Goal: Communication & Community: Ask a question

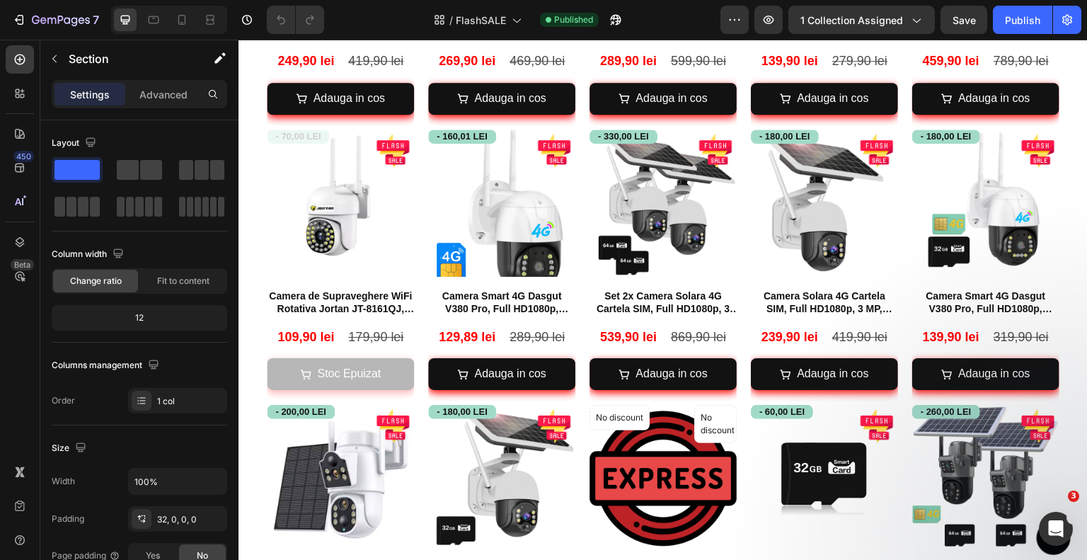
scroll to position [120, 0]
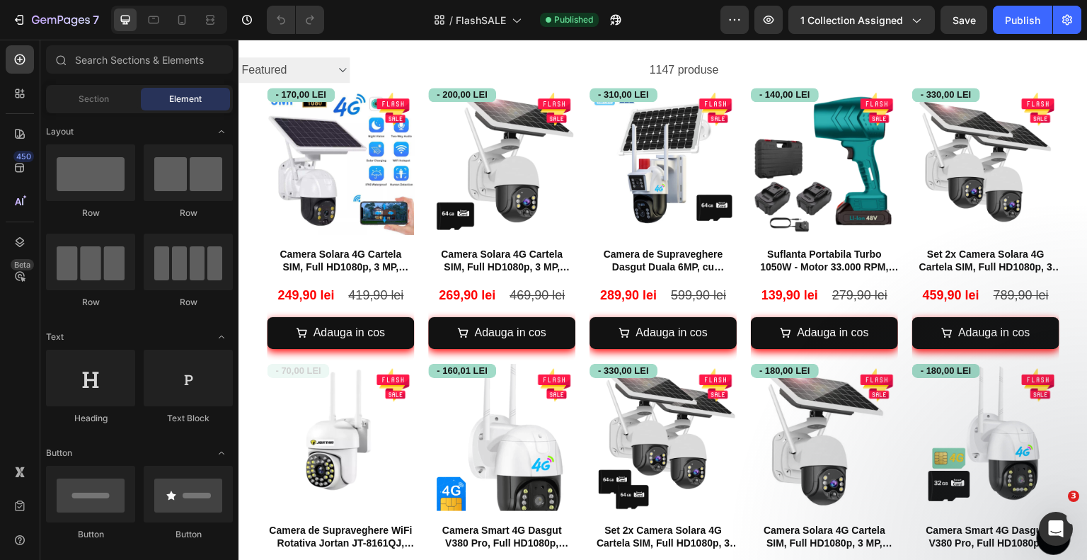
click at [907, 4] on div "7 Version history / FlashSALE Published Preview 1 collection assigned Save Publ…" at bounding box center [543, 20] width 1087 height 40
click at [907, 20] on div "1 collection assigned" at bounding box center [861, 20] width 122 height 15
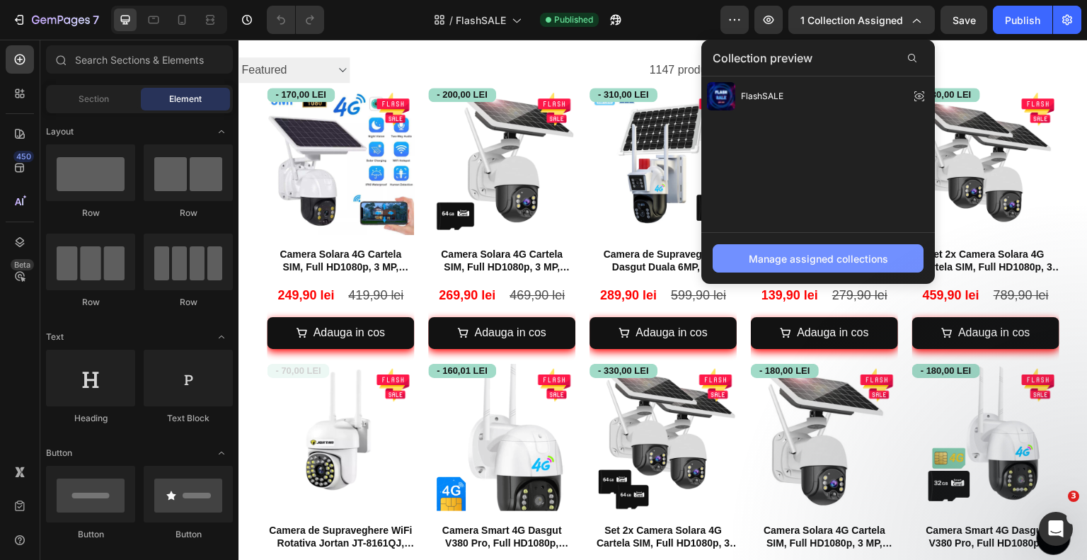
click at [873, 251] on div "Manage assigned collections" at bounding box center [818, 258] width 139 height 15
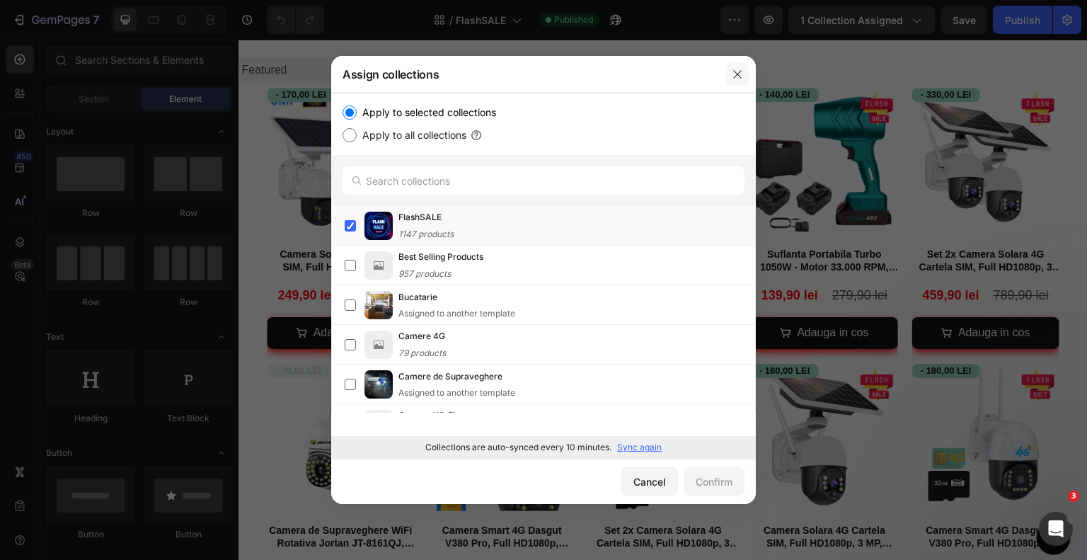
click at [736, 66] on button "button" at bounding box center [737, 74] width 23 height 23
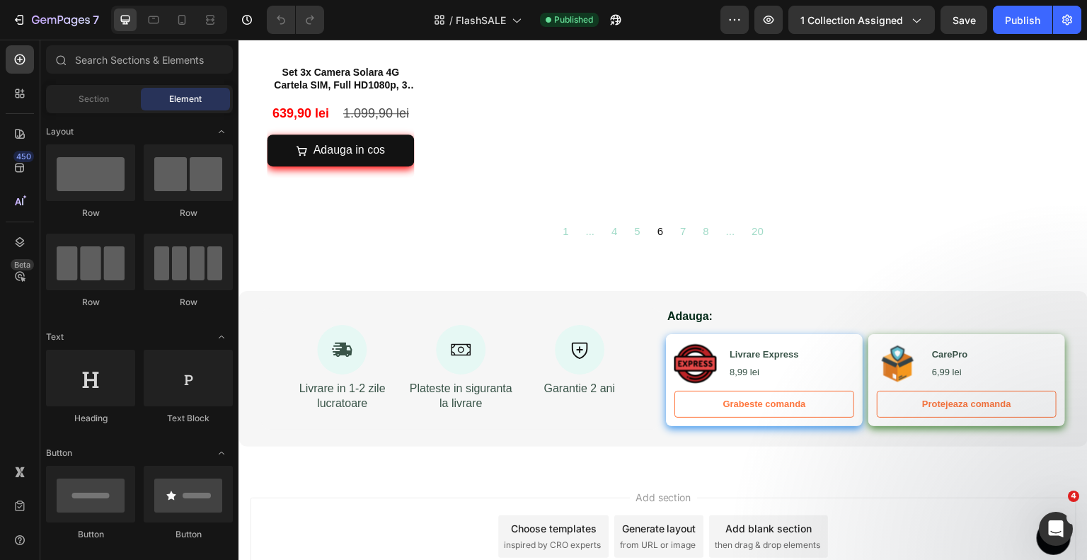
scroll to position [1780, 0]
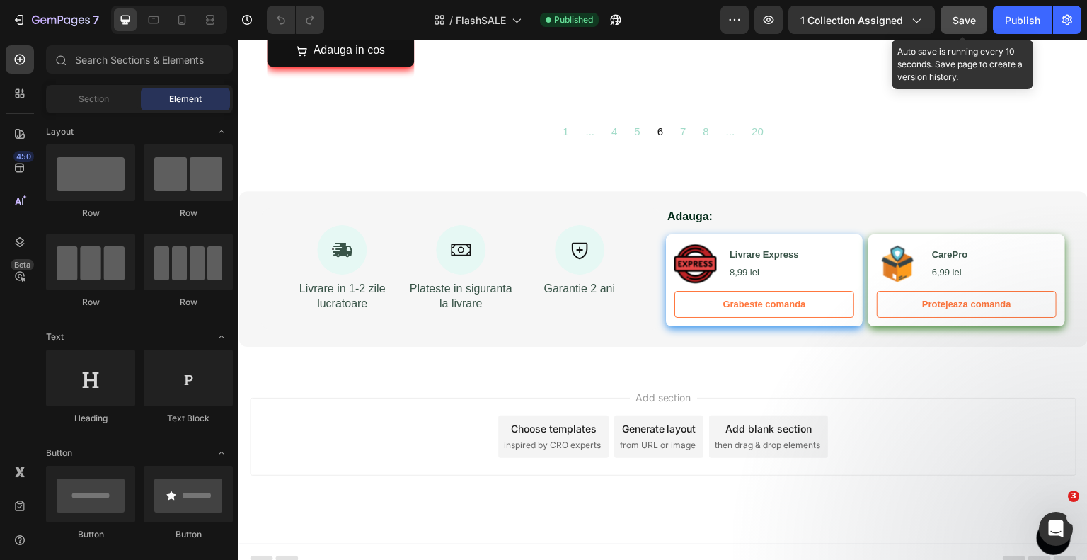
click at [971, 11] on button "Save" at bounding box center [963, 20] width 47 height 28
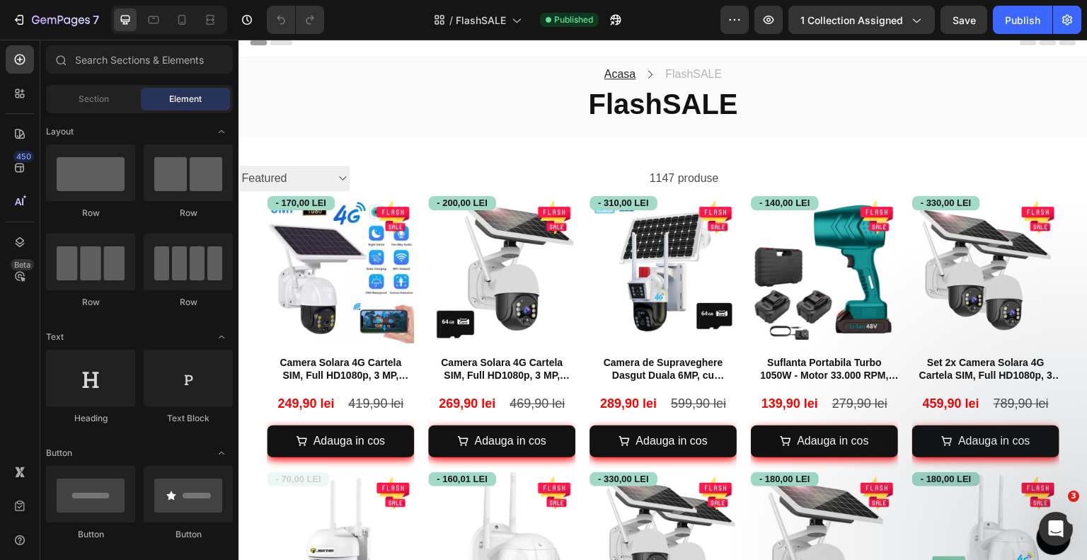
scroll to position [0, 0]
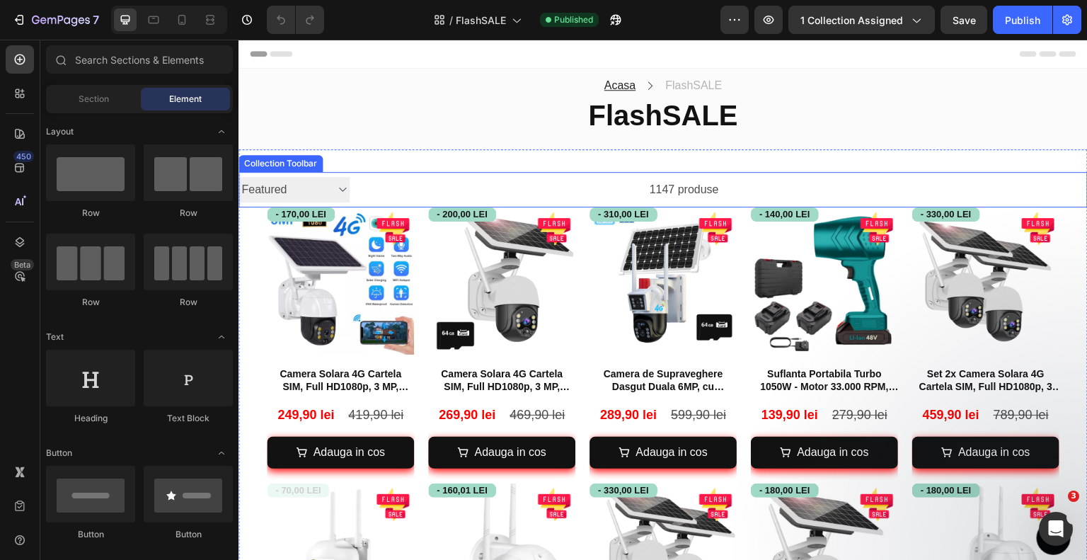
click at [663, 182] on div "1147 produse" at bounding box center [534, 189] width 369 height 35
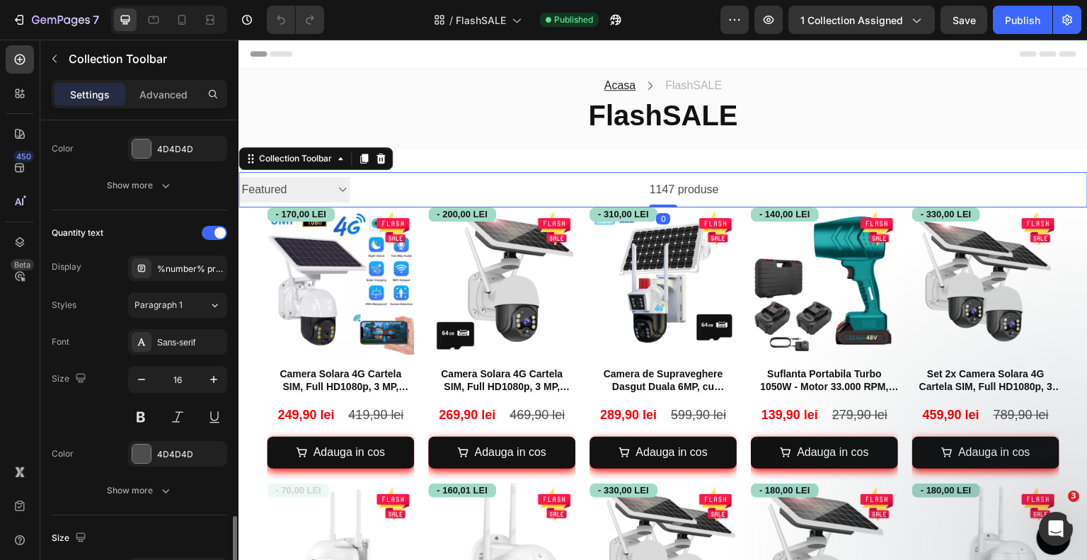
scroll to position [392, 0]
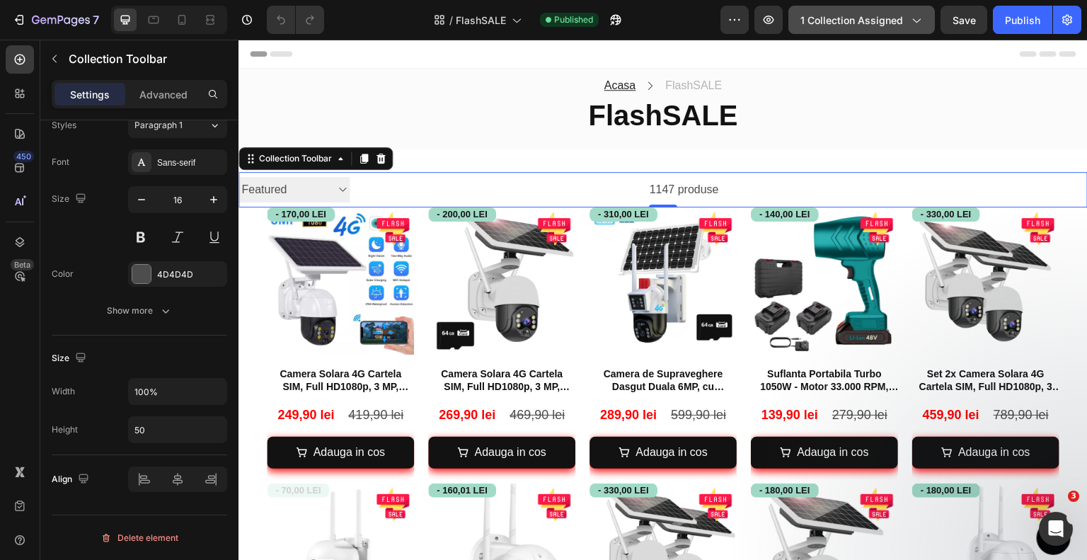
click at [866, 21] on span "1 collection assigned" at bounding box center [851, 20] width 103 height 15
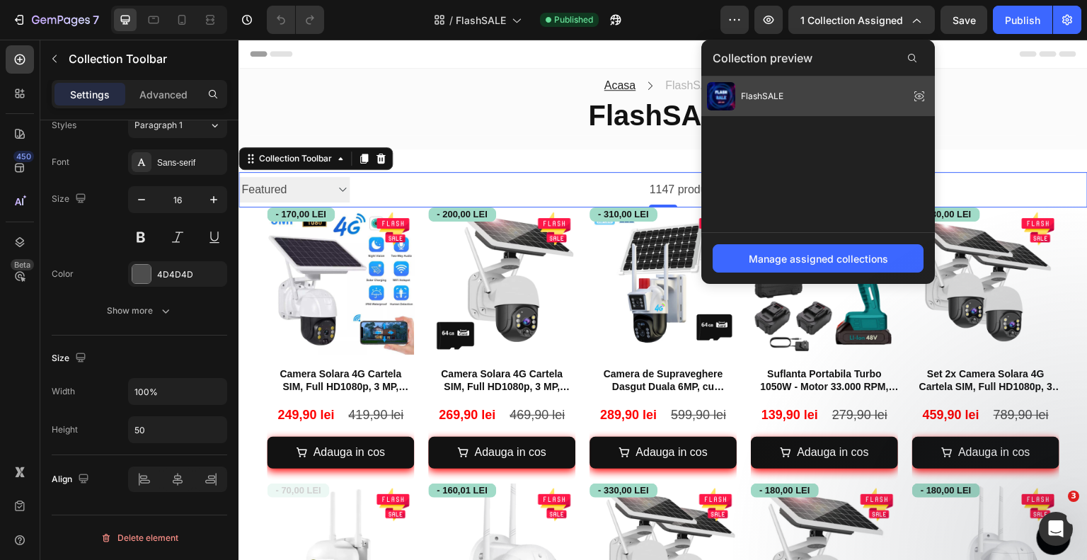
drag, startPoint x: 914, startPoint y: 100, endPoint x: 679, endPoint y: 60, distance: 239.1
click at [916, 100] on icon at bounding box center [919, 96] width 20 height 20
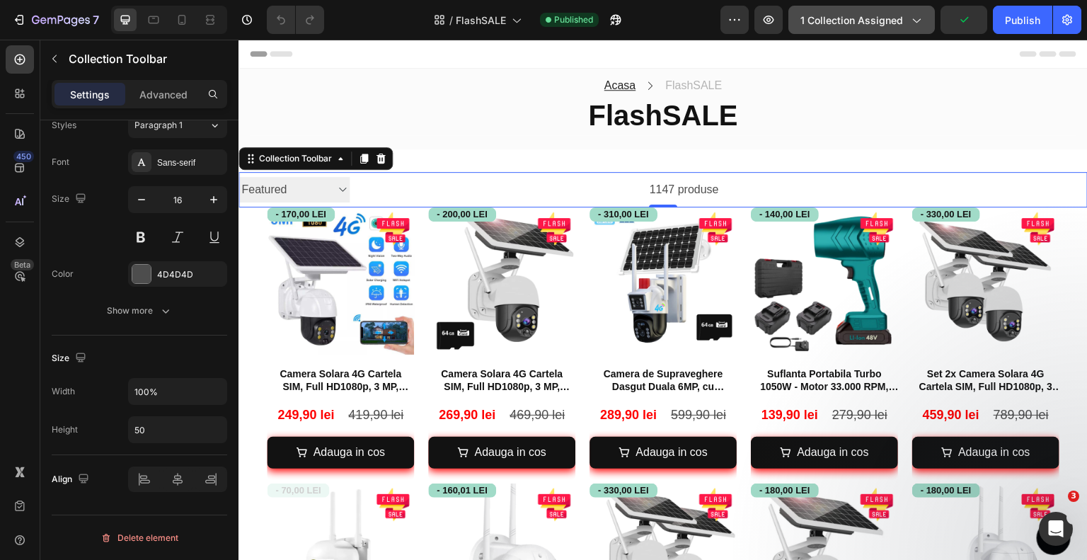
click at [903, 28] on button "1 collection assigned" at bounding box center [861, 20] width 146 height 28
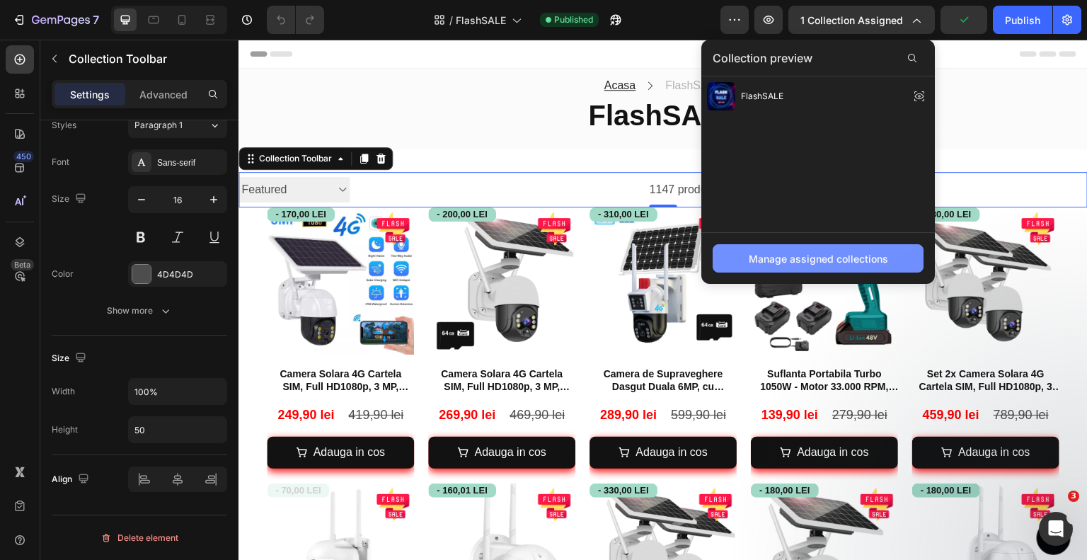
click at [832, 260] on div "Manage assigned collections" at bounding box center [818, 258] width 139 height 15
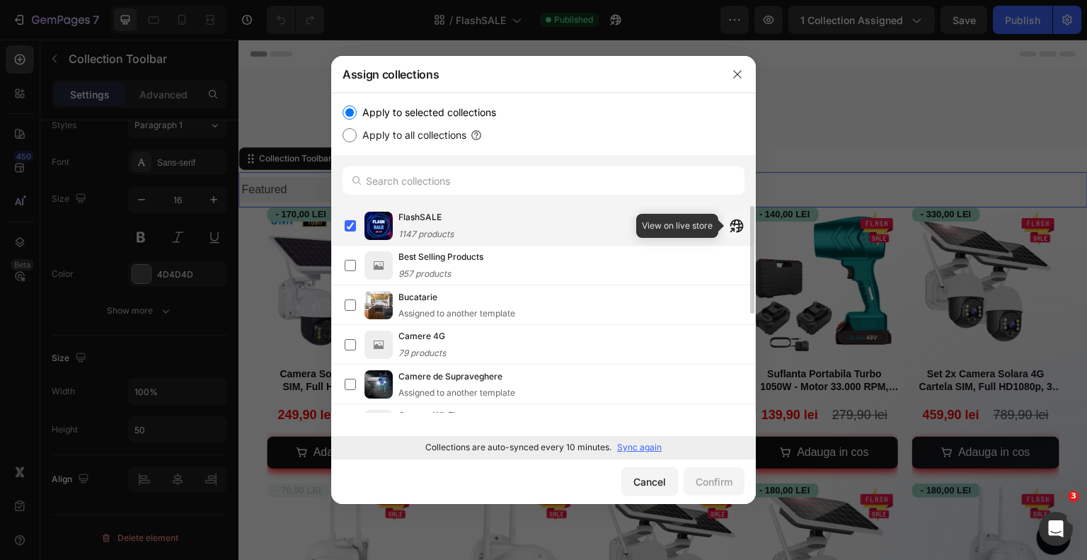
click at [735, 227] on icon "button" at bounding box center [732, 229] width 5 height 5
click at [624, 447] on p "Sync again" at bounding box center [639, 447] width 45 height 13
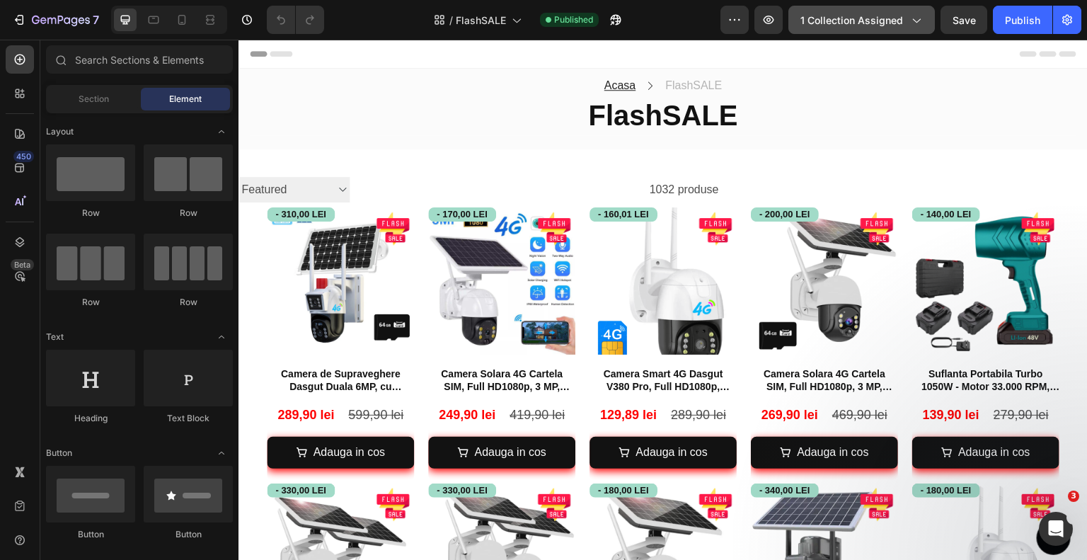
click at [869, 20] on span "1 collection assigned" at bounding box center [851, 20] width 103 height 15
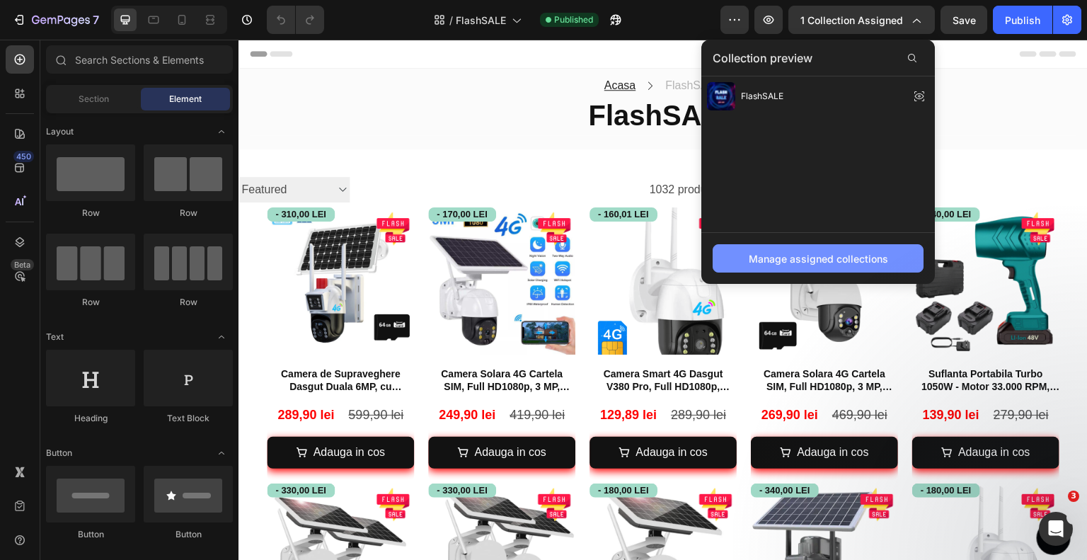
click at [824, 253] on div "Manage assigned collections" at bounding box center [818, 258] width 139 height 15
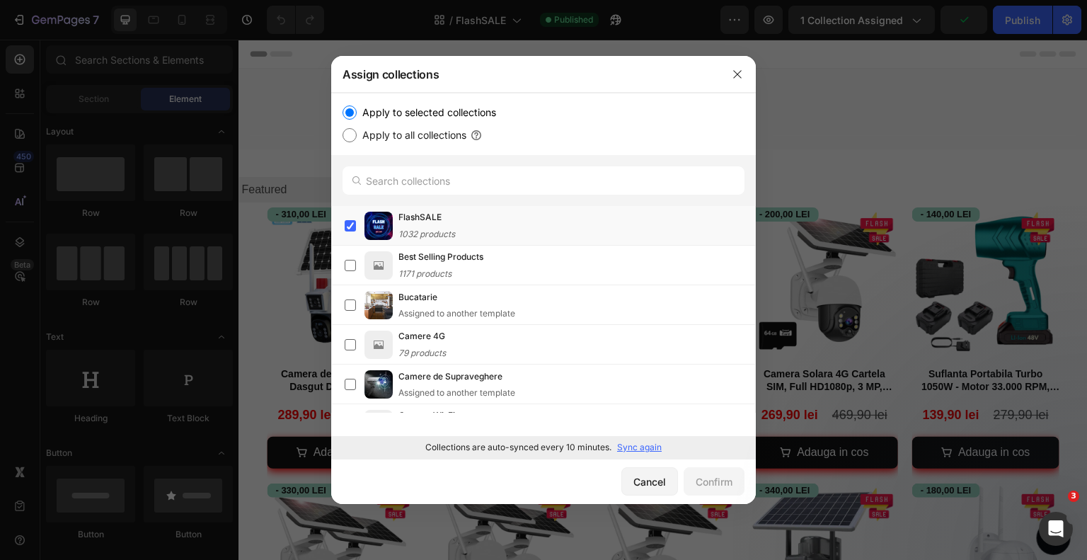
click at [631, 448] on p "Sync again" at bounding box center [639, 447] width 45 height 13
click at [544, 465] on div "Cancel Confirm" at bounding box center [543, 481] width 425 height 45
click at [658, 453] on p "Syncing" at bounding box center [645, 447] width 33 height 13
click at [740, 73] on icon "button" at bounding box center [737, 74] width 11 height 11
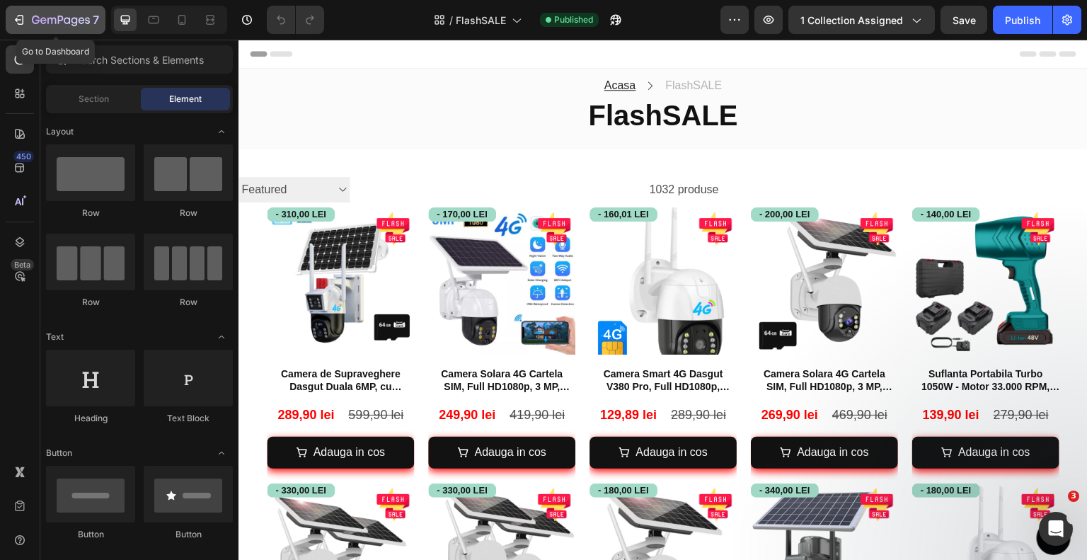
click at [47, 14] on div "7" at bounding box center [65, 19] width 67 height 17
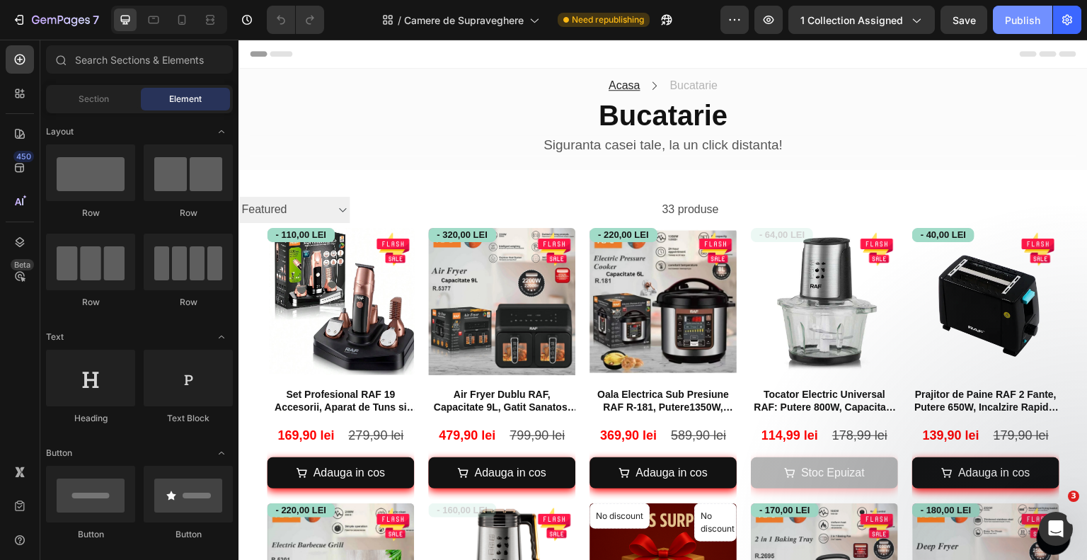
click at [1011, 21] on div "Publish" at bounding box center [1022, 20] width 35 height 15
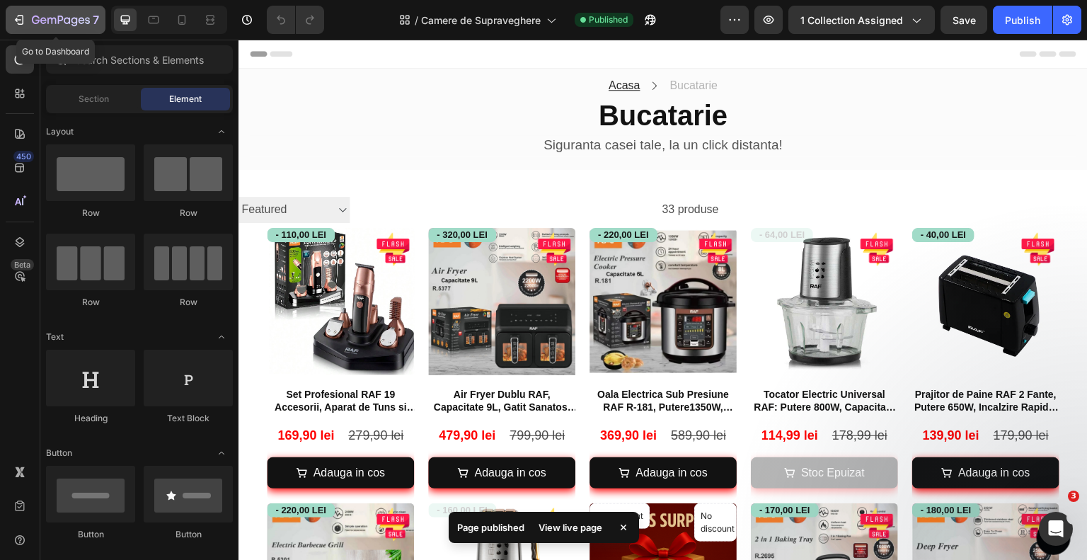
click at [79, 28] on button "7" at bounding box center [56, 20] width 100 height 28
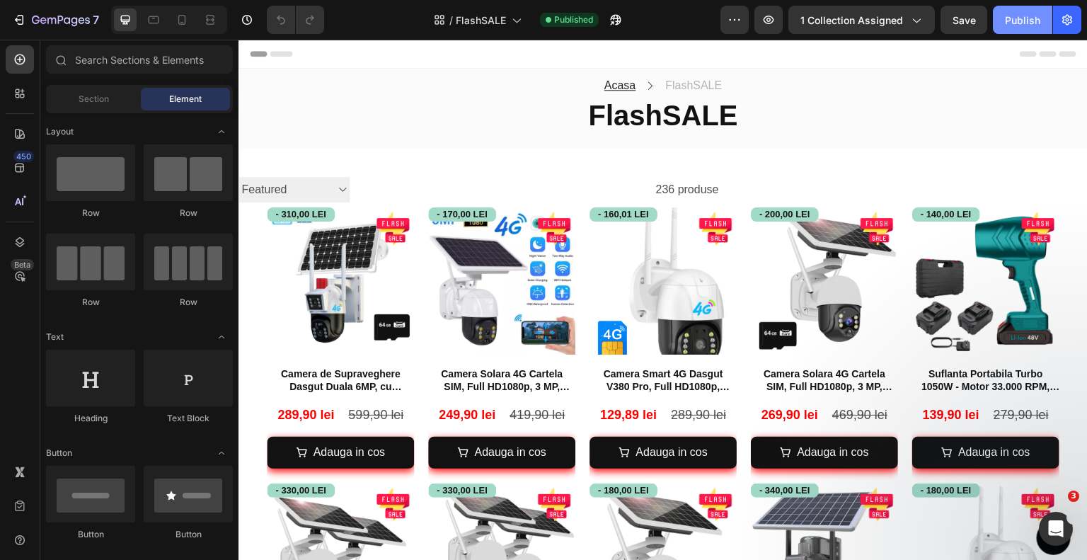
click at [1020, 21] on div "Publish" at bounding box center [1022, 20] width 35 height 15
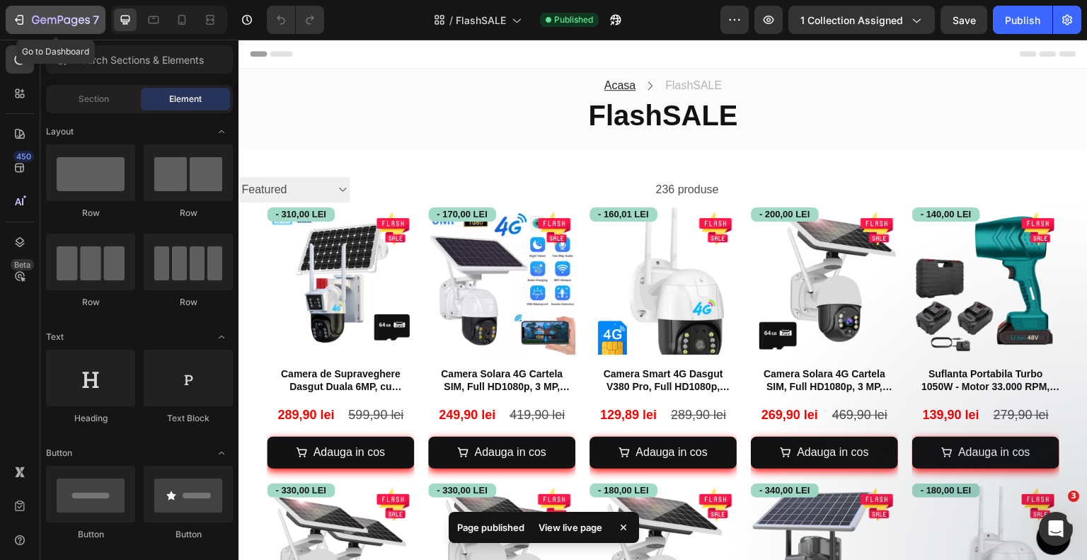
click at [80, 13] on div "7" at bounding box center [65, 19] width 67 height 17
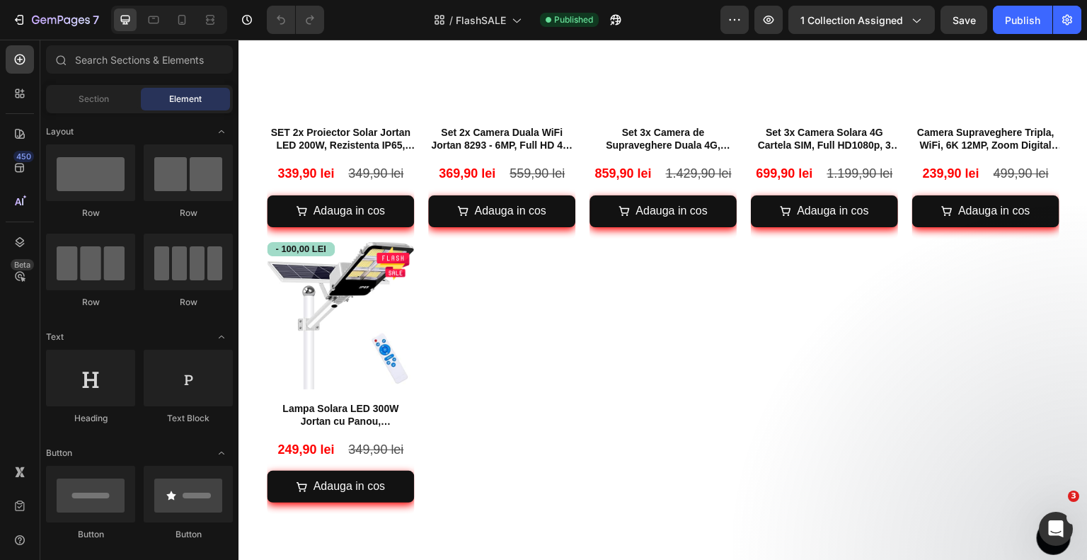
scroll to position [1628, 0]
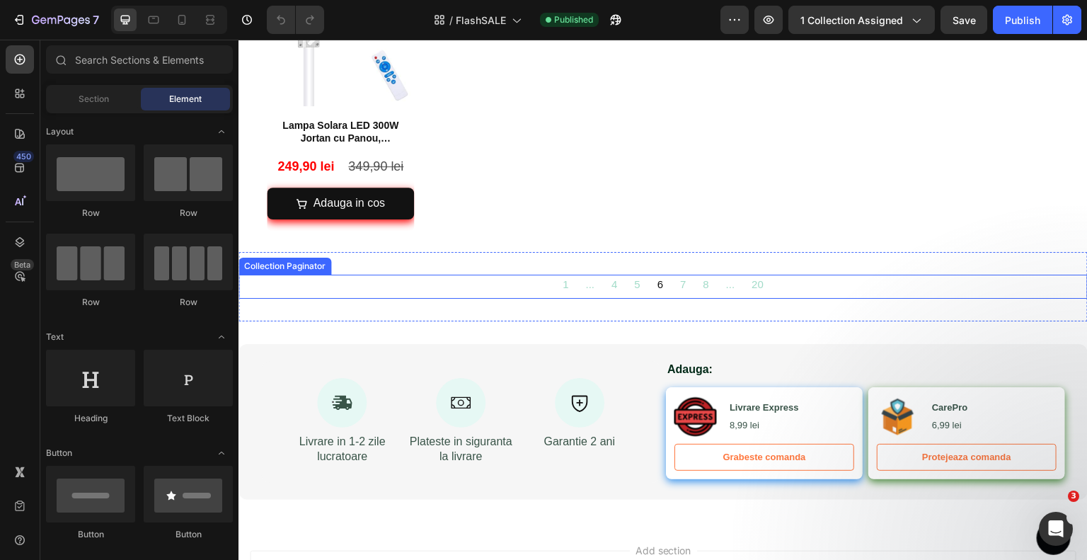
click at [703, 275] on span "8" at bounding box center [706, 284] width 6 height 19
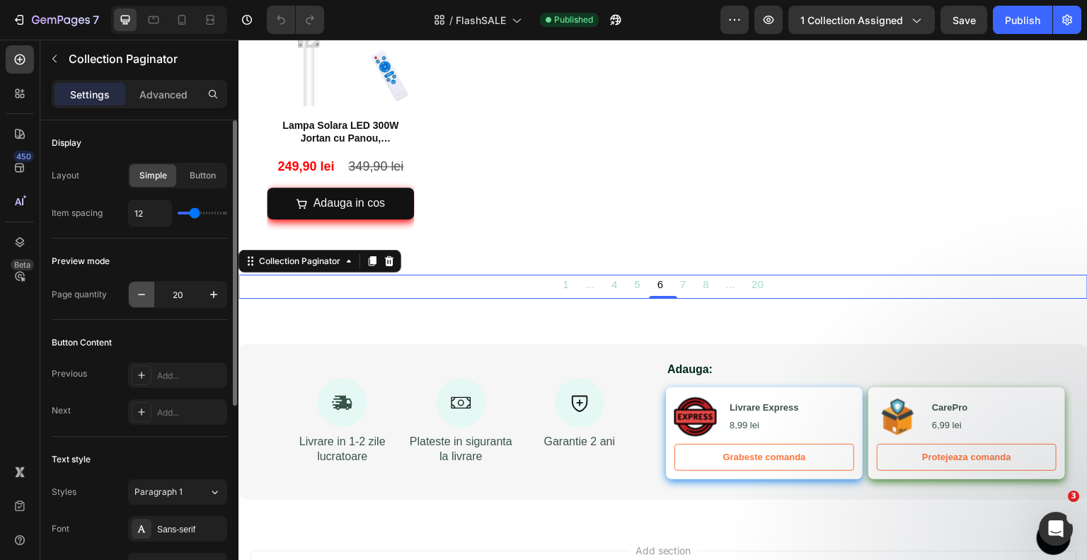
click at [134, 290] on icon "button" at bounding box center [141, 294] width 14 height 14
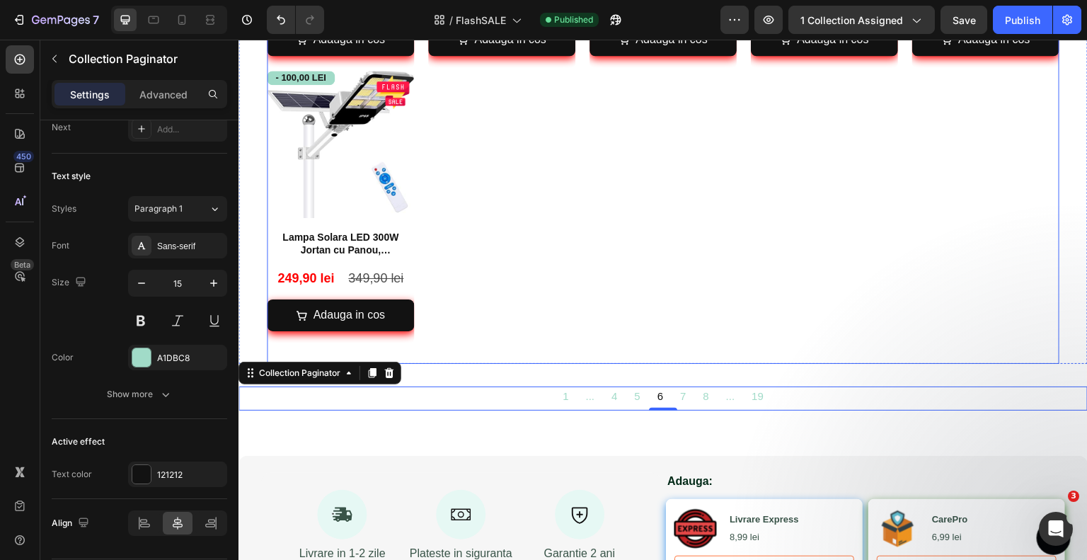
scroll to position [1415, 0]
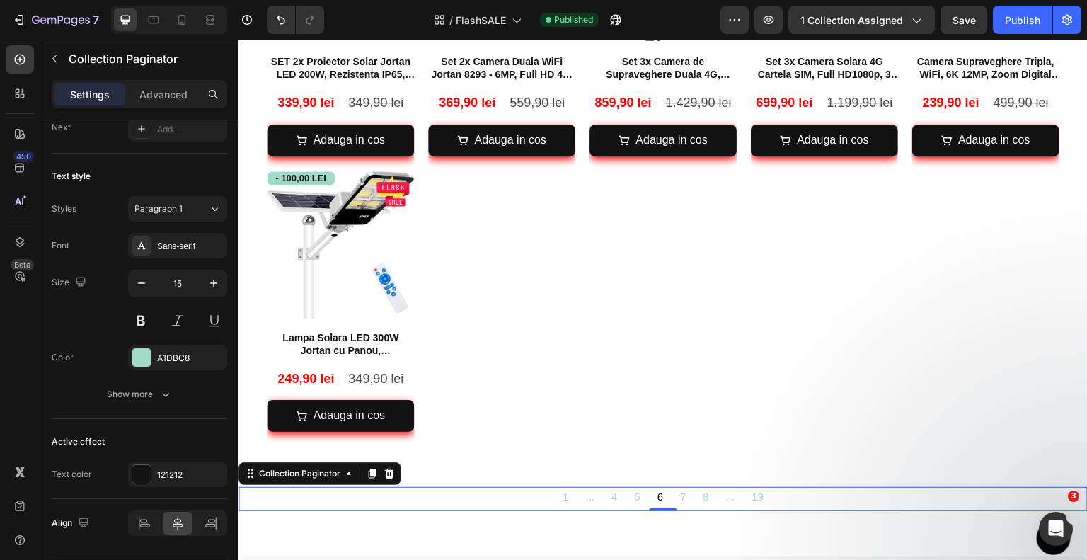
click at [703, 487] on span "8" at bounding box center [706, 496] width 6 height 19
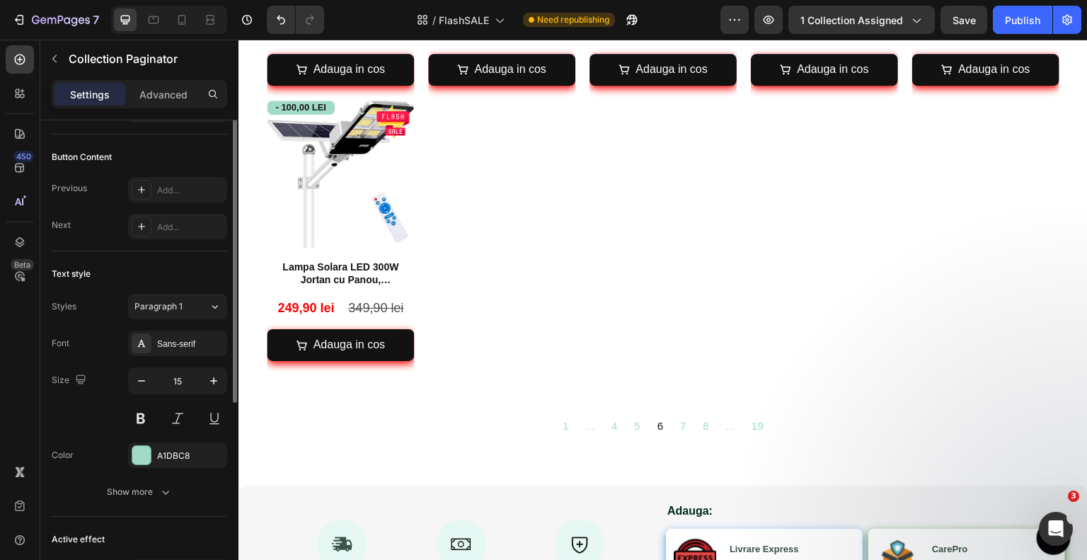
scroll to position [115, 0]
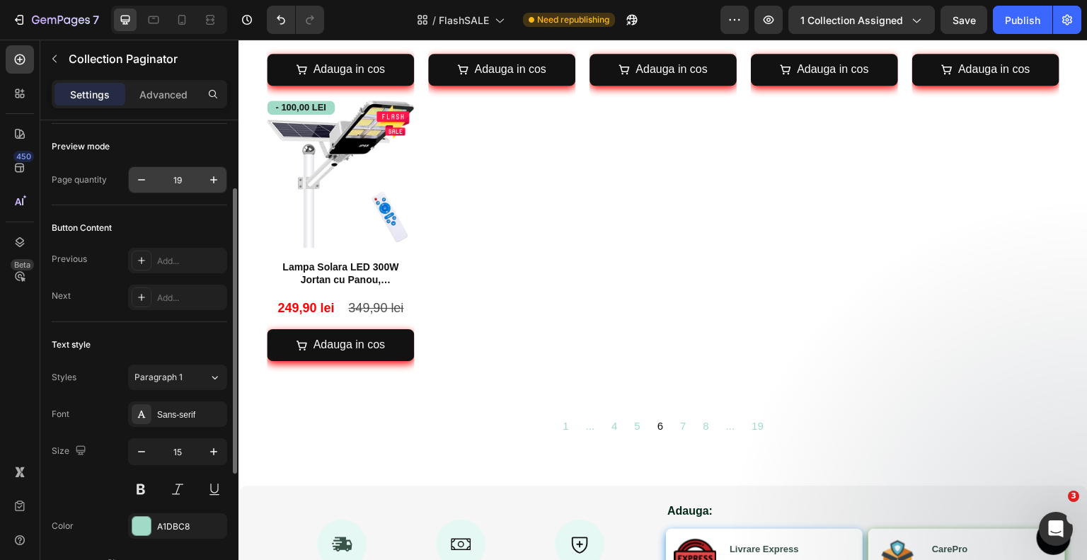
click at [178, 186] on input "19" at bounding box center [177, 179] width 47 height 25
click at [145, 183] on icon "button" at bounding box center [141, 180] width 14 height 14
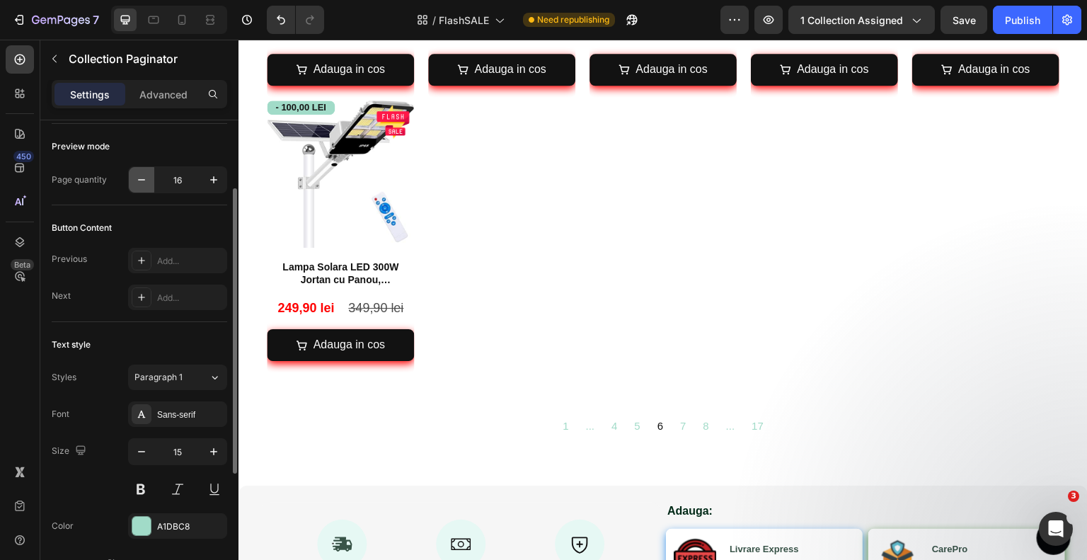
click at [145, 183] on icon "button" at bounding box center [141, 180] width 14 height 14
type input "14"
click at [1025, 14] on div "Publish" at bounding box center [1022, 20] width 35 height 15
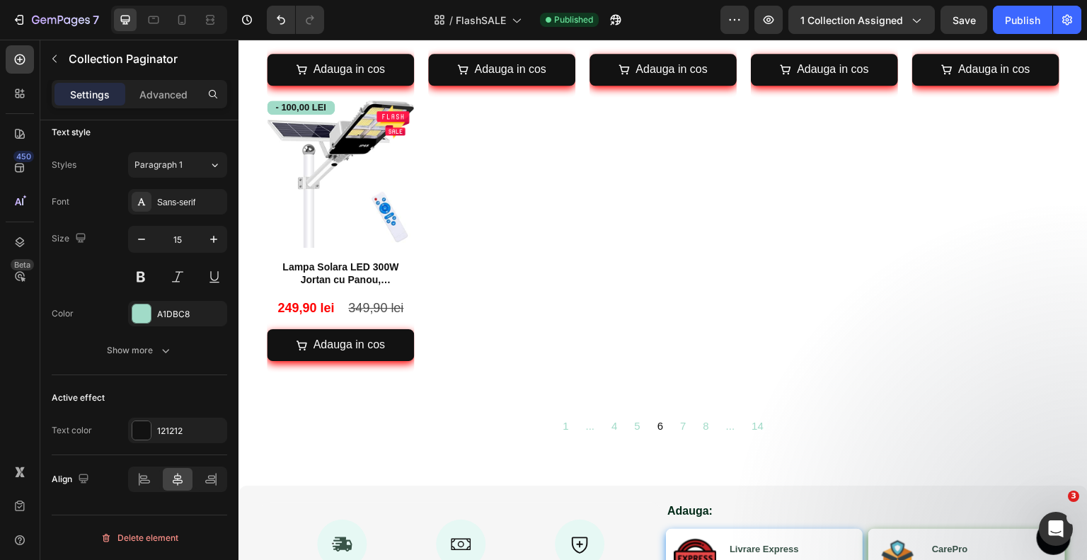
scroll to position [0, 0]
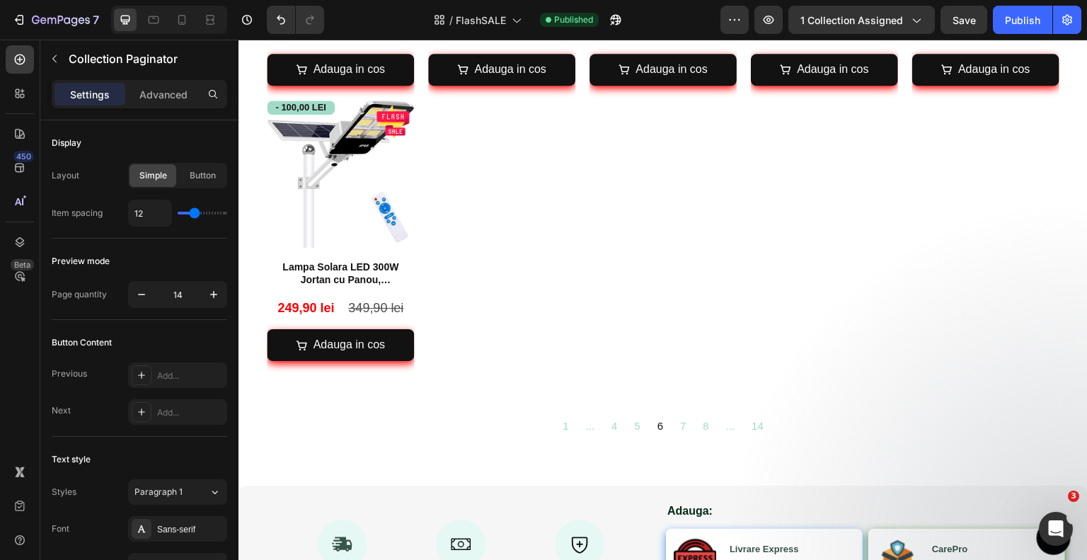
click at [685, 401] on div "1 ... 4 5 6 7 8 ... 14 Collection Paginator Section 4" at bounding box center [662, 427] width 849 height 69
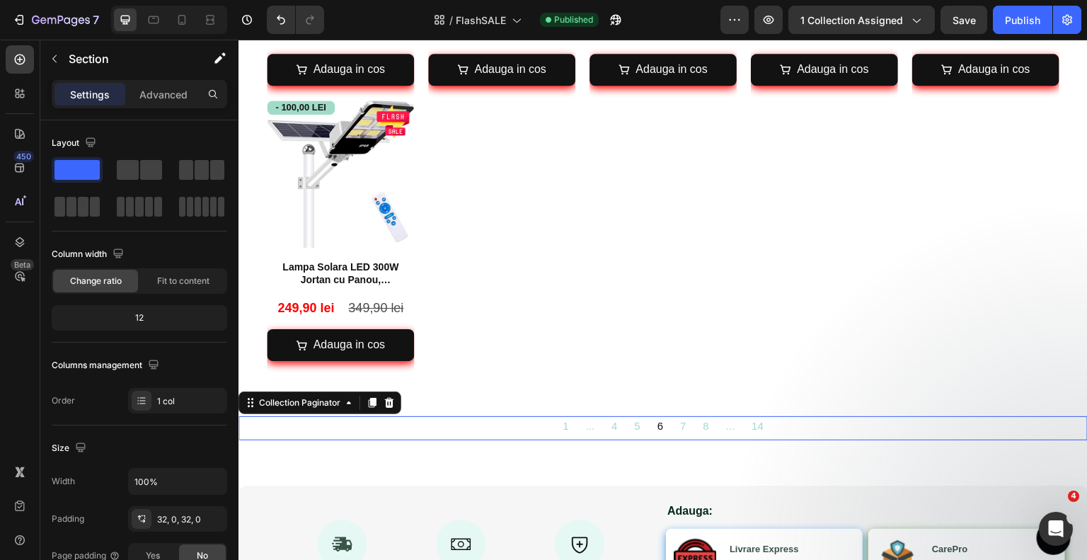
click at [691, 418] on div "1 ... 4 5 6 7 8 ... 14" at bounding box center [663, 425] width 252 height 19
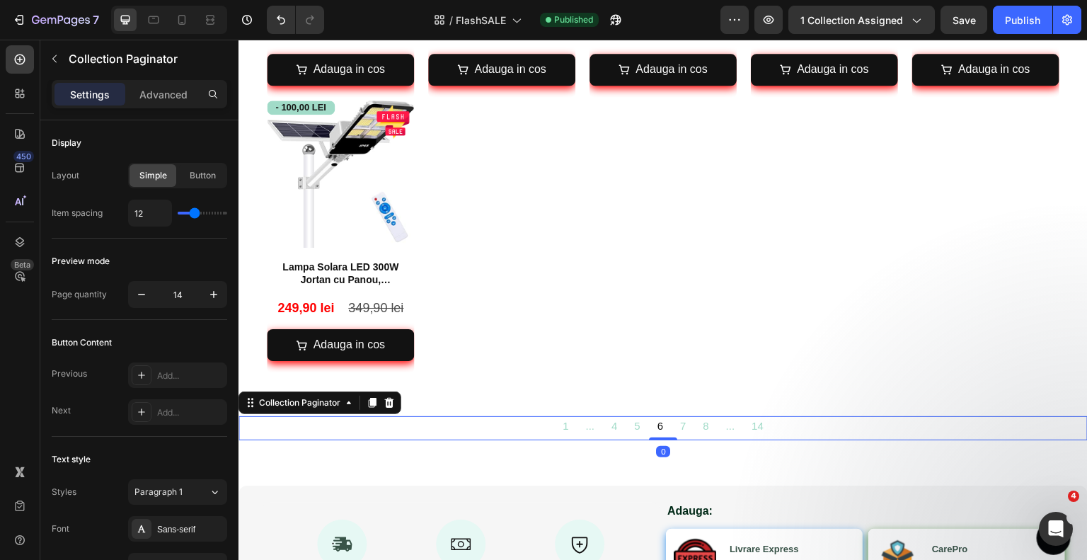
click at [691, 418] on div "1 ... 4 5 6 7 8 ... 14" at bounding box center [663, 425] width 252 height 19
click at [1062, 12] on button "button" at bounding box center [1067, 20] width 28 height 28
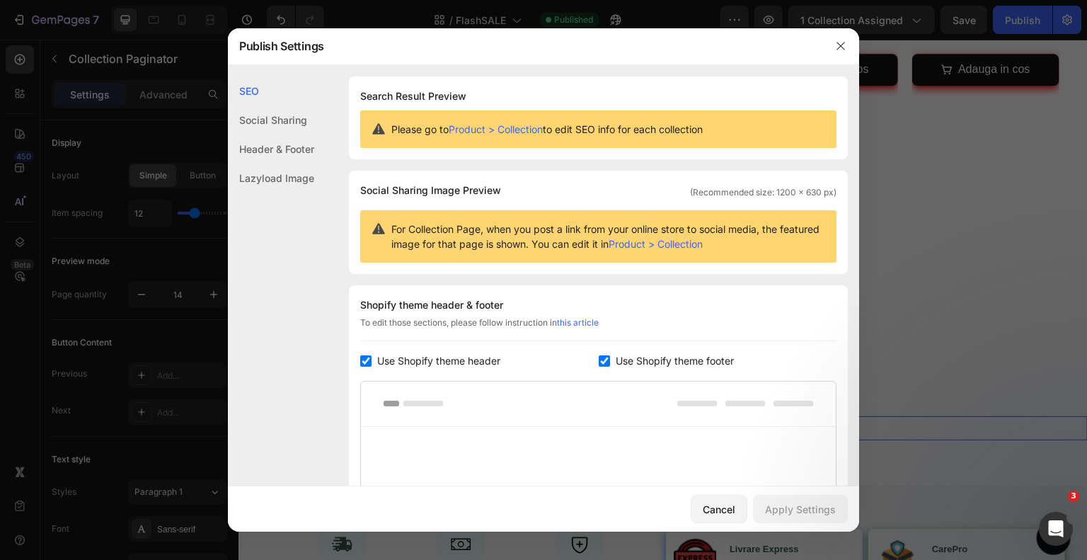
drag, startPoint x: 1002, startPoint y: 170, endPoint x: 726, endPoint y: 30, distance: 309.2
click at [1002, 170] on div at bounding box center [543, 280] width 1087 height 560
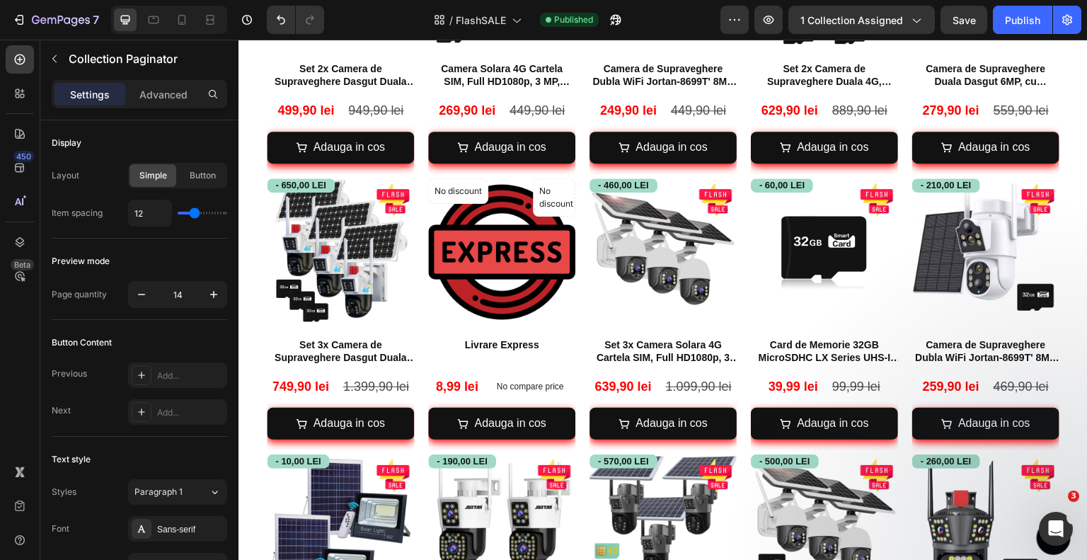
scroll to position [708, 0]
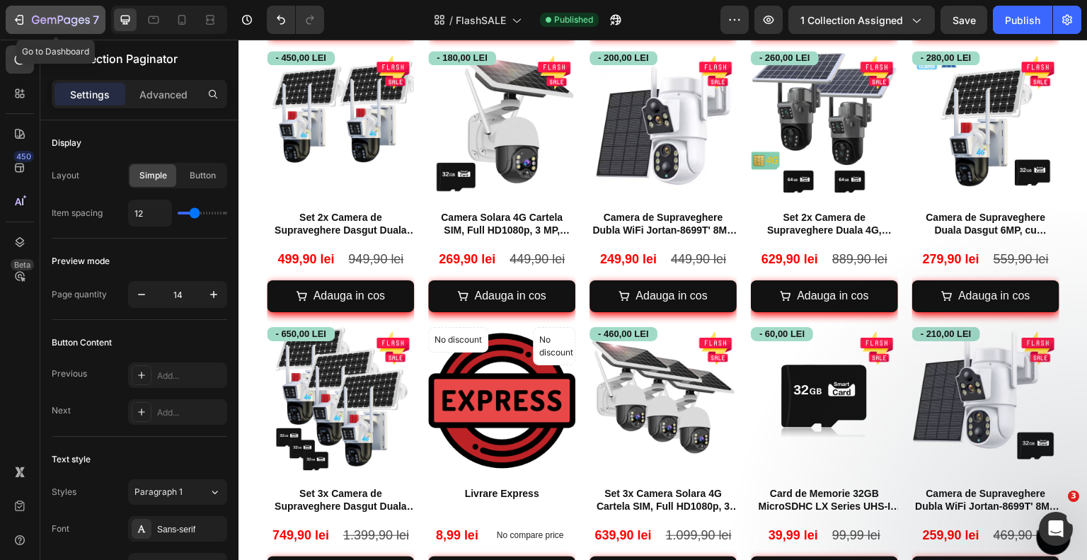
click at [66, 15] on icon "button" at bounding box center [61, 21] width 58 height 12
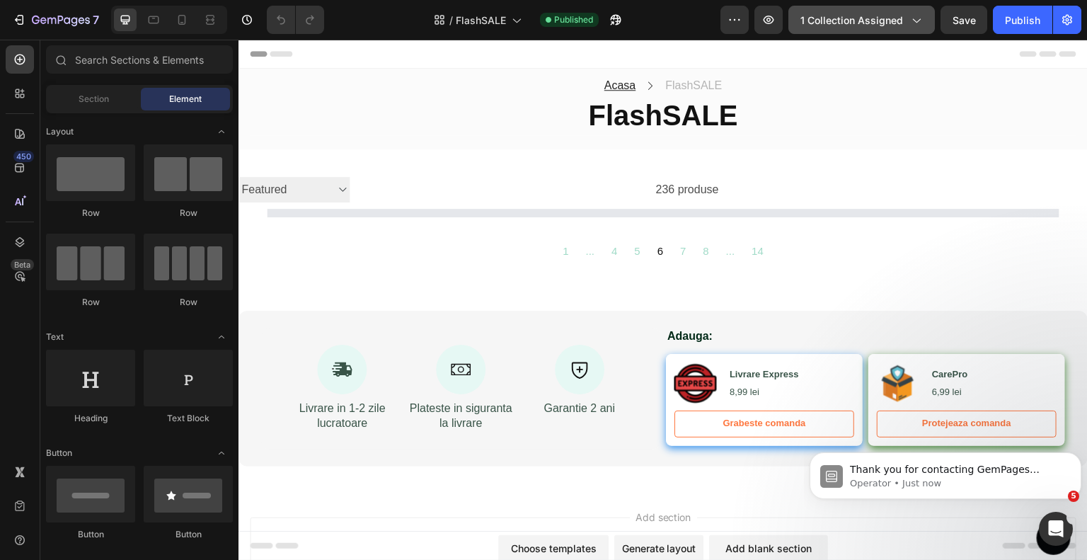
click at [919, 11] on button "1 collection assigned" at bounding box center [861, 20] width 146 height 28
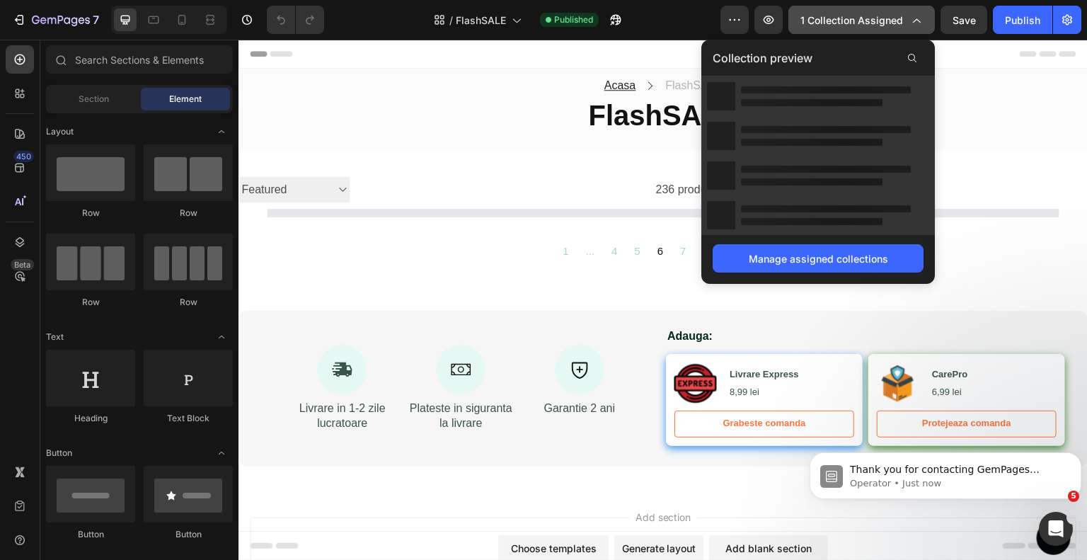
click at [919, 11] on button "1 collection assigned" at bounding box center [861, 20] width 146 height 28
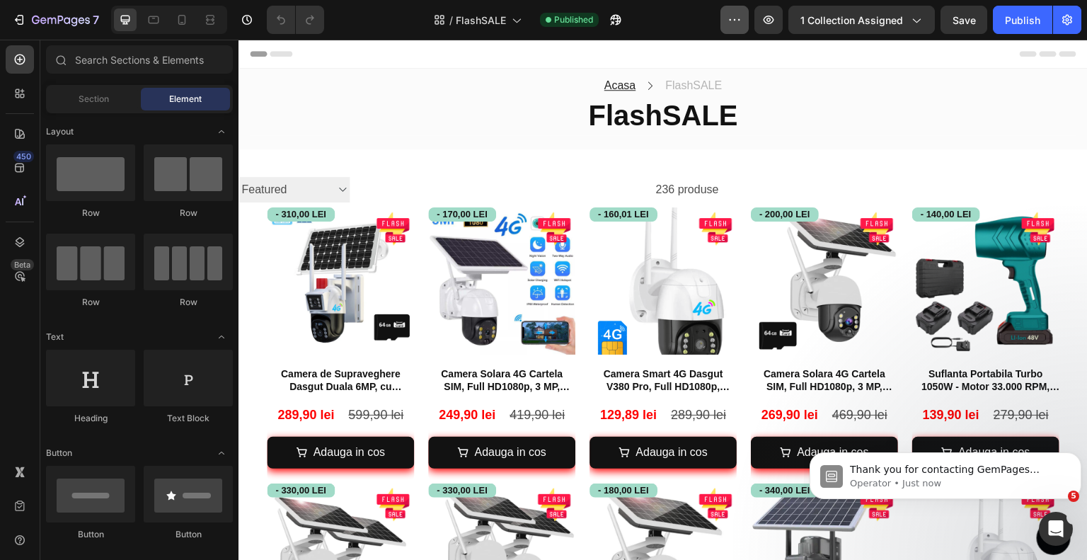
click at [736, 25] on icon "button" at bounding box center [734, 20] width 14 height 14
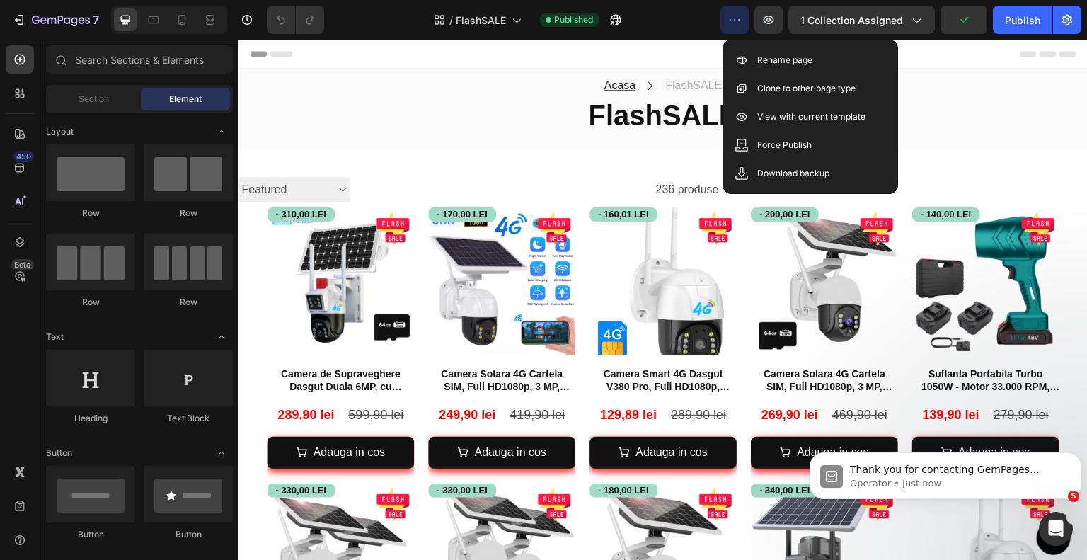
click at [736, 25] on icon "button" at bounding box center [734, 20] width 14 height 14
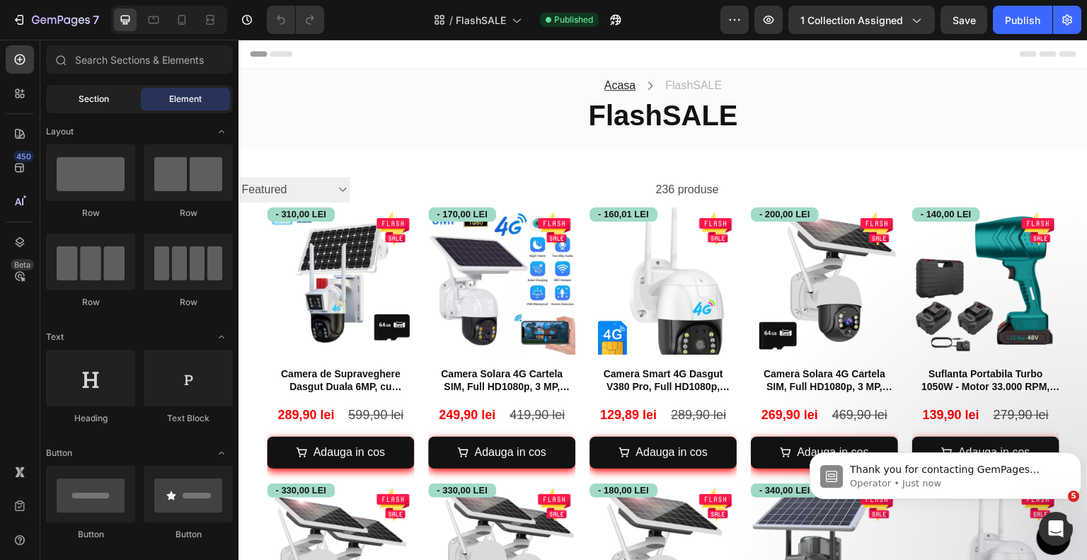
click at [115, 93] on div "Section" at bounding box center [93, 99] width 89 height 23
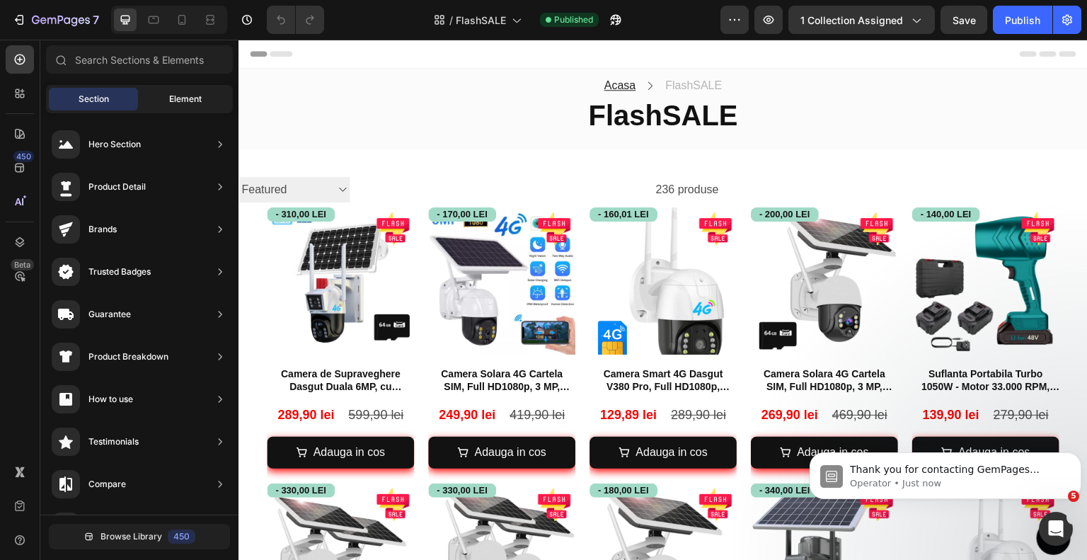
click at [167, 93] on div "Element" at bounding box center [185, 99] width 89 height 23
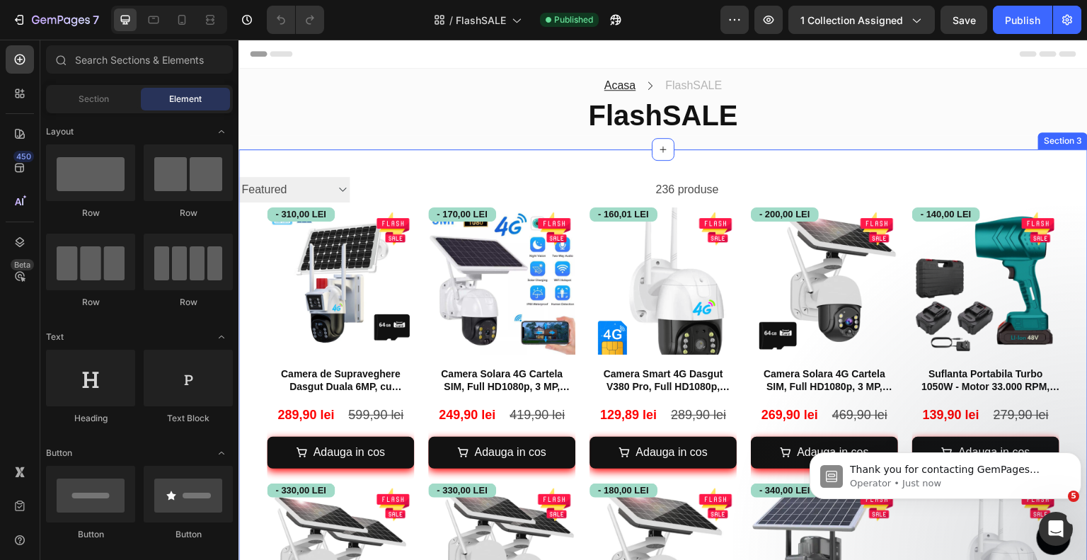
click at [481, 125] on h1 "FlashSALE" at bounding box center [663, 116] width 828 height 40
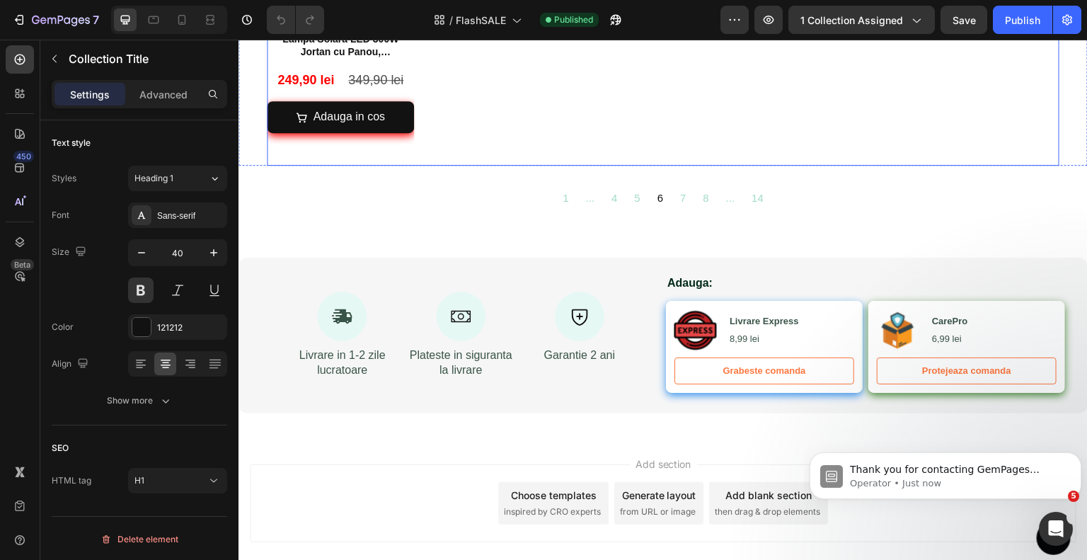
scroll to position [1780, 0]
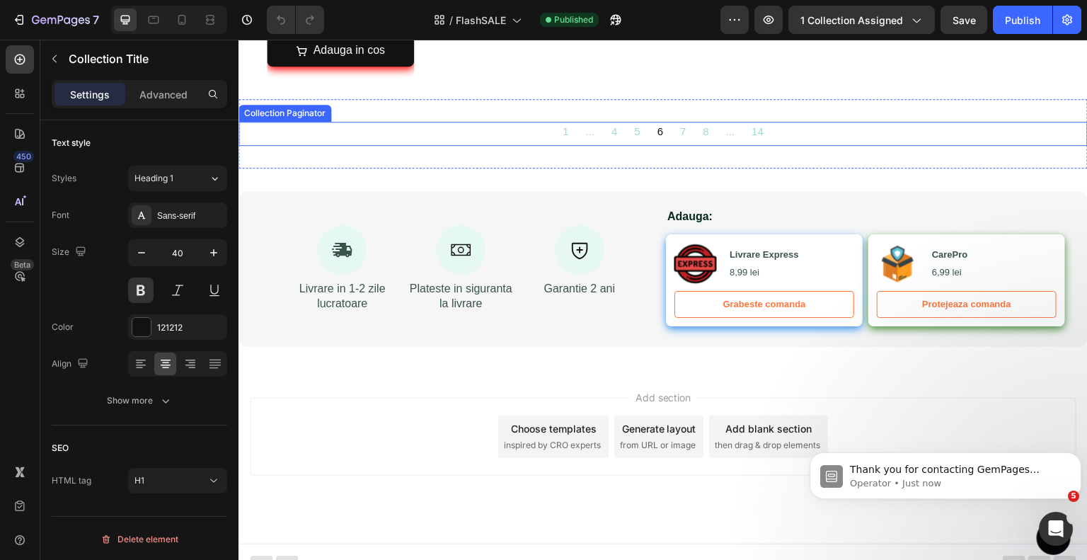
click at [460, 122] on div "1 ... 4 5 6 7 8 ... 14" at bounding box center [662, 134] width 849 height 24
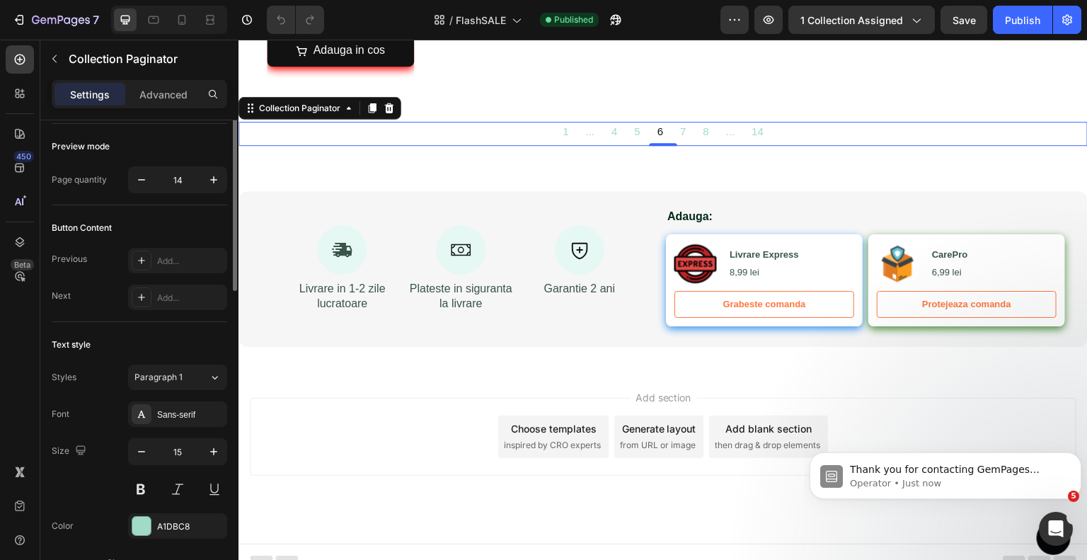
scroll to position [0, 0]
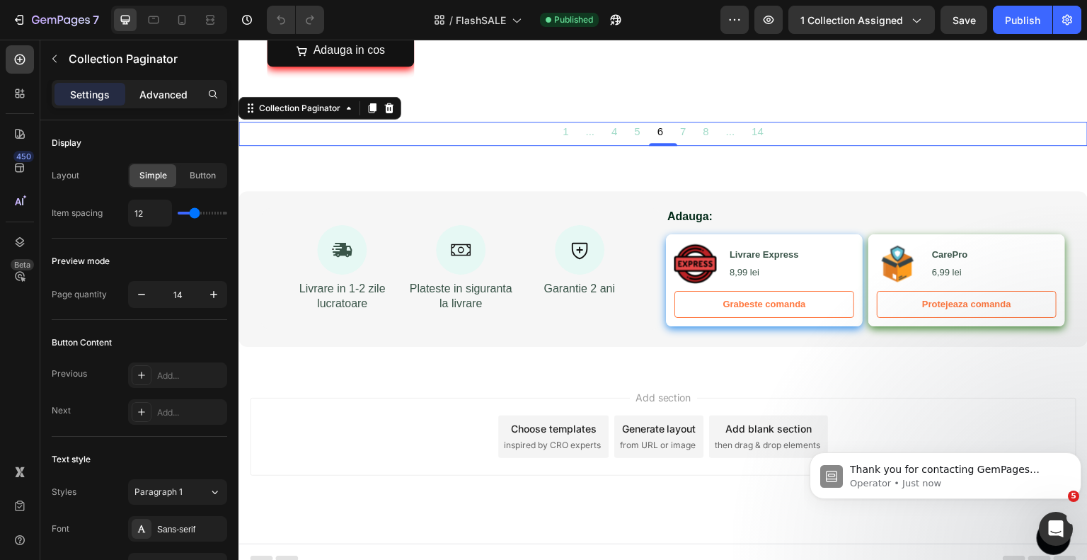
click at [172, 97] on p "Advanced" at bounding box center [163, 94] width 48 height 15
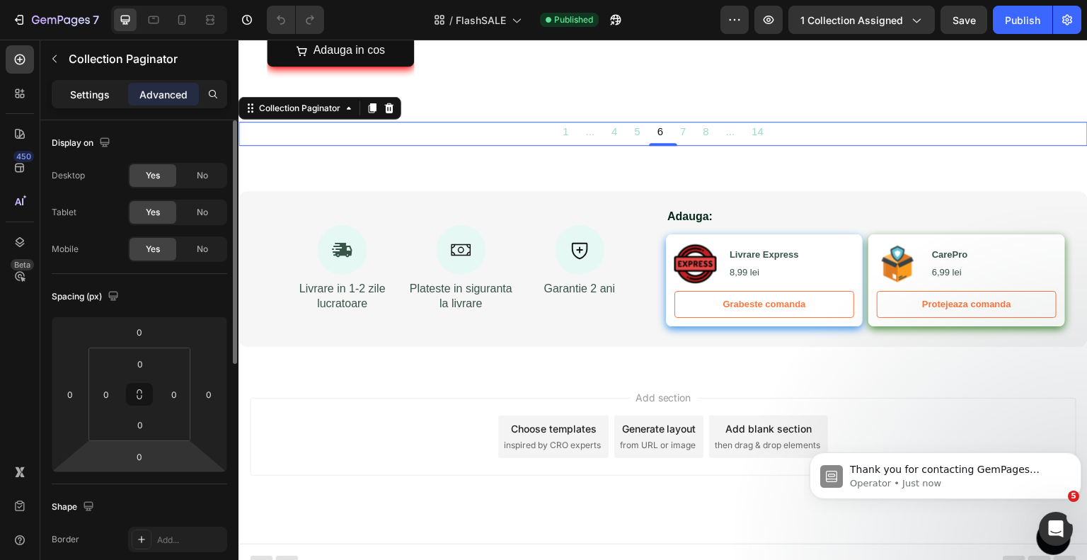
click at [79, 97] on p "Settings" at bounding box center [90, 94] width 40 height 15
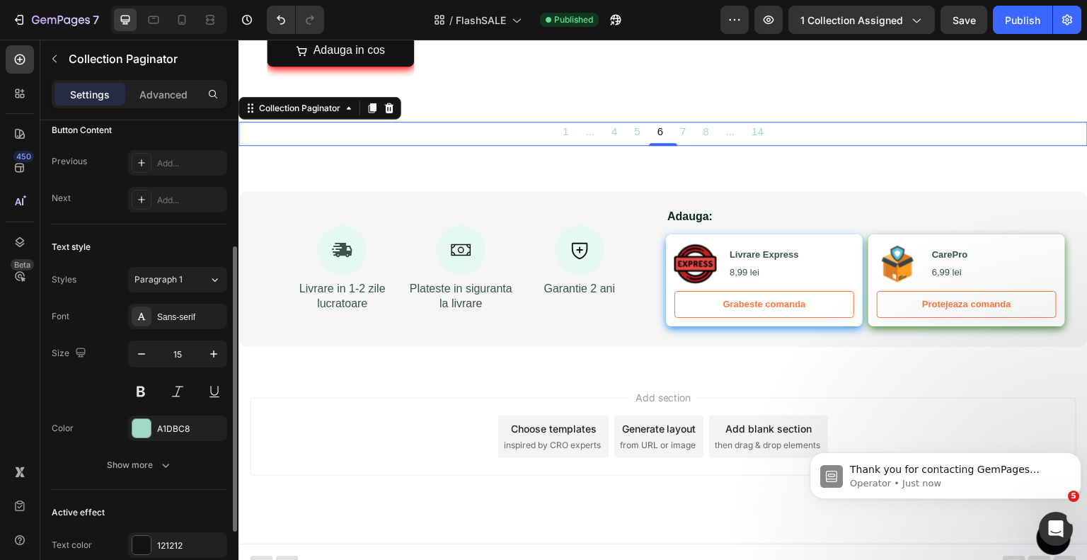
scroll to position [327, 0]
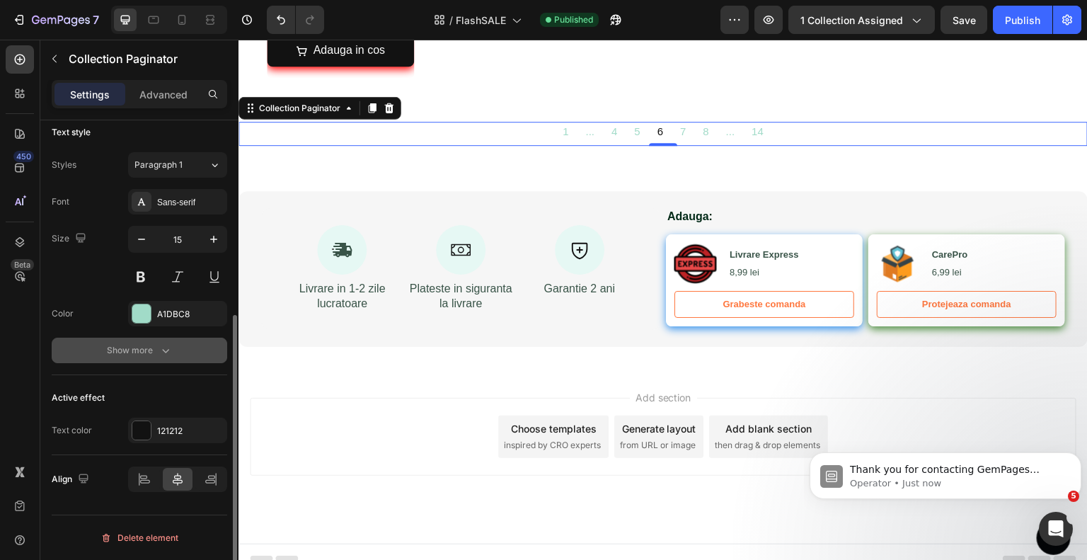
click at [156, 353] on div "Show more" at bounding box center [140, 350] width 66 height 14
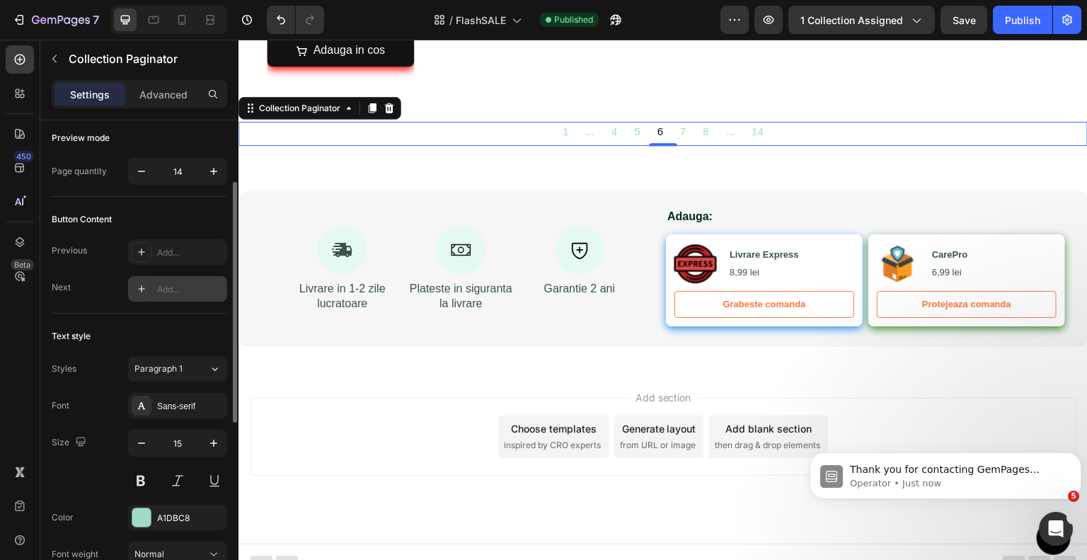
scroll to position [0, 0]
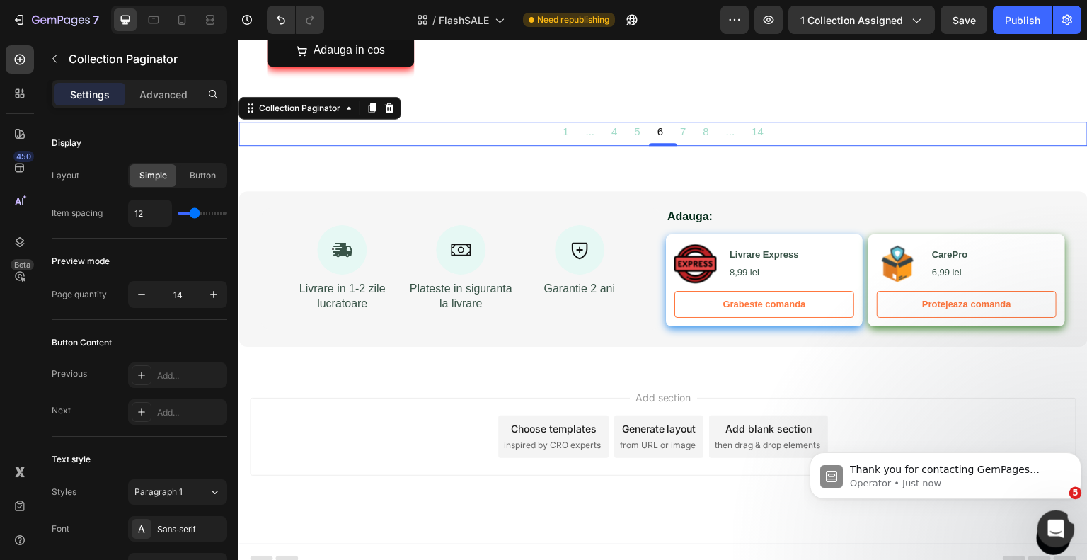
click at [1049, 521] on icon "Open Intercom Messenger" at bounding box center [1053, 526] width 23 height 23
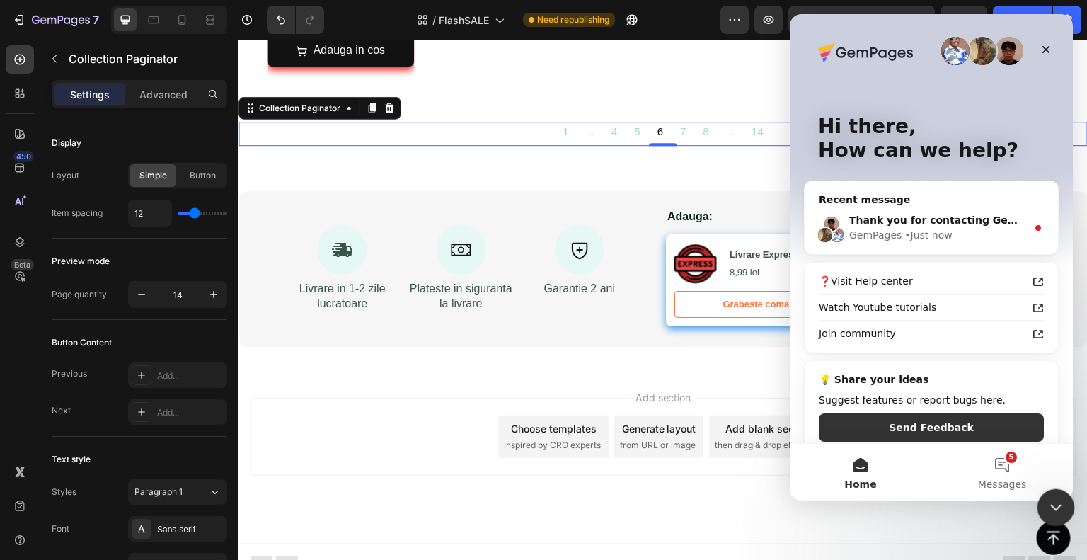
click at [1049, 512] on icon "Close Intercom Messenger" at bounding box center [1053, 505] width 17 height 17
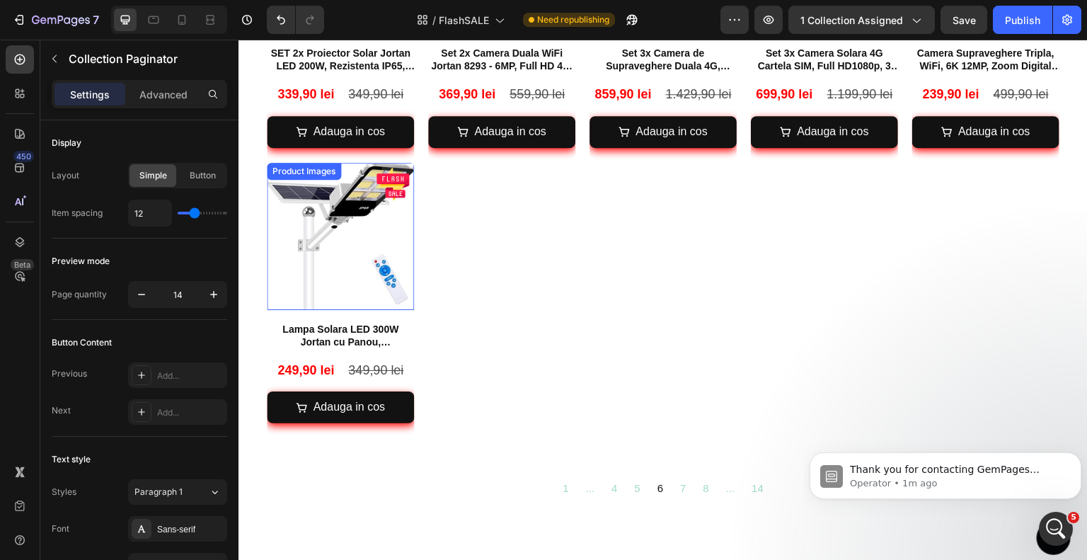
scroll to position [1497, 0]
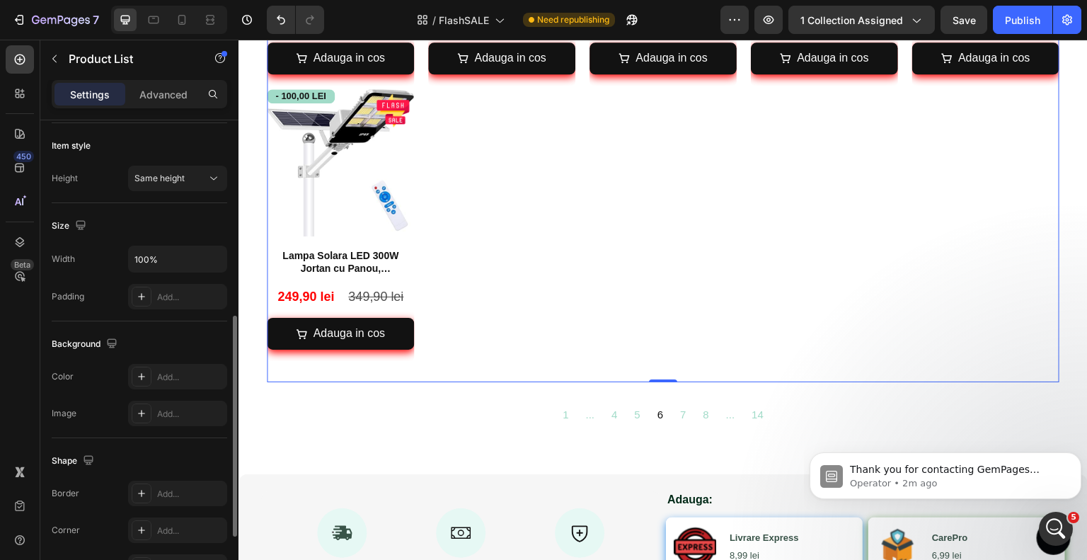
scroll to position [561, 0]
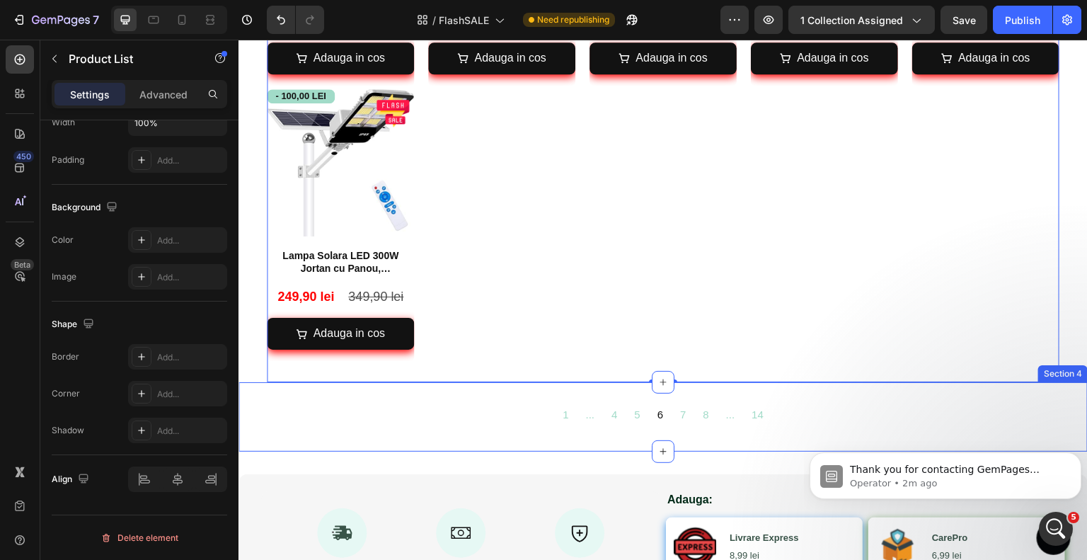
click at [453, 386] on div "1 ... 4 5 6 7 8 ... 14 Collection Paginator Section 4" at bounding box center [662, 416] width 849 height 69
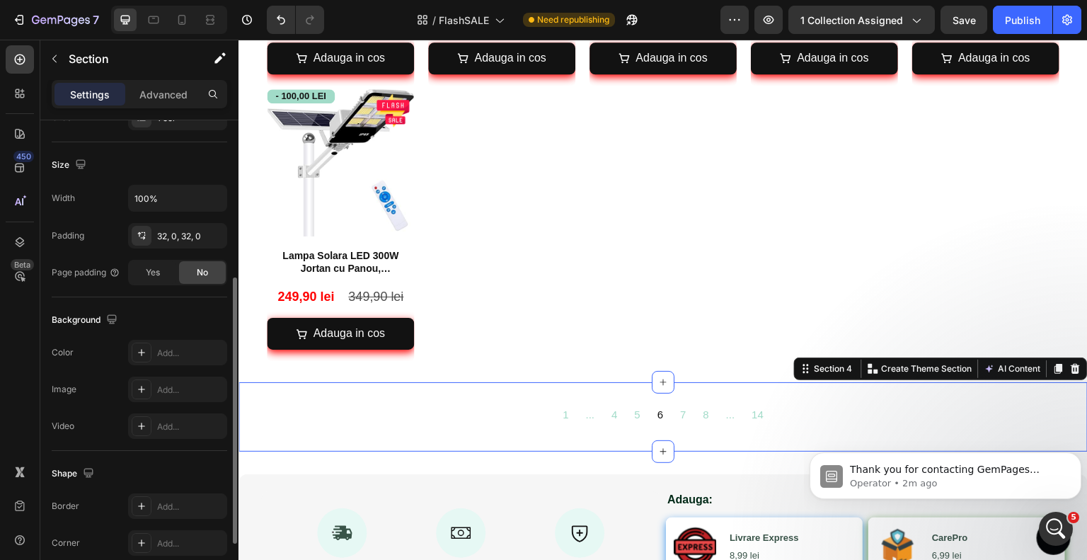
scroll to position [384, 0]
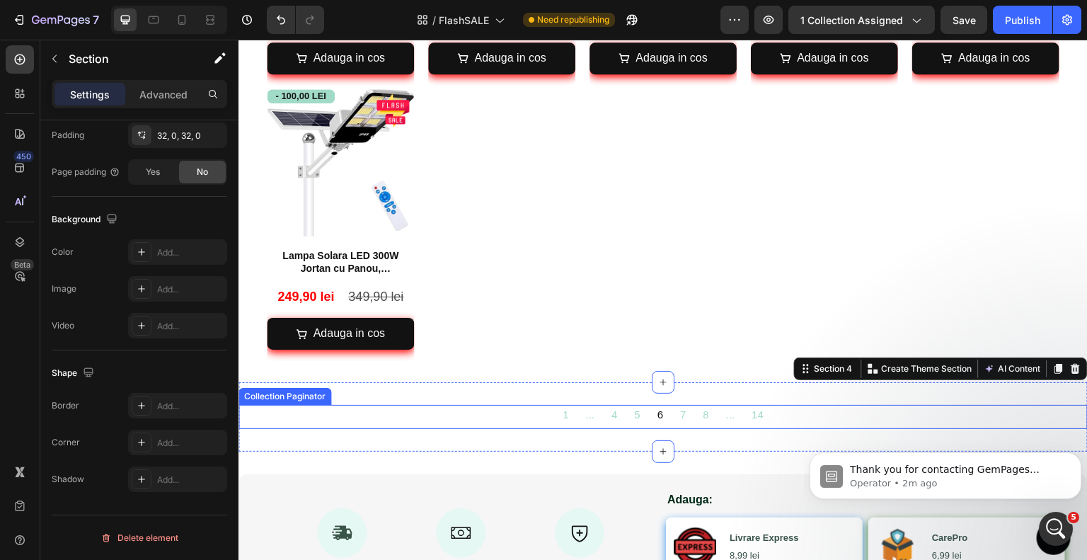
click at [461, 405] on div "1 ... 4 5 6 7 8 ... 14" at bounding box center [662, 417] width 849 height 24
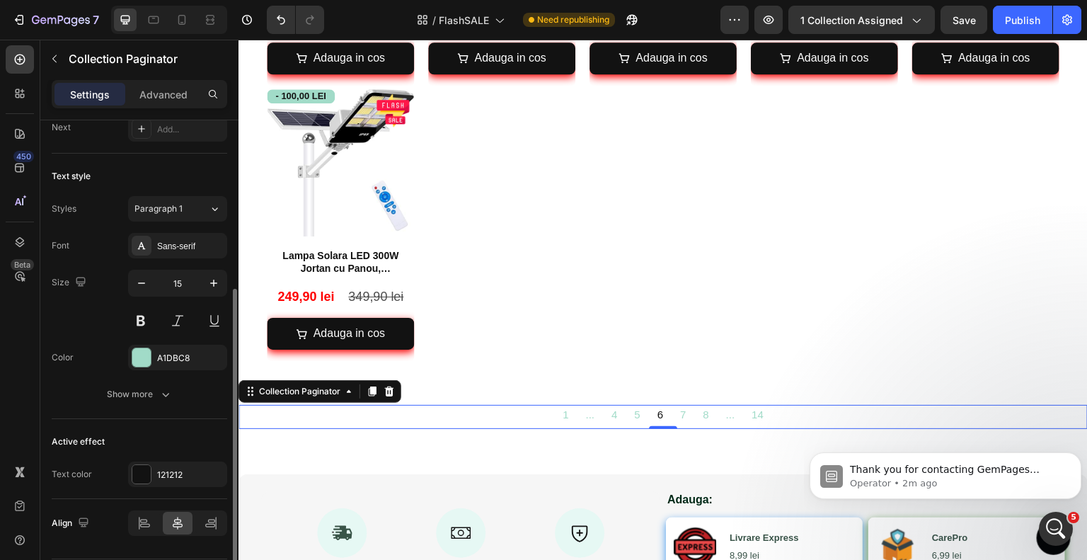
scroll to position [327, 0]
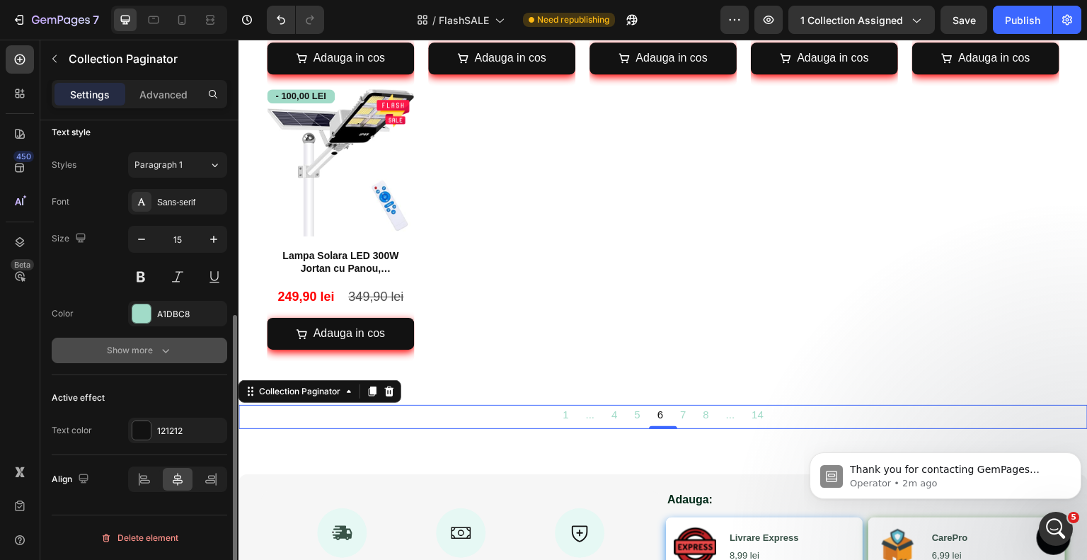
click at [151, 360] on button "Show more" at bounding box center [140, 350] width 176 height 25
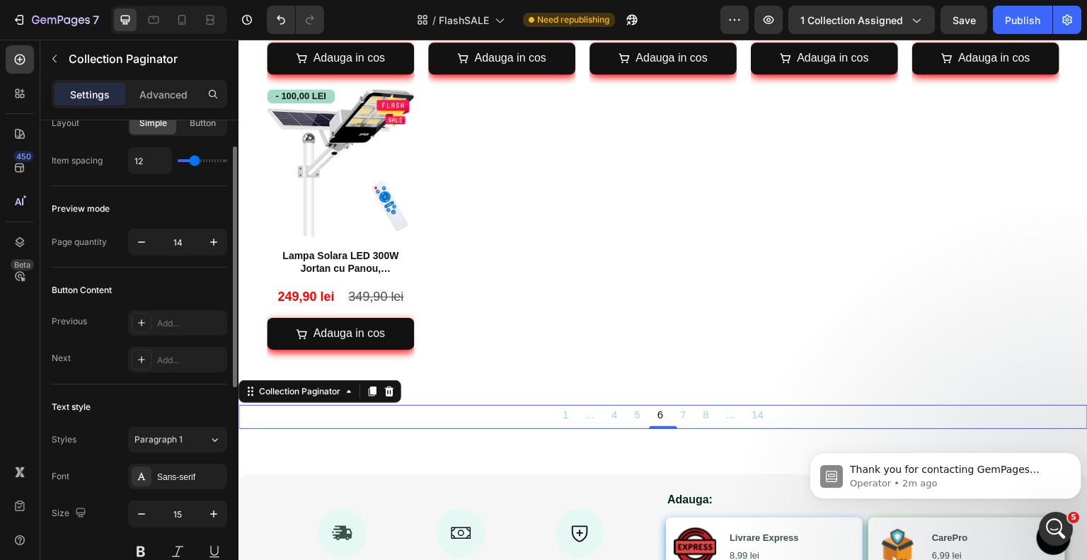
scroll to position [0, 0]
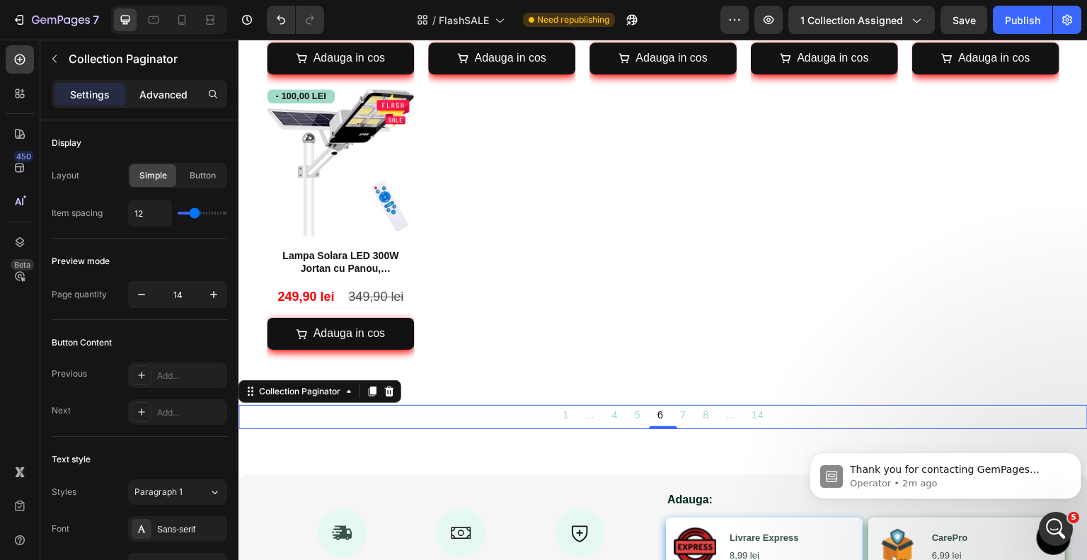
click at [173, 86] on div "Advanced" at bounding box center [163, 94] width 71 height 23
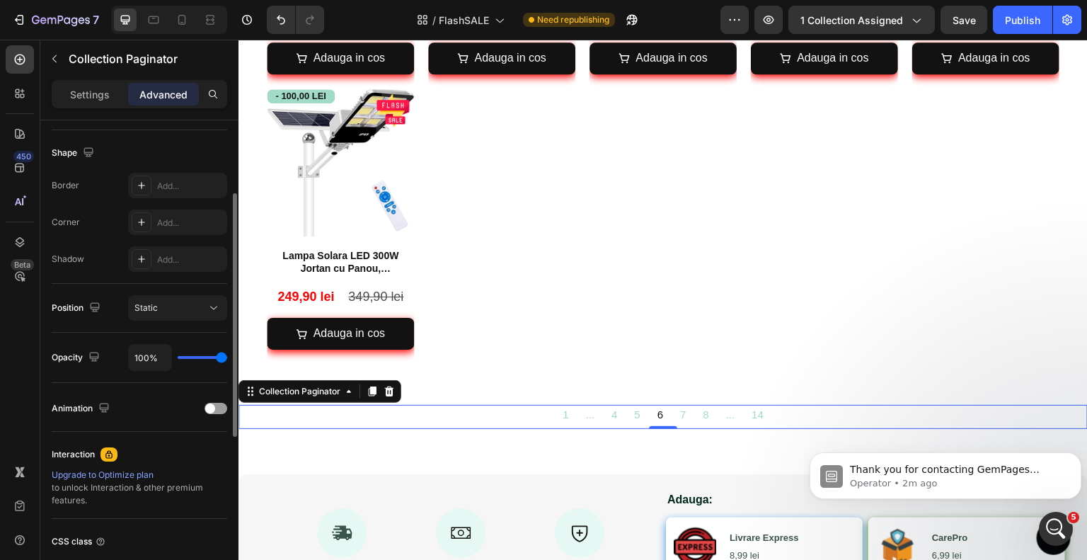
scroll to position [425, 0]
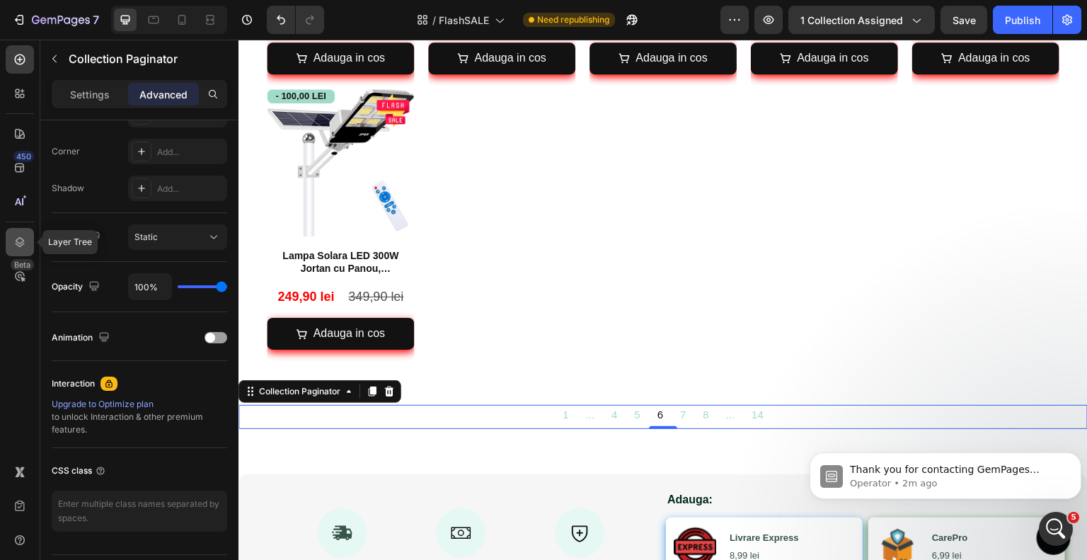
click at [12, 240] on div at bounding box center [20, 242] width 28 height 28
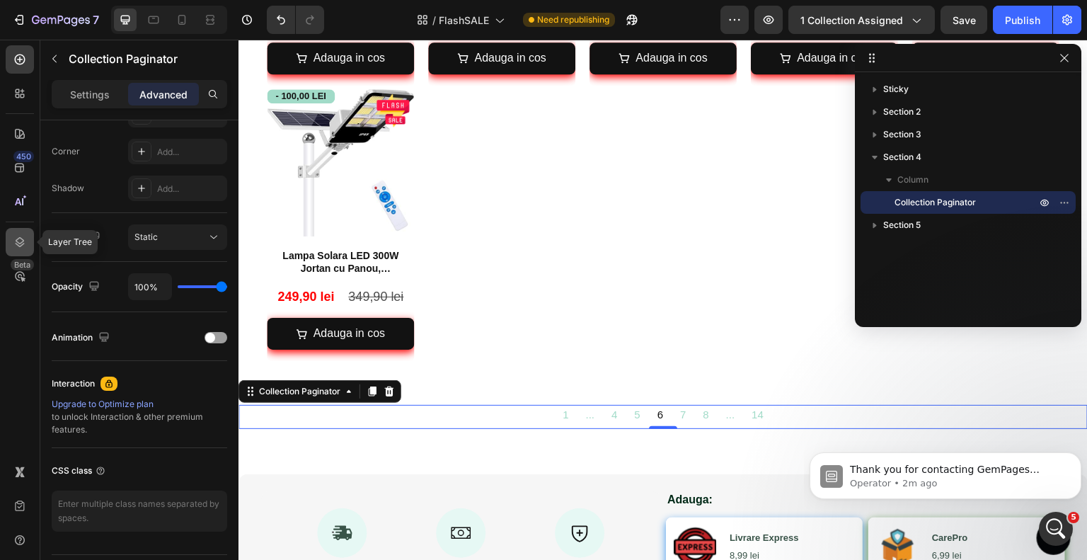
click at [33, 250] on div at bounding box center [20, 242] width 28 height 28
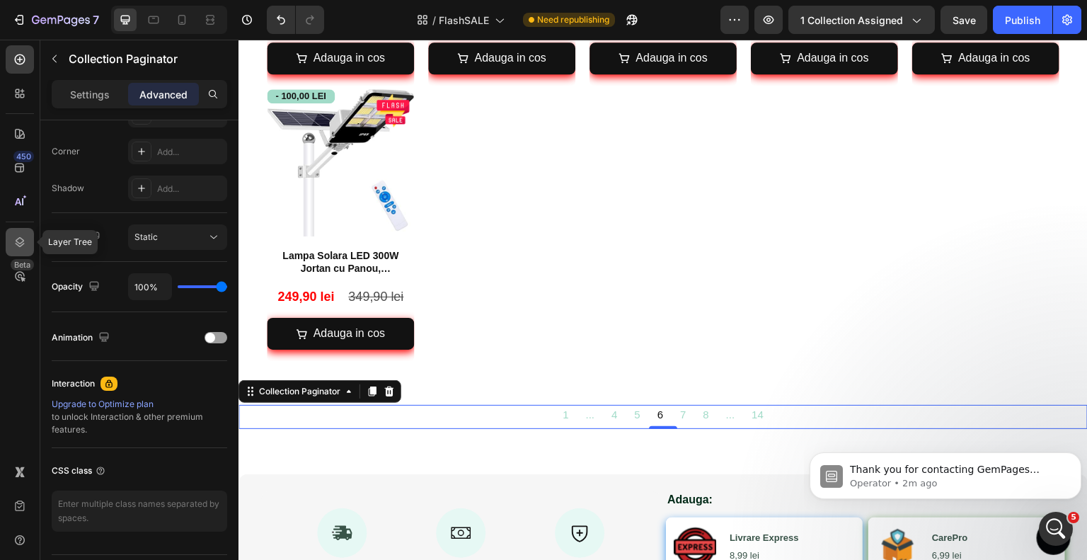
click at [23, 247] on icon at bounding box center [20, 242] width 14 height 14
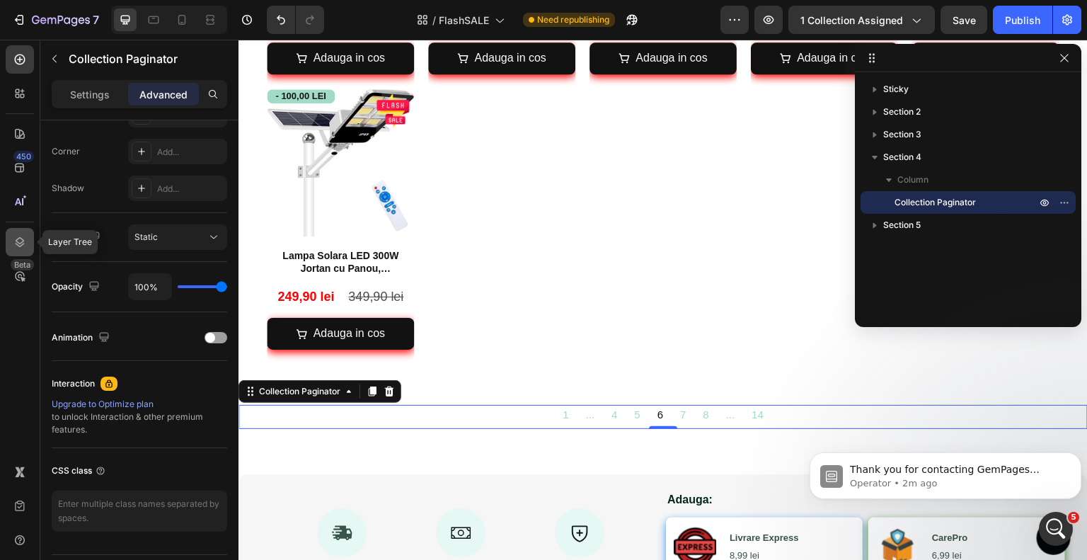
click at [24, 247] on icon at bounding box center [20, 242] width 14 height 14
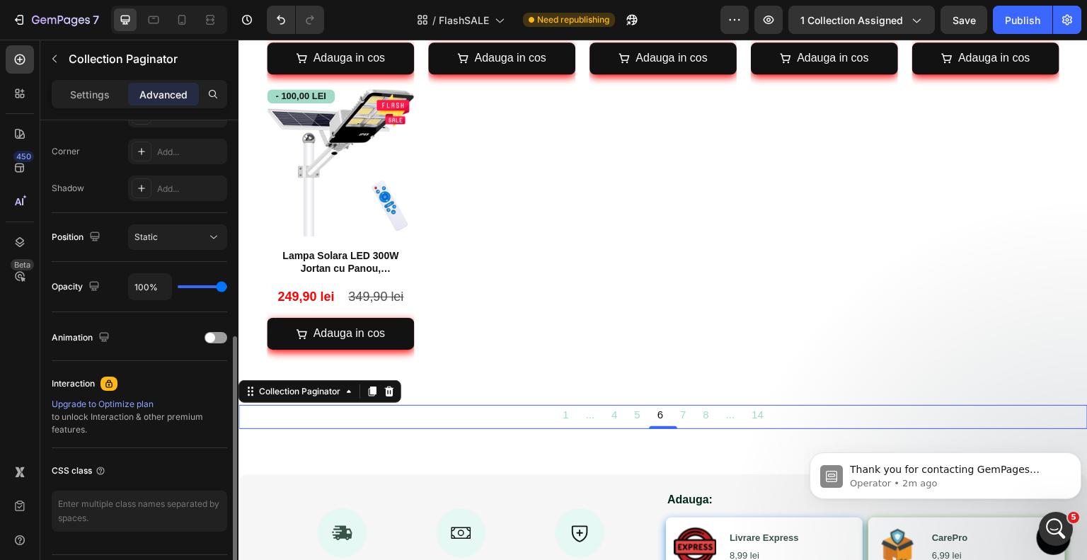
scroll to position [142, 0]
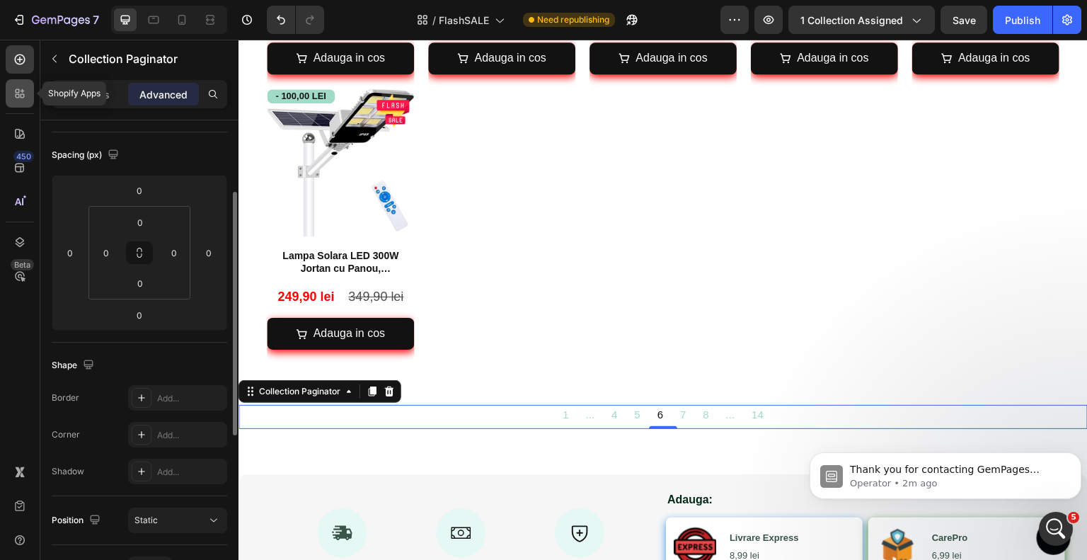
click at [19, 100] on div at bounding box center [20, 93] width 28 height 28
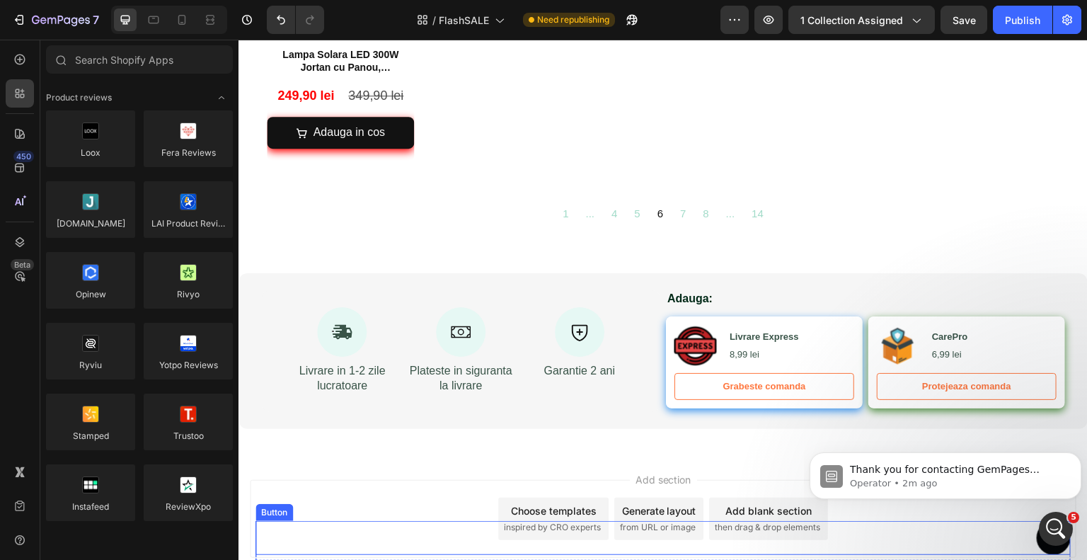
scroll to position [1780, 0]
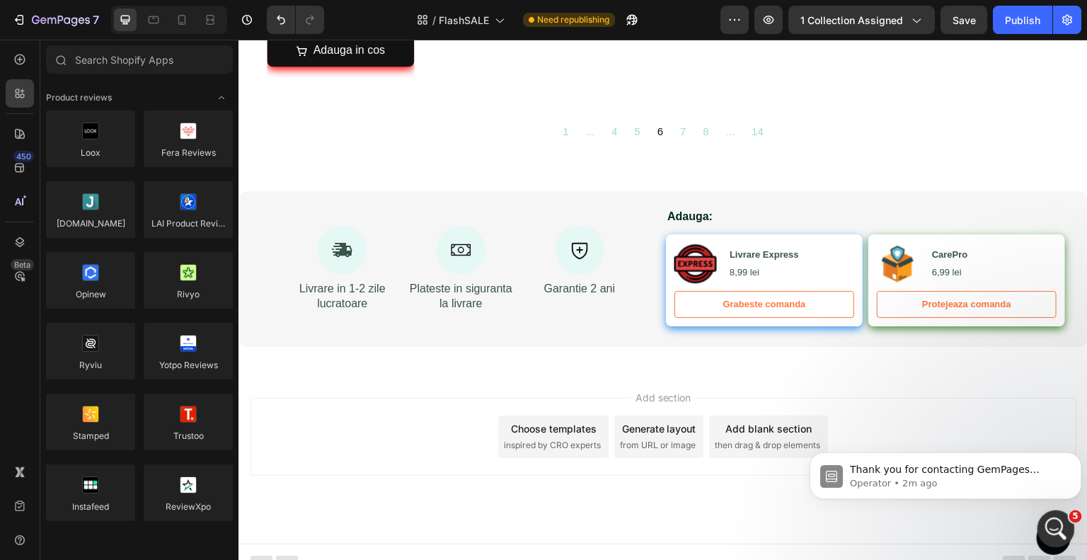
click at [1052, 536] on div "Open Intercom Messenger" at bounding box center [1053, 526] width 47 height 47
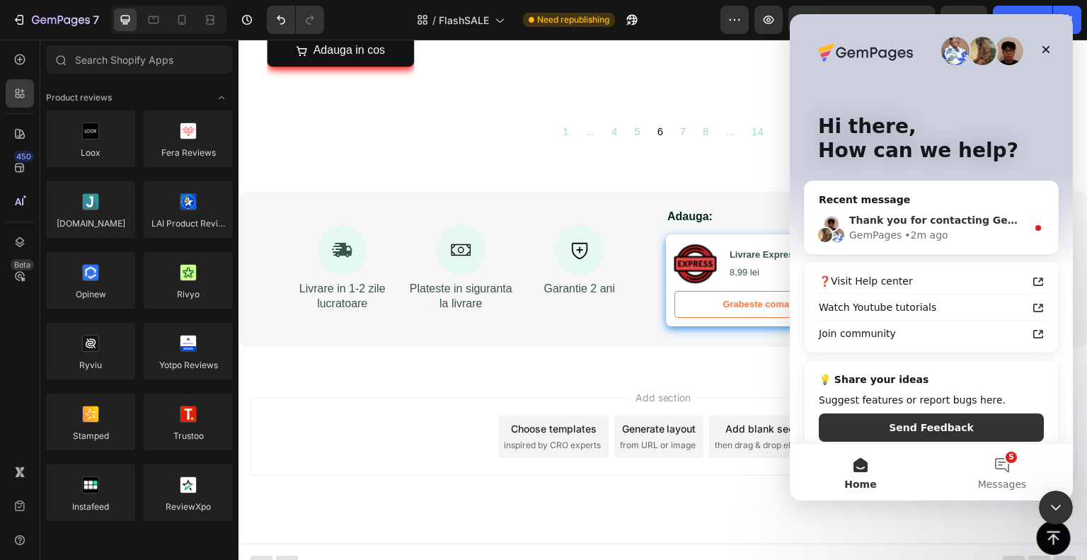
click at [965, 236] on div "GemPages • 2m ago" at bounding box center [938, 235] width 178 height 15
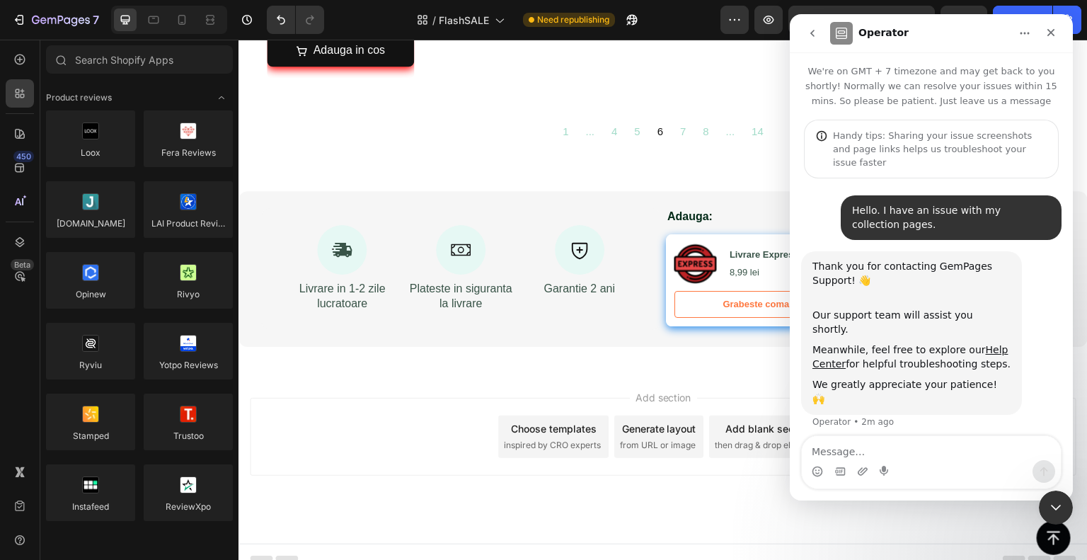
click at [896, 378] on div "We greatly appreciate your patience! 🙌" at bounding box center [911, 392] width 198 height 28
drag, startPoint x: 896, startPoint y: 361, endPoint x: 944, endPoint y: 361, distance: 48.1
click at [944, 378] on div "We greatly appreciate your patience! 🙌" at bounding box center [911, 392] width 198 height 28
click at [1052, 37] on icon "Close" at bounding box center [1050, 32] width 11 height 11
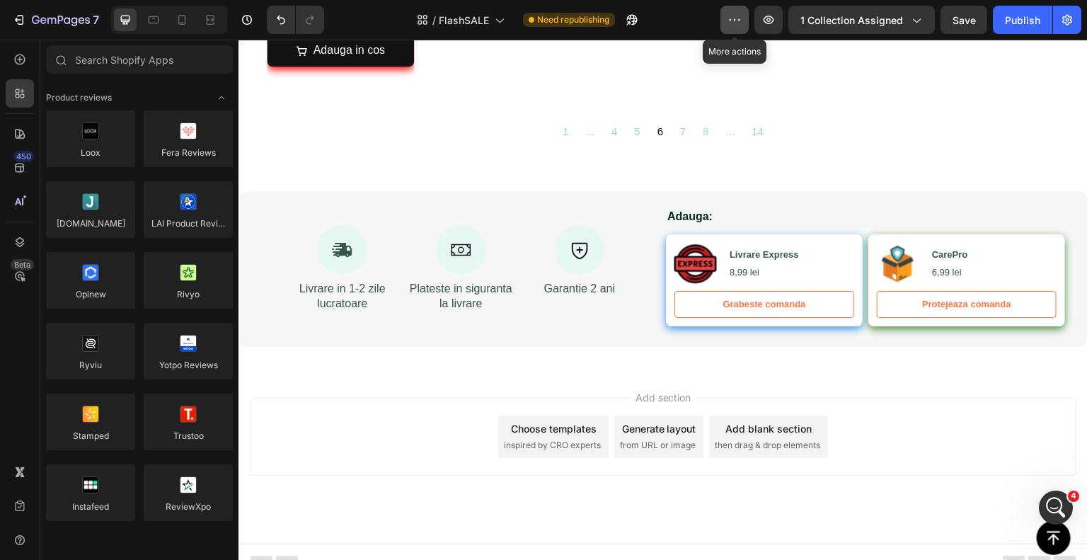
click at [733, 14] on icon "button" at bounding box center [734, 20] width 14 height 14
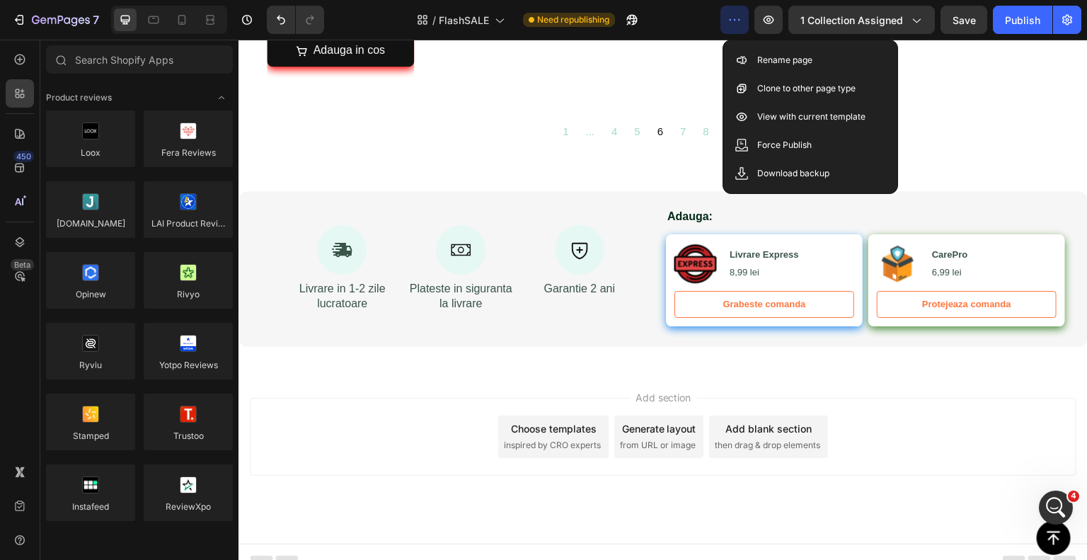
click at [742, 16] on icon "button" at bounding box center [734, 20] width 14 height 14
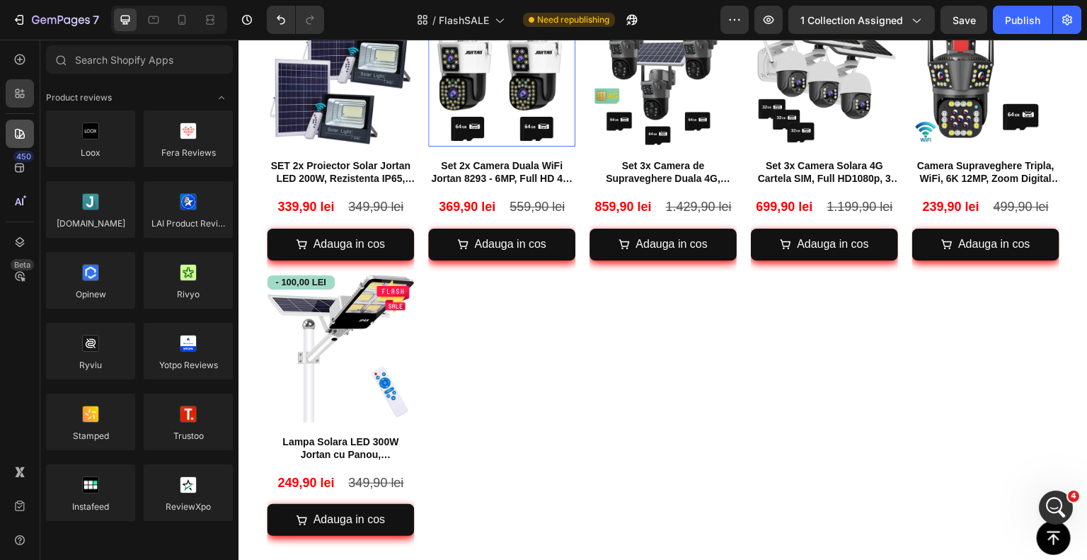
scroll to position [1427, 0]
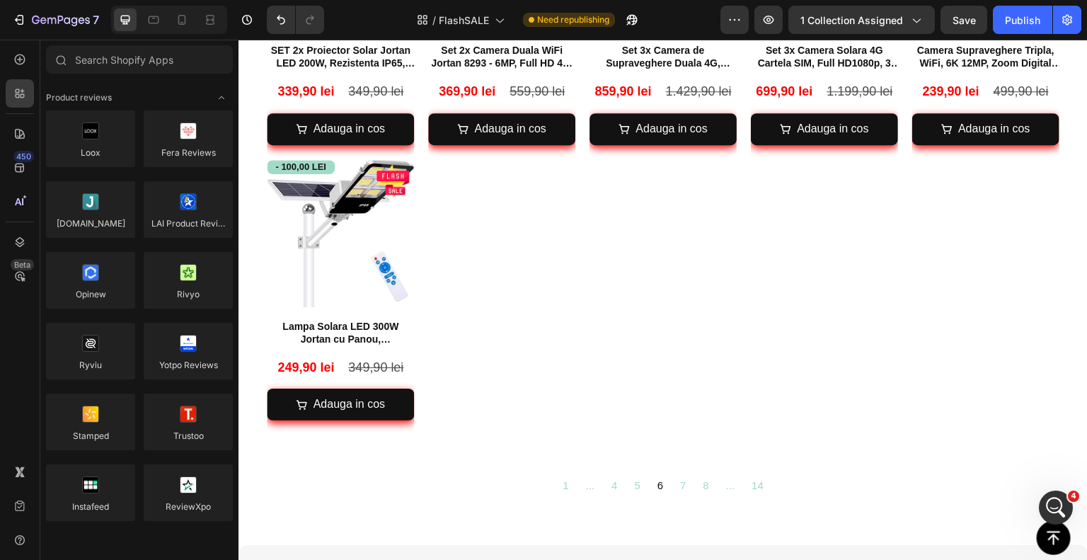
click at [5, 65] on div "450 Beta" at bounding box center [20, 300] width 40 height 520
click at [9, 62] on div at bounding box center [20, 59] width 28 height 28
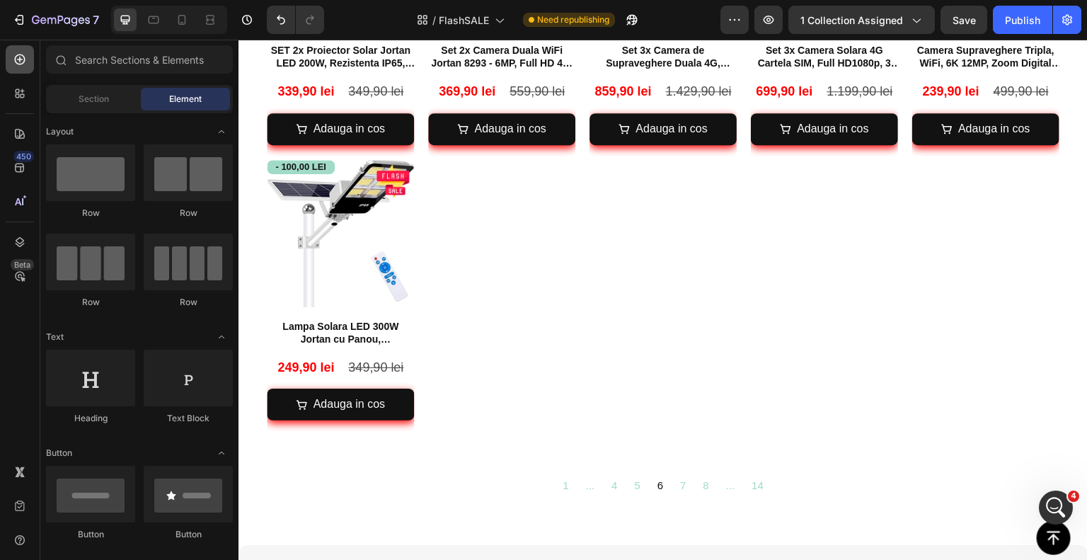
click at [9, 62] on div at bounding box center [20, 59] width 28 height 28
click at [98, 96] on span "Section" at bounding box center [94, 99] width 30 height 13
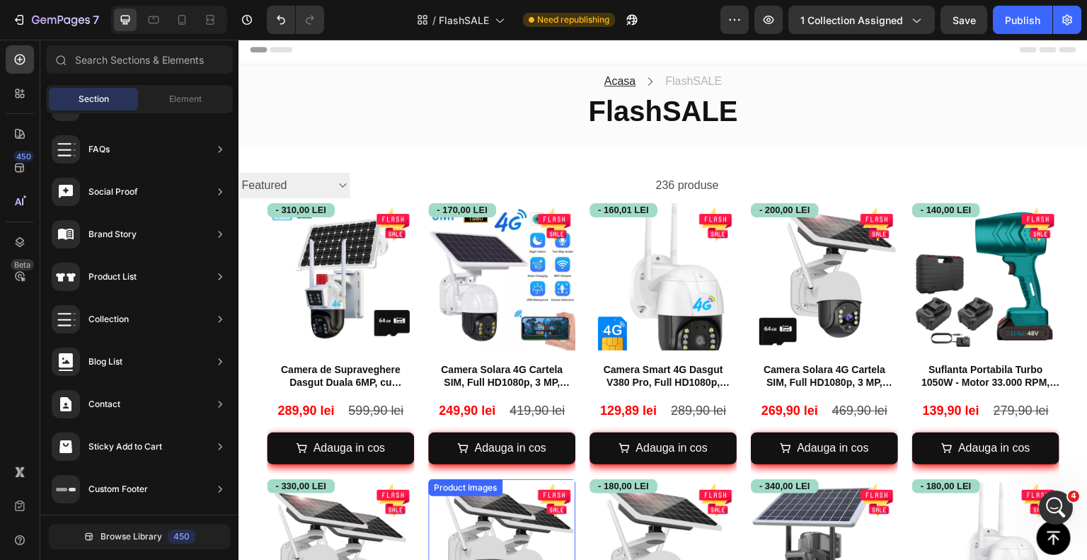
scroll to position [0, 0]
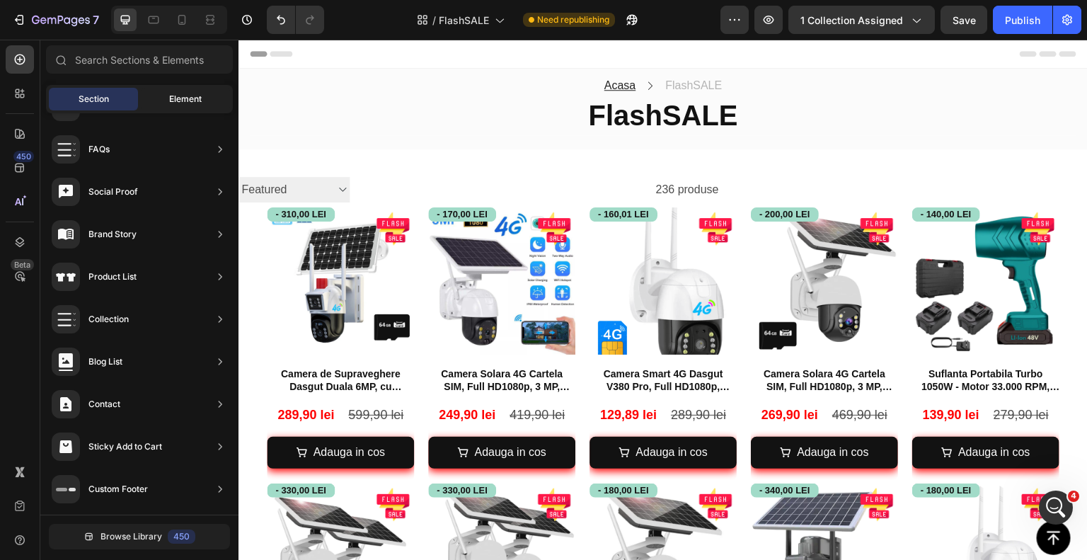
click at [187, 93] on span "Element" at bounding box center [185, 99] width 33 height 13
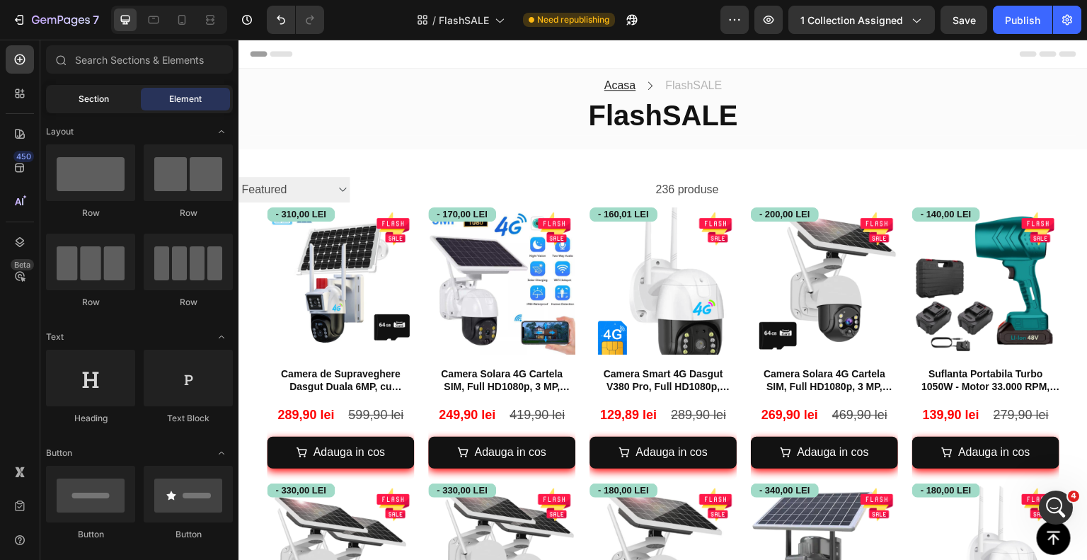
click at [77, 93] on div "Section" at bounding box center [93, 99] width 89 height 23
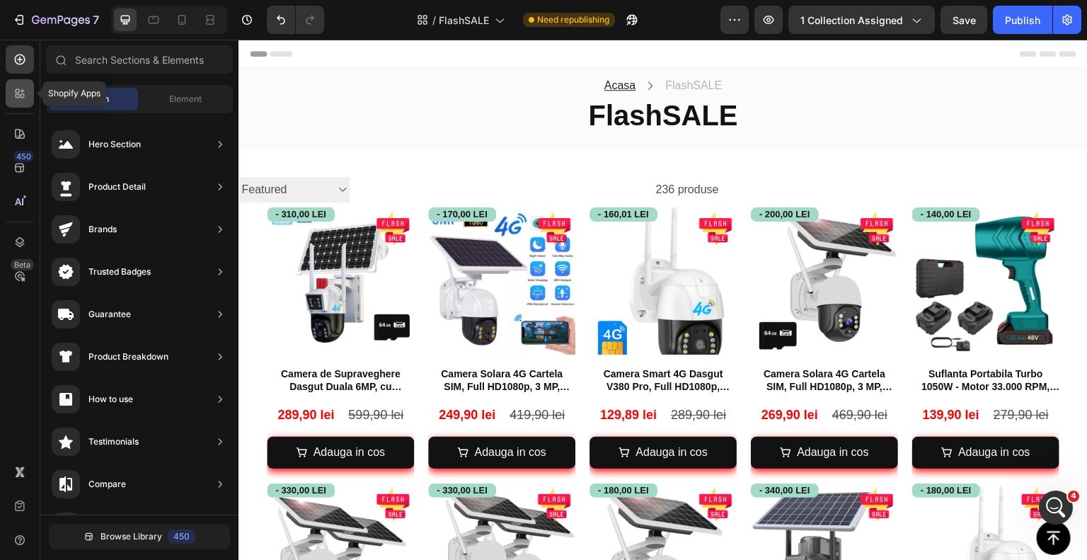
click at [11, 98] on div at bounding box center [20, 93] width 28 height 28
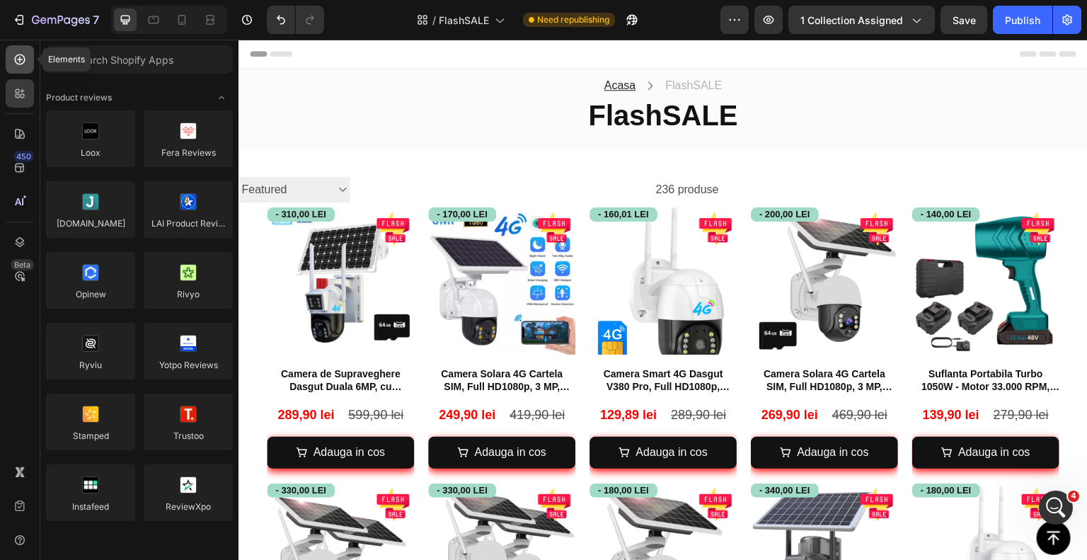
click at [21, 53] on icon at bounding box center [20, 59] width 14 height 14
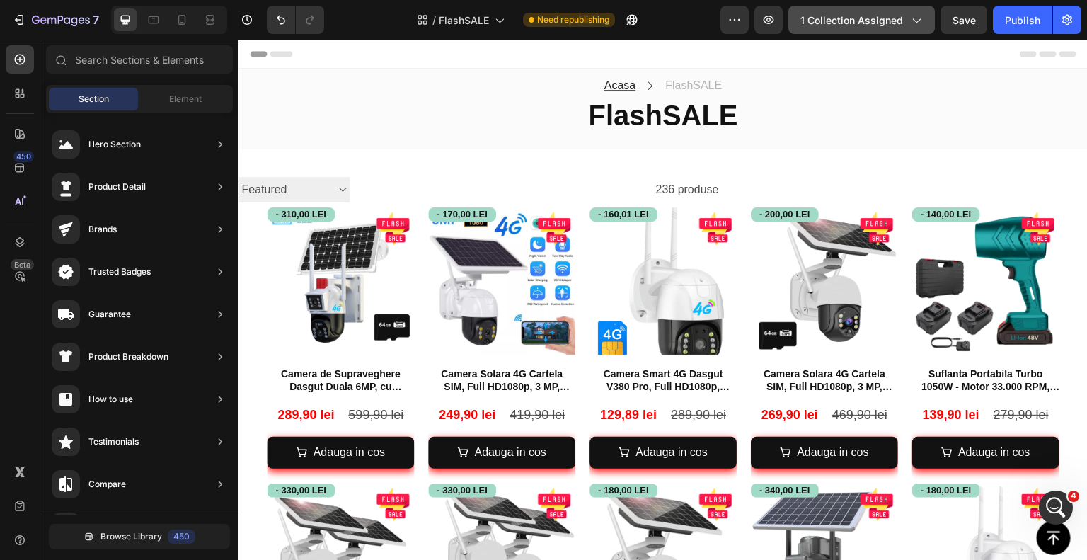
click at [902, 16] on span "1 collection assigned" at bounding box center [851, 20] width 103 height 15
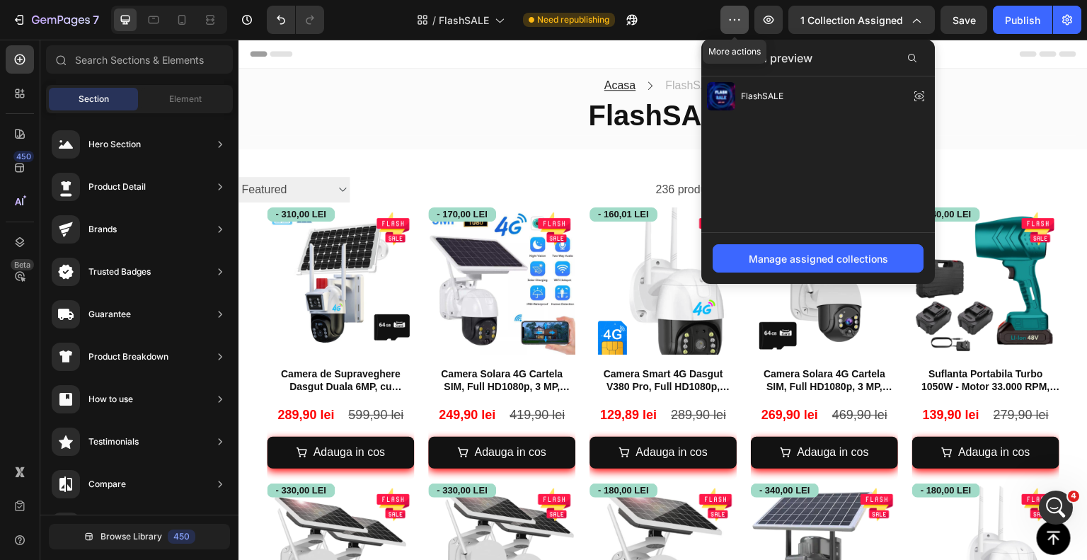
click at [735, 16] on icon "button" at bounding box center [734, 20] width 14 height 14
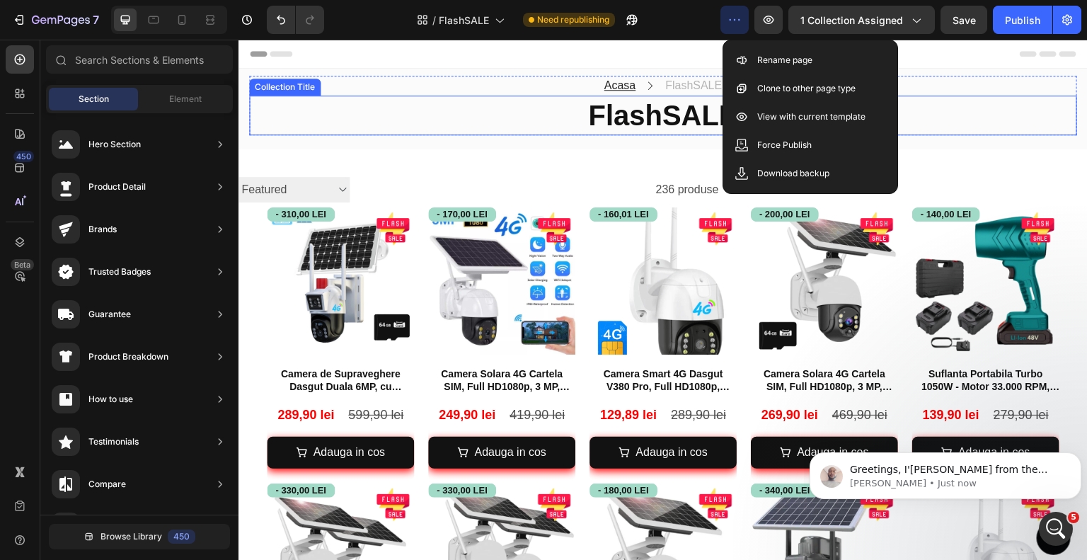
scroll to position [90, 0]
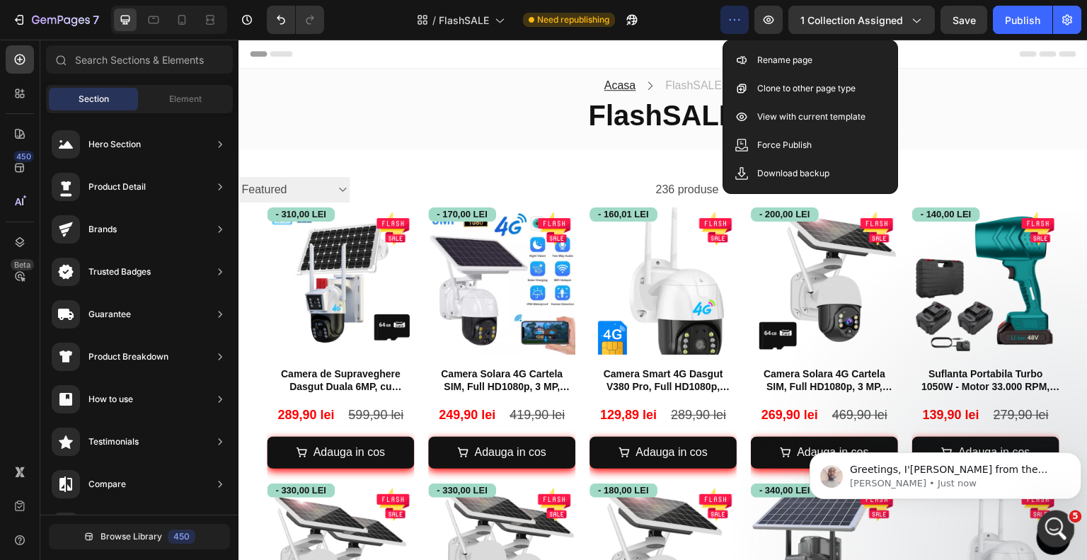
click at [1061, 535] on div "Open Intercom Messenger" at bounding box center [1053, 526] width 47 height 47
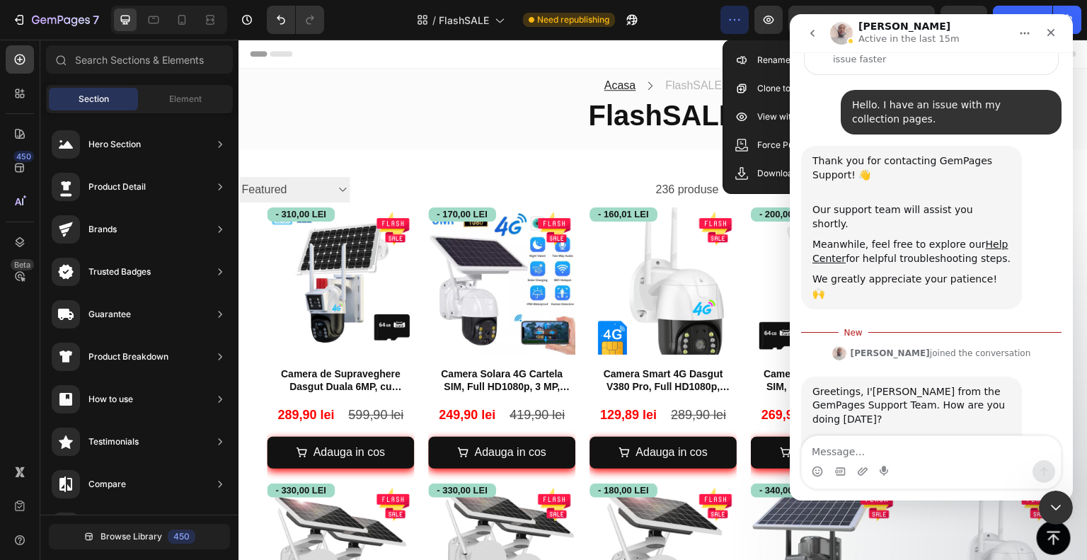
scroll to position [113, 0]
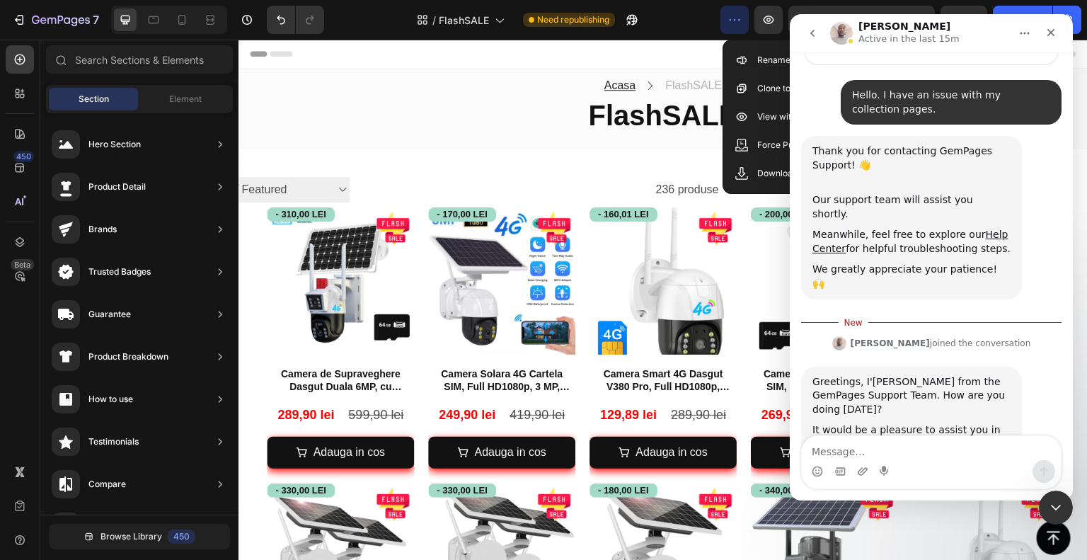
click at [974, 450] on textarea "Message…" at bounding box center [931, 448] width 259 height 24
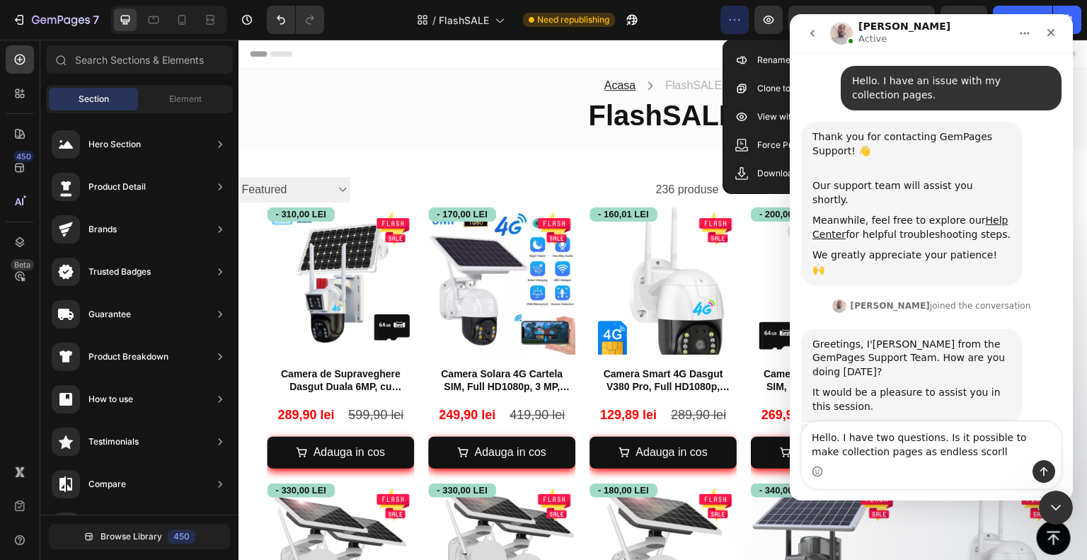
type textarea "Hello. I have two questions. Is it possible to make collection pages as endless…"
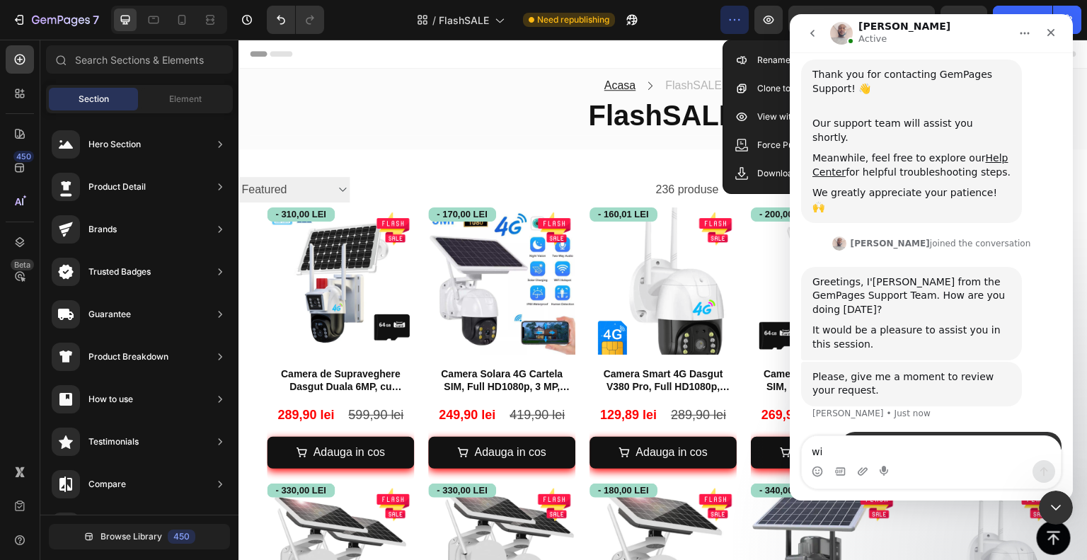
scroll to position [192, 0]
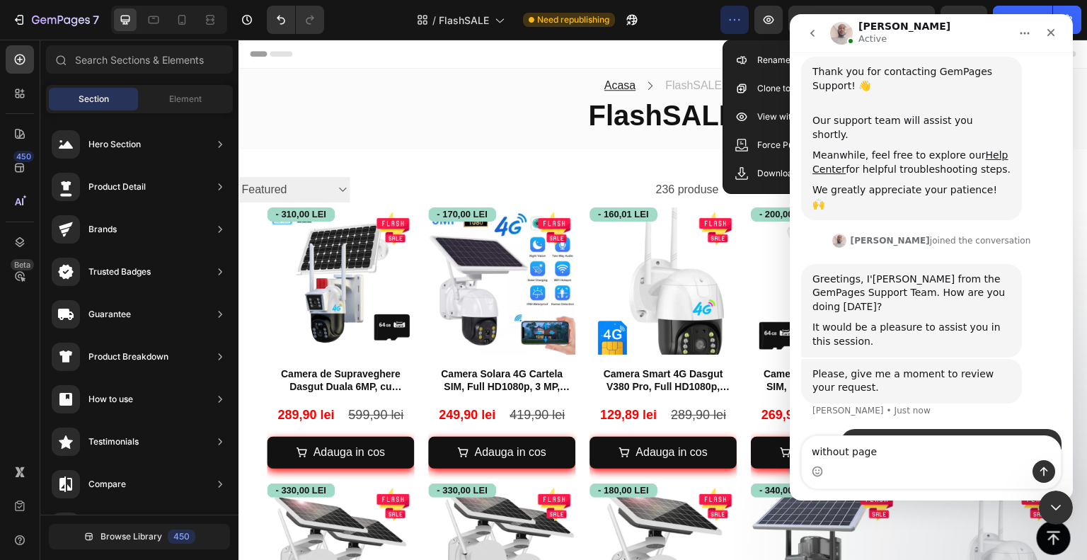
type textarea "without pages"
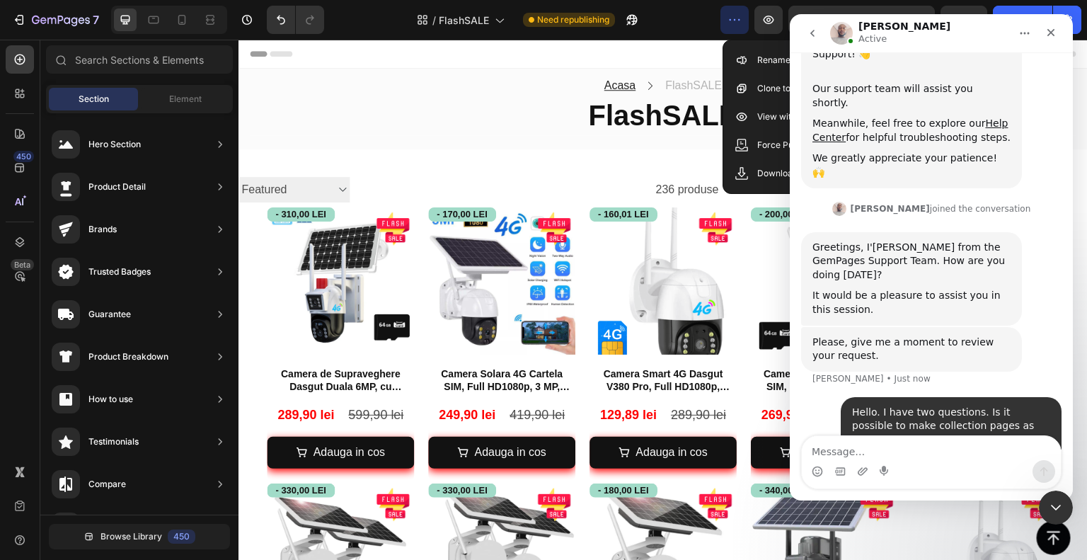
click at [345, 64] on div "Header" at bounding box center [663, 54] width 827 height 28
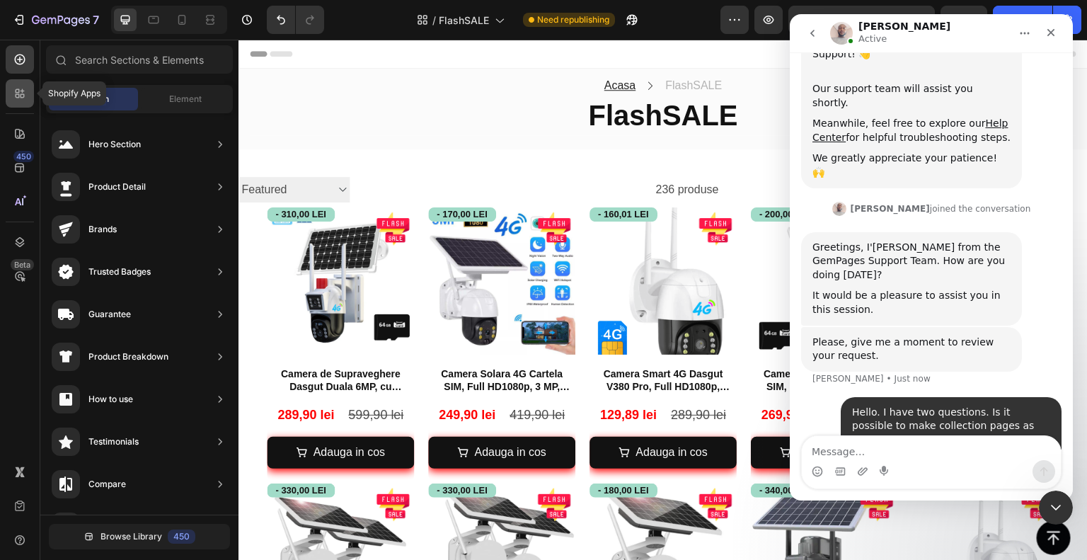
click at [8, 98] on div at bounding box center [20, 93] width 28 height 28
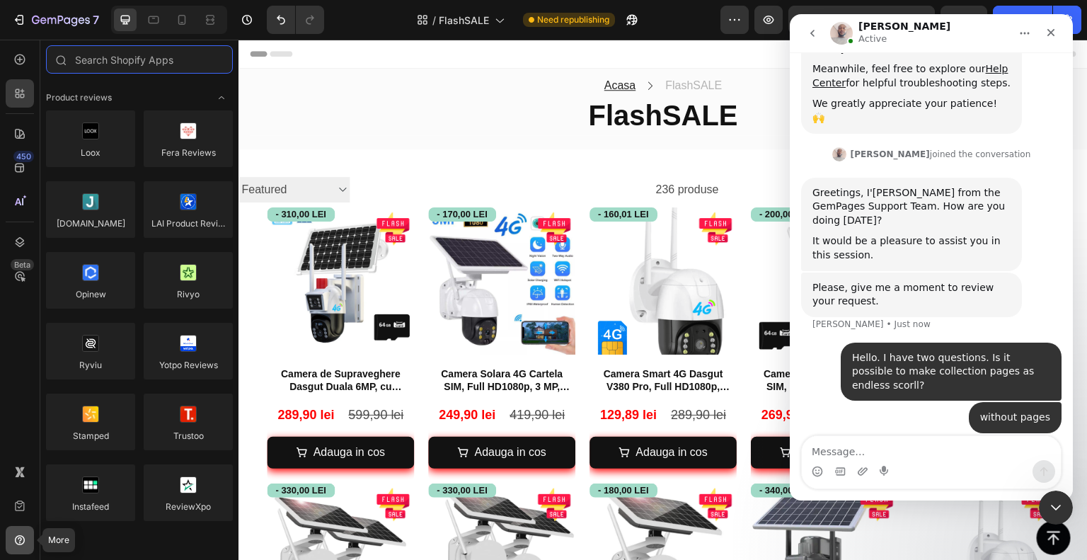
scroll to position [279, 0]
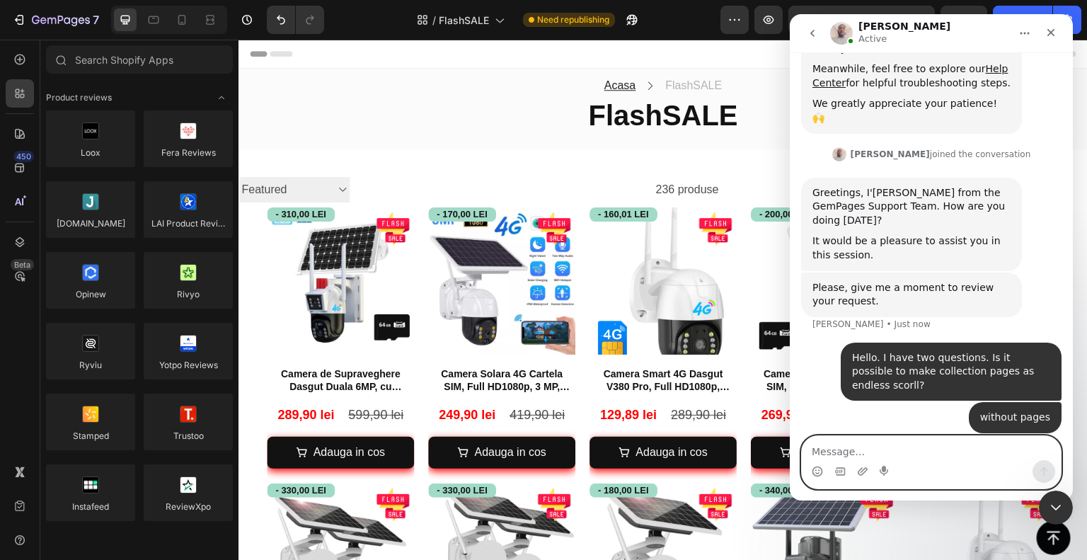
click at [916, 457] on textarea "Message…" at bounding box center [931, 448] width 259 height 24
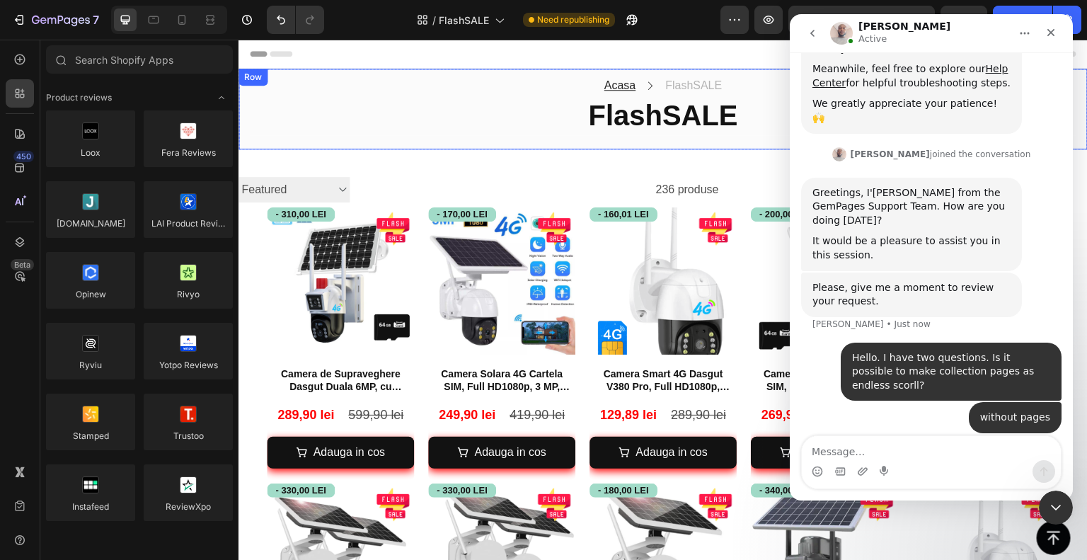
click at [330, 145] on div "Acasa Text block Icon FlashSALE Collection Title Row FlashSALE Collection Title…" at bounding box center [662, 109] width 849 height 81
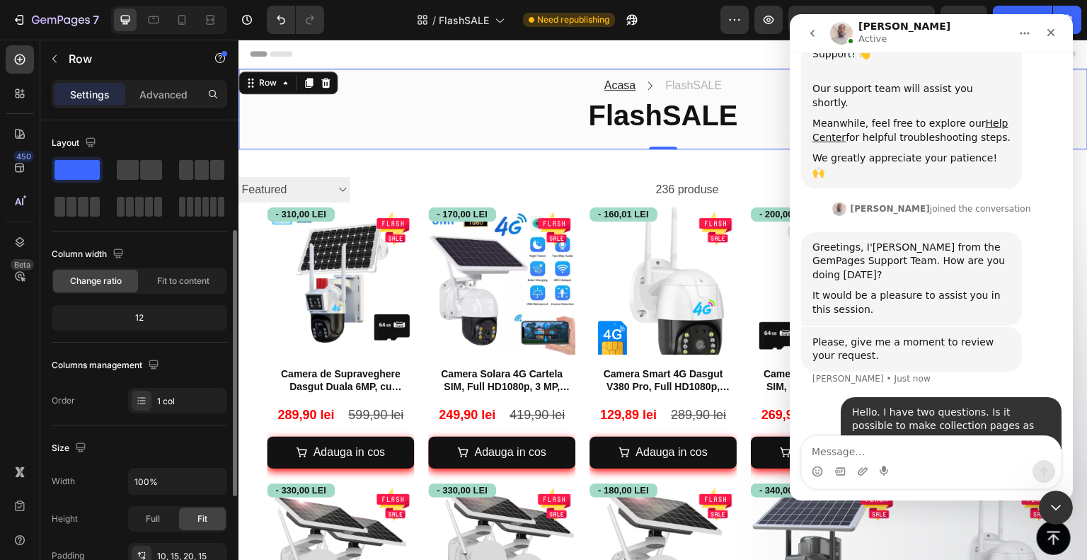
scroll to position [142, 0]
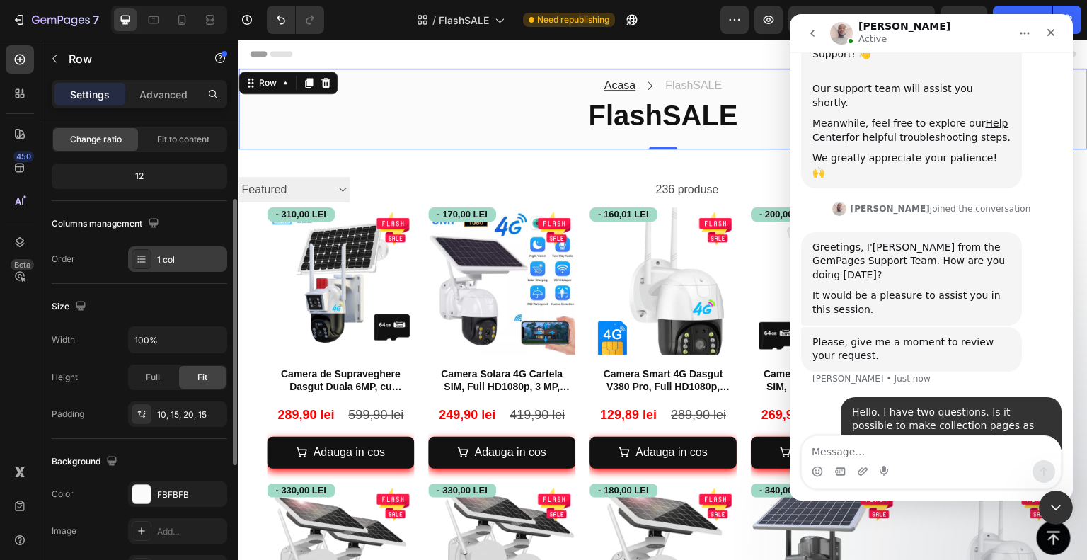
click at [146, 270] on div "1 col" at bounding box center [177, 258] width 99 height 25
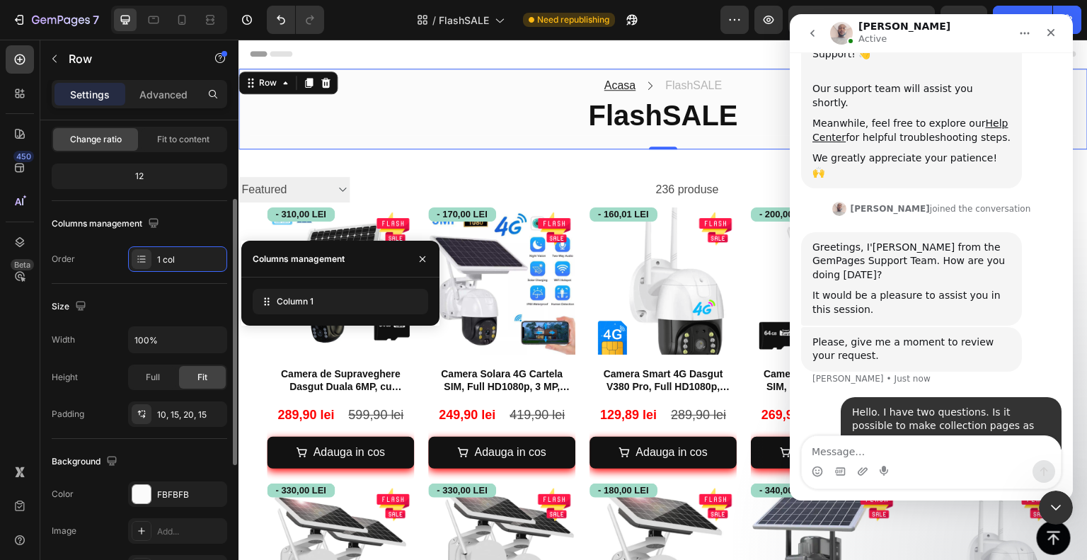
click at [104, 262] on div "Order 1 col" at bounding box center [140, 258] width 176 height 25
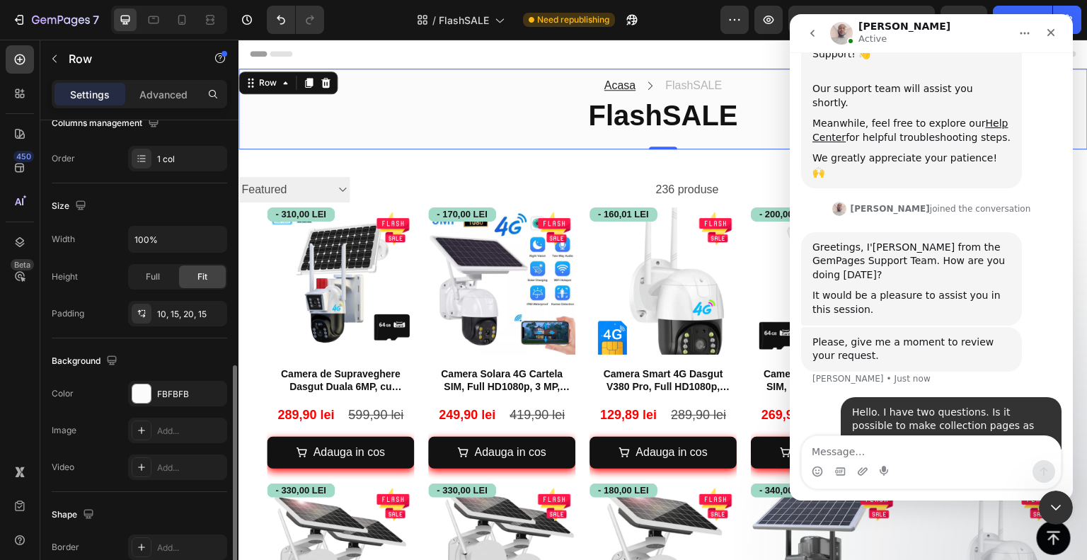
scroll to position [0, 0]
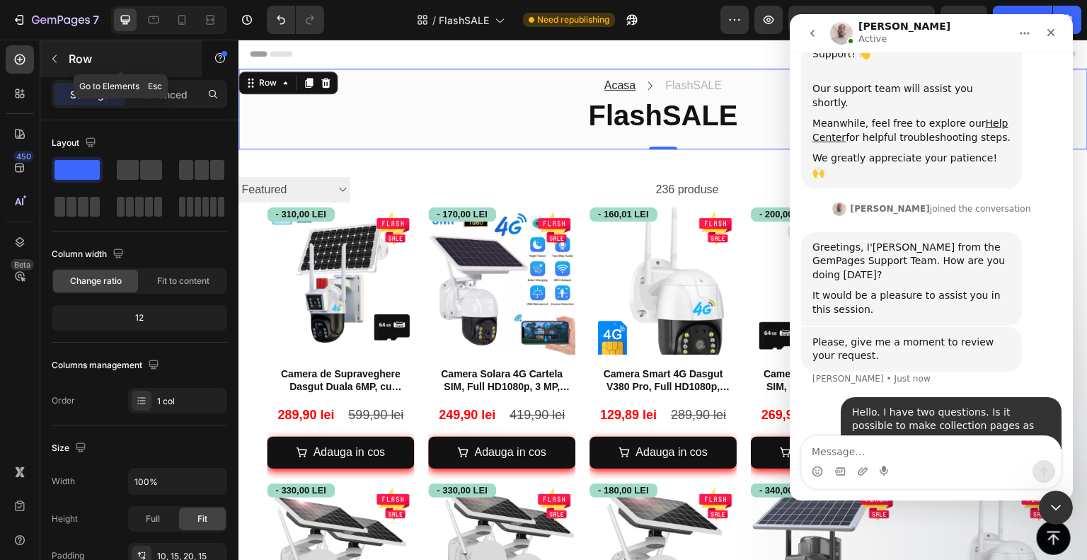
click at [65, 61] on button "button" at bounding box center [54, 58] width 23 height 23
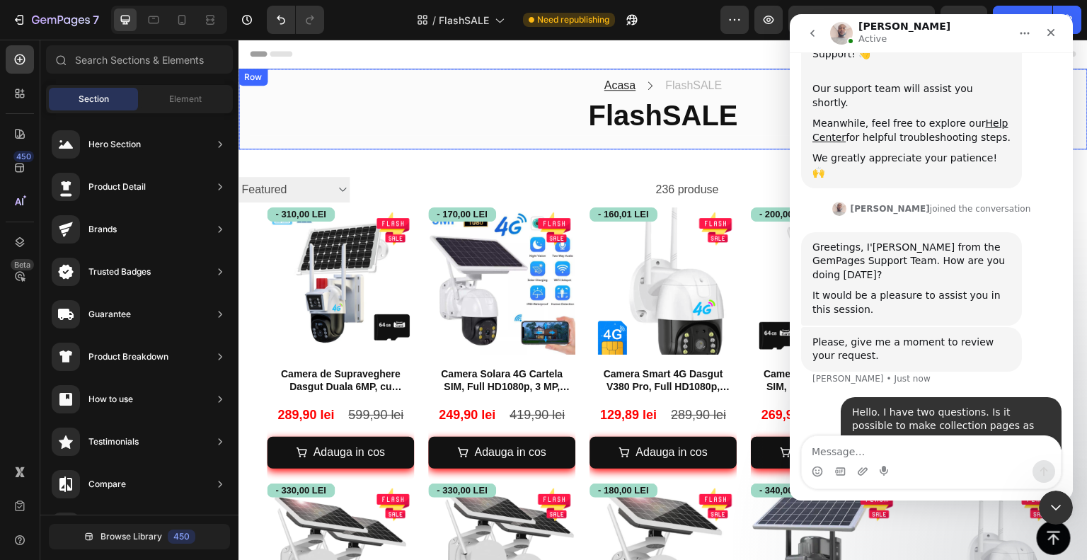
click at [455, 73] on div "Acasa Text block Icon FlashSALE Collection Title Row FlashSALE Collection Title…" at bounding box center [662, 109] width 849 height 81
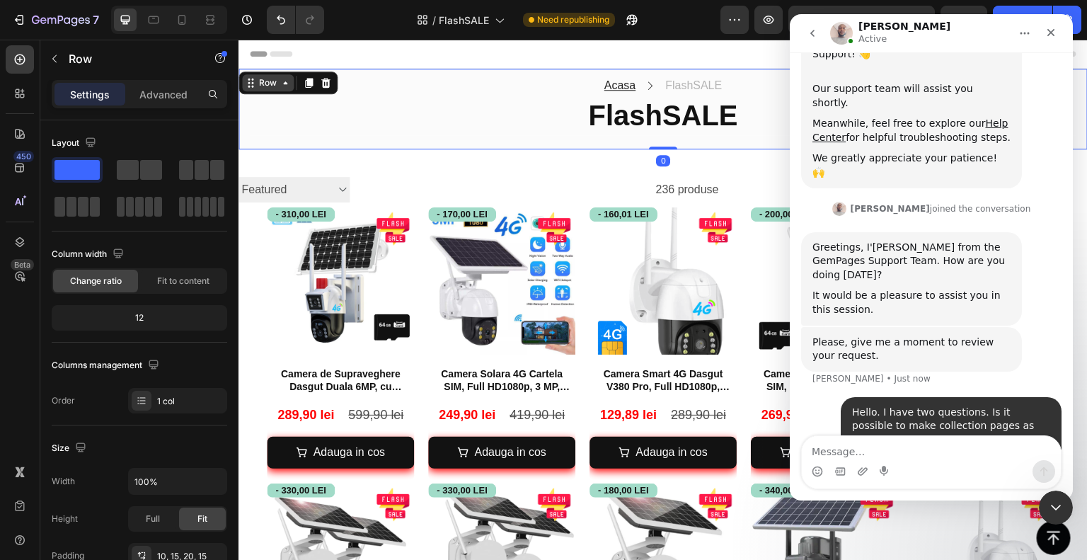
click at [280, 86] on icon at bounding box center [285, 82] width 11 height 11
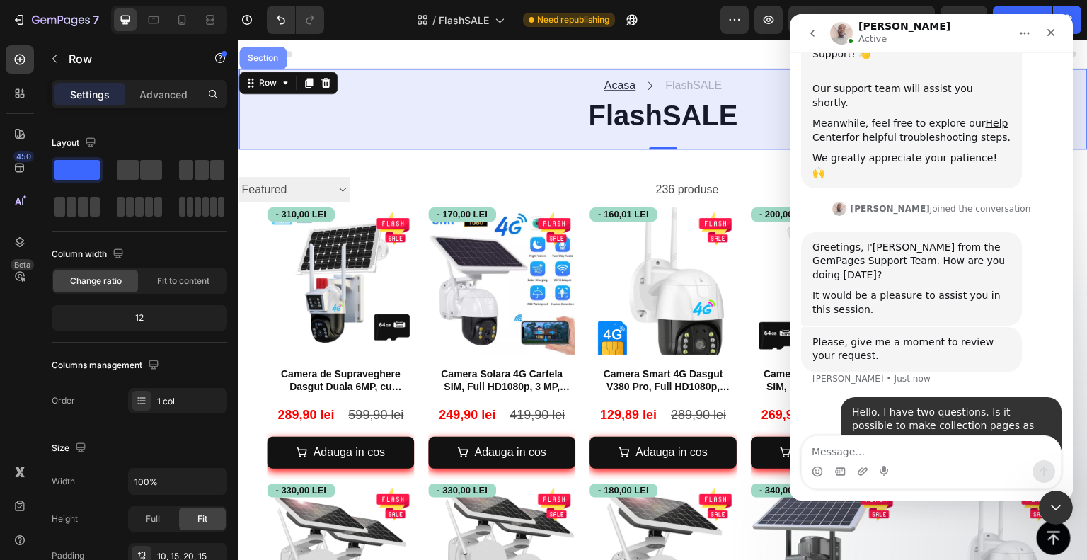
click at [270, 66] on div "Section" at bounding box center [262, 58] width 47 height 23
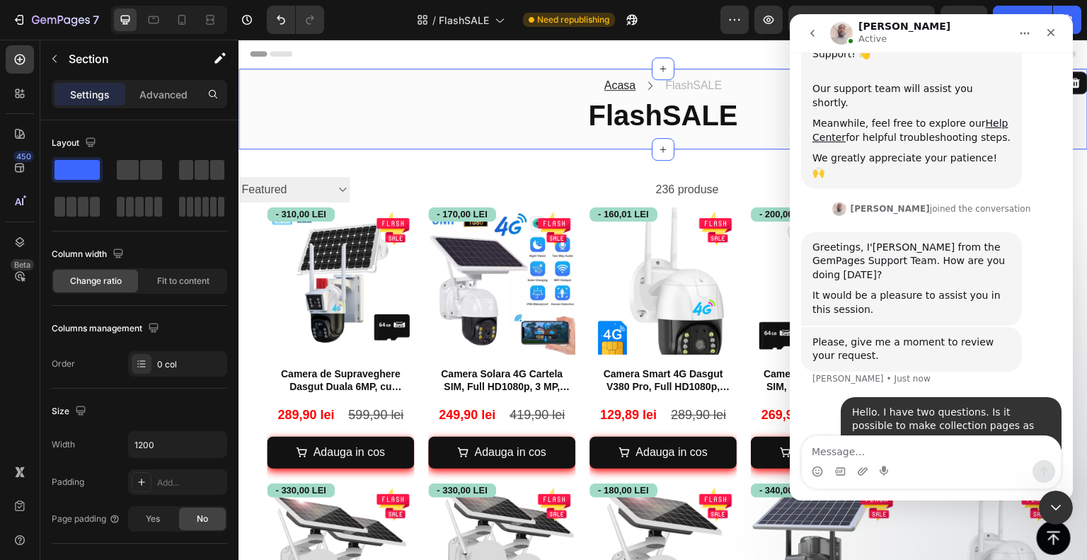
scroll to position [279, 0]
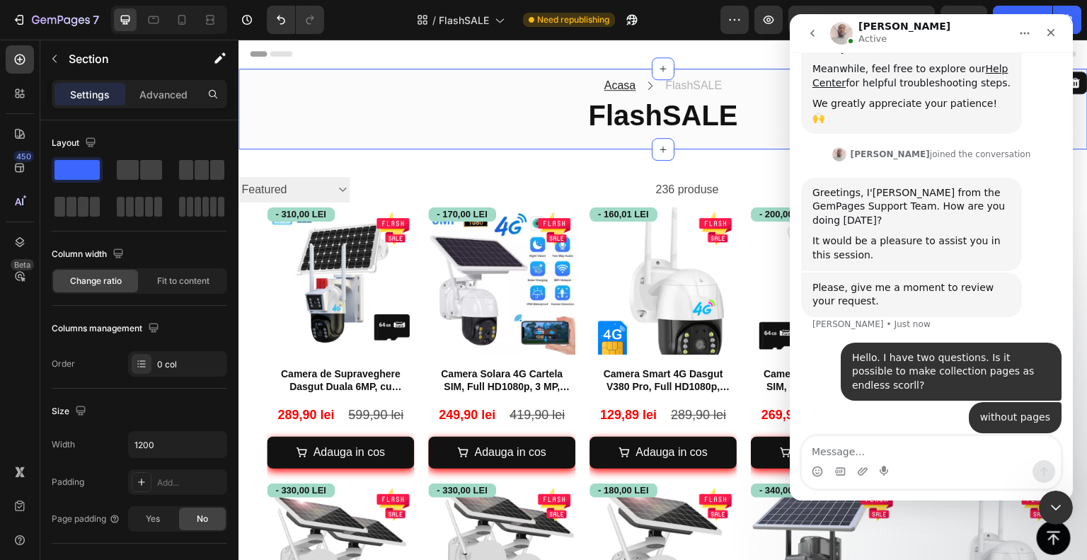
click at [364, 65] on div "Header" at bounding box center [663, 54] width 827 height 28
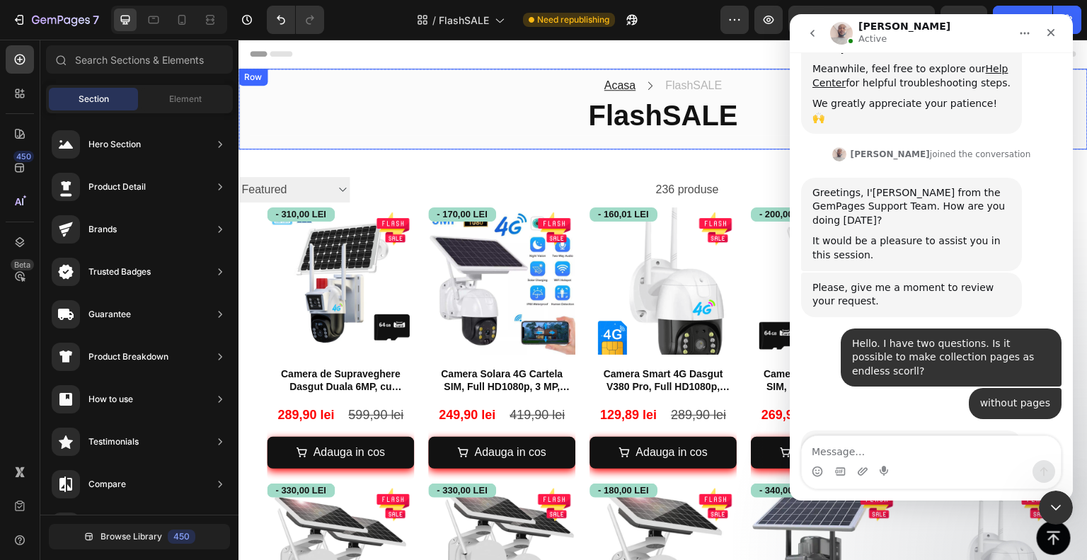
scroll to position [281, 0]
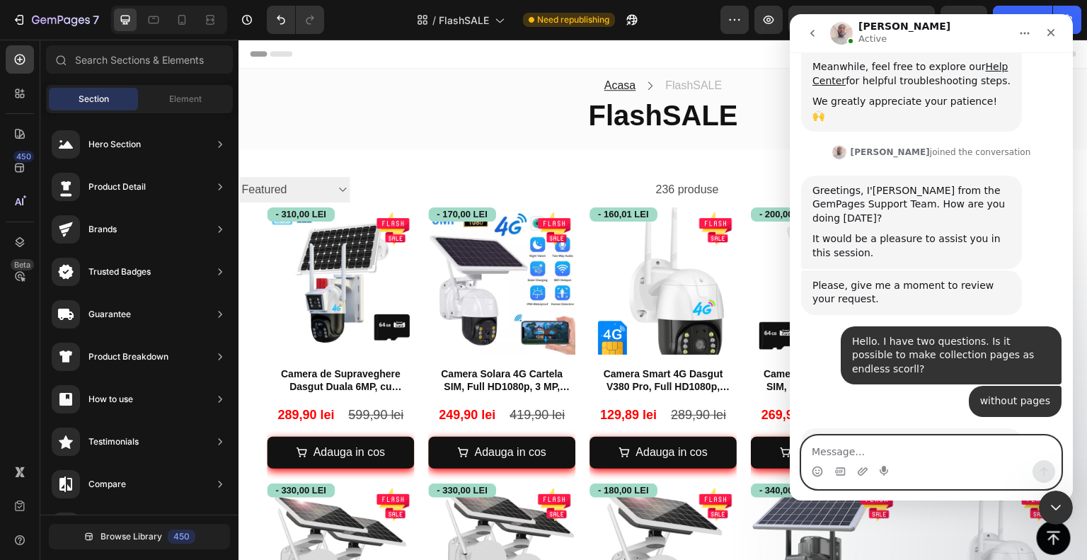
click at [967, 450] on textarea "Message…" at bounding box center [931, 448] width 259 height 24
type textarea "yes"
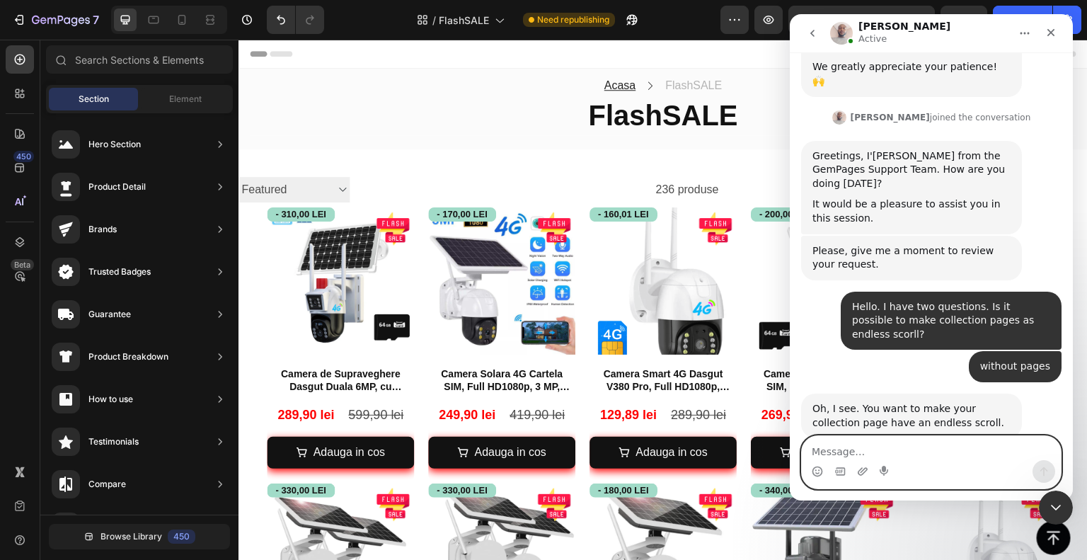
scroll to position [323, 0]
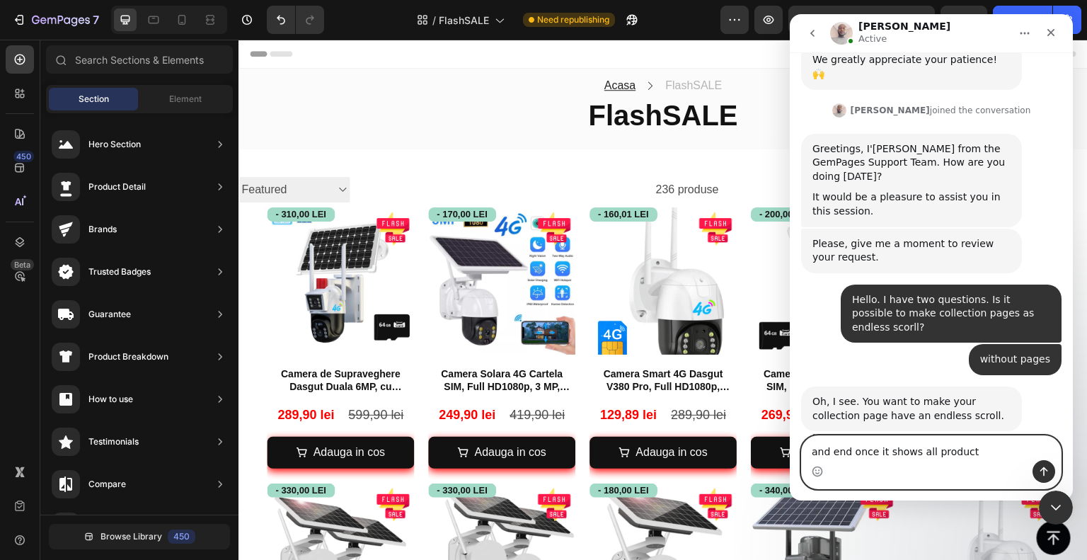
type textarea "and end once it shows all products"
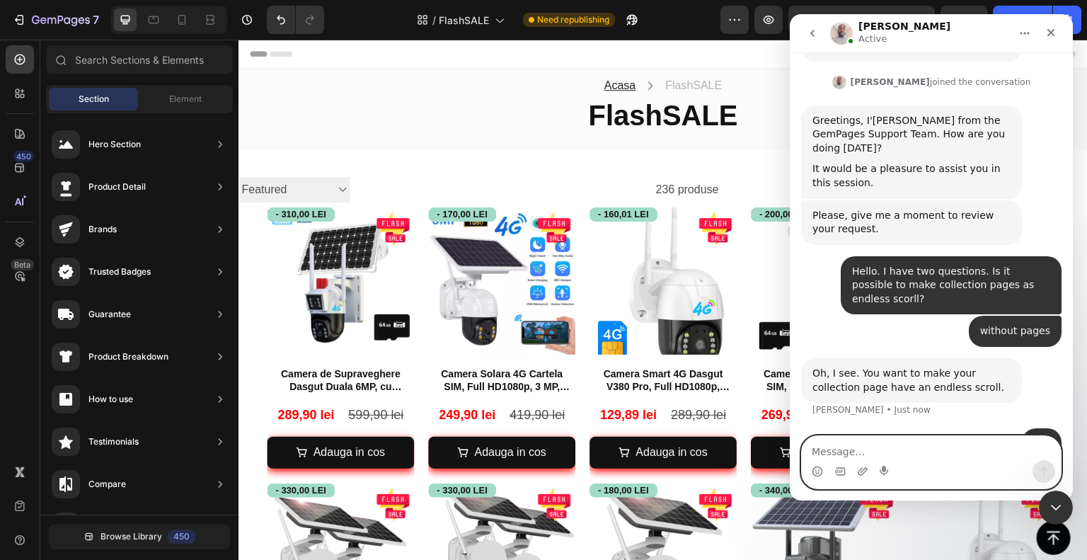
scroll to position [355, 0]
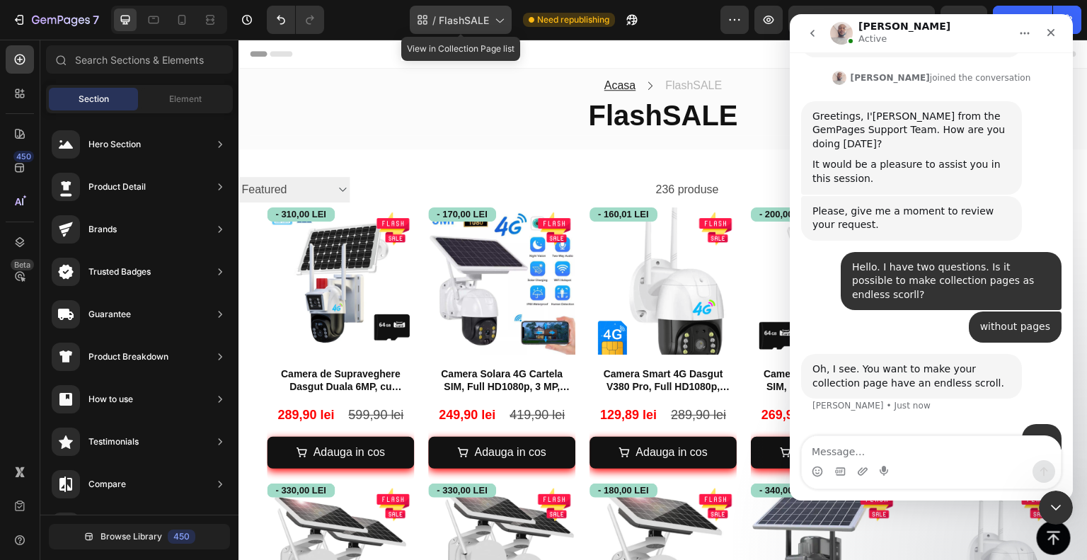
click at [424, 26] on icon at bounding box center [422, 20] width 14 height 14
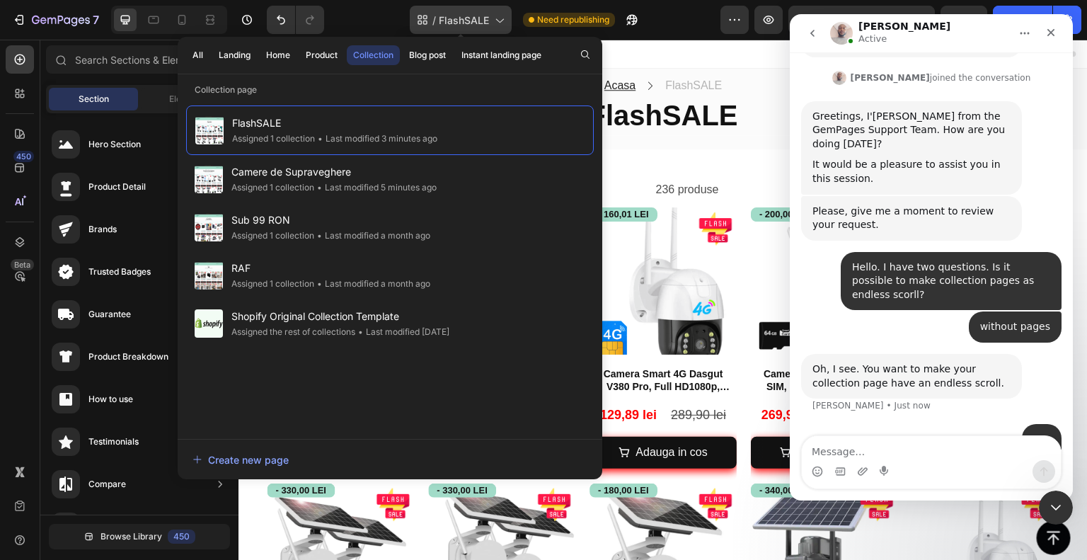
click at [424, 26] on icon at bounding box center [422, 20] width 14 height 14
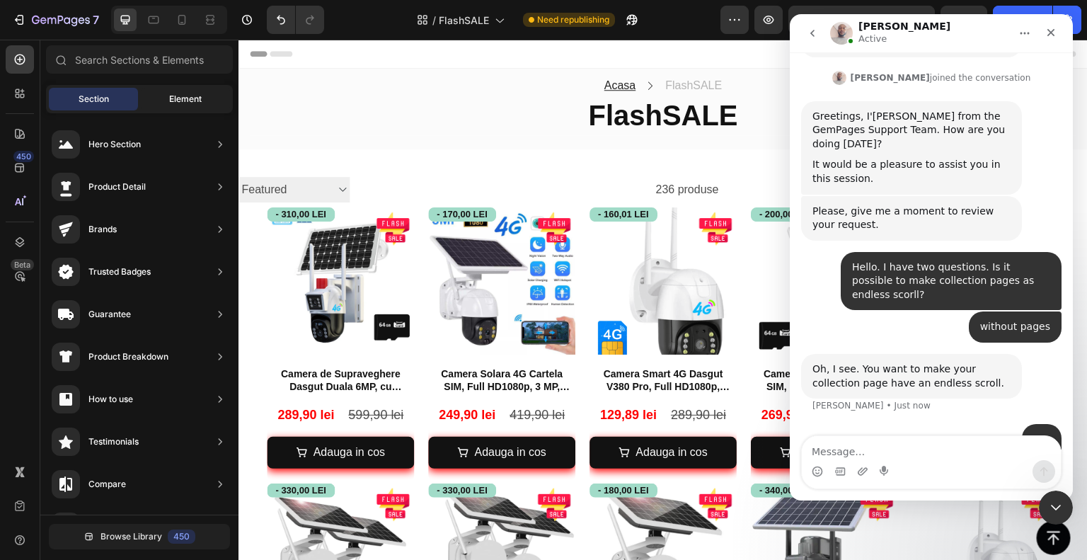
click at [162, 106] on div "Element" at bounding box center [185, 99] width 89 height 23
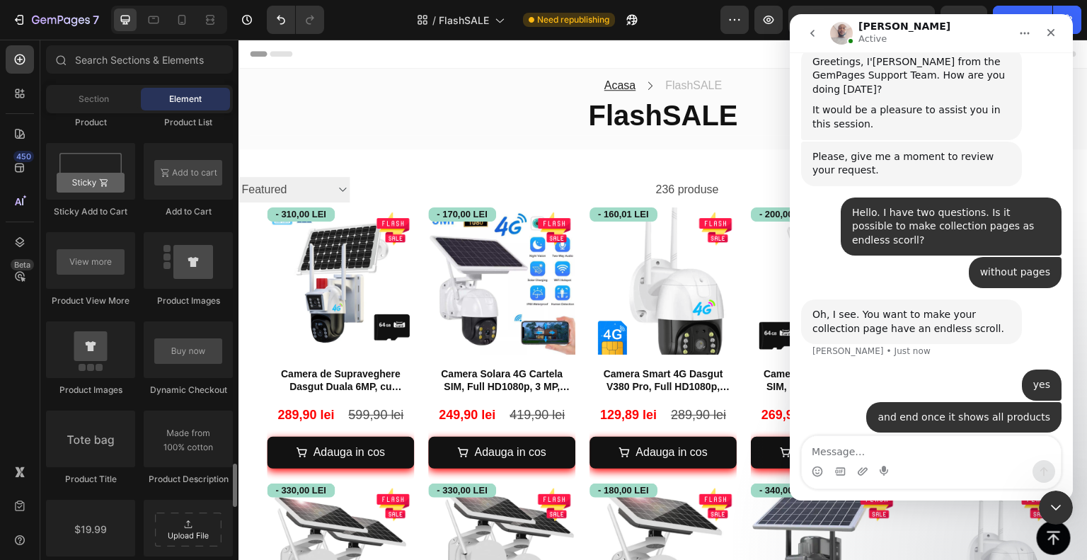
scroll to position [2265, 0]
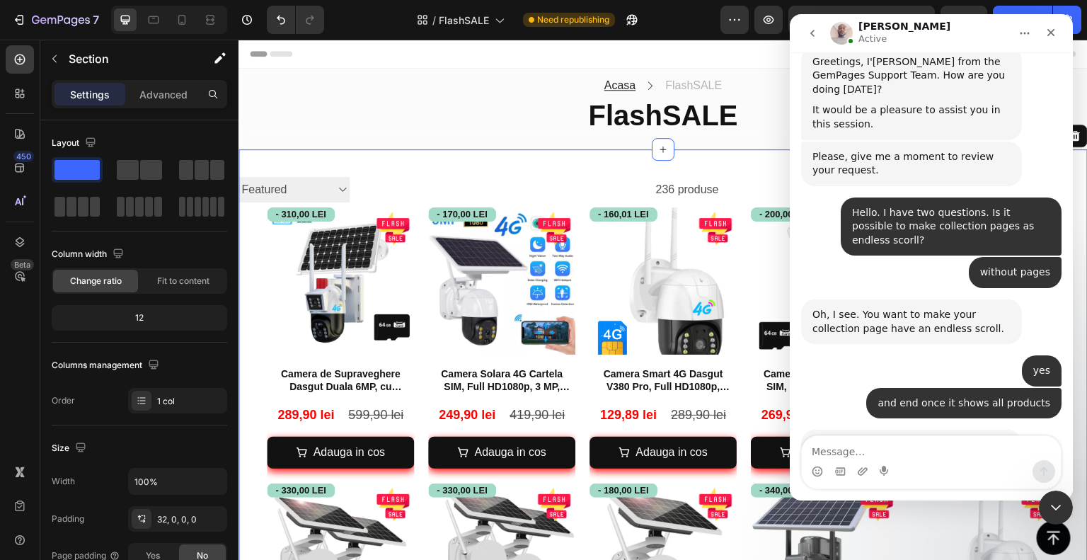
scroll to position [411, 0]
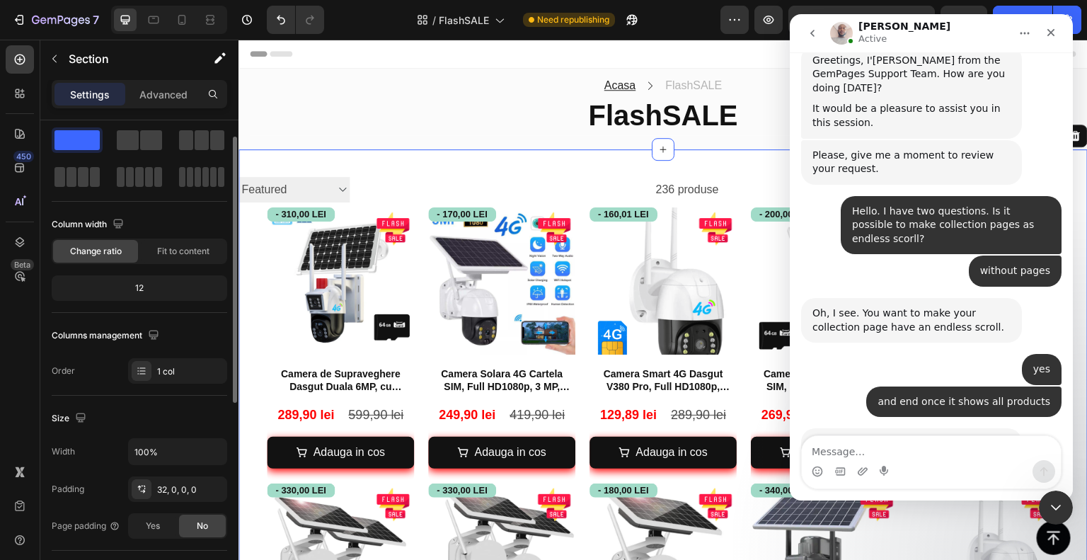
scroll to position [0, 0]
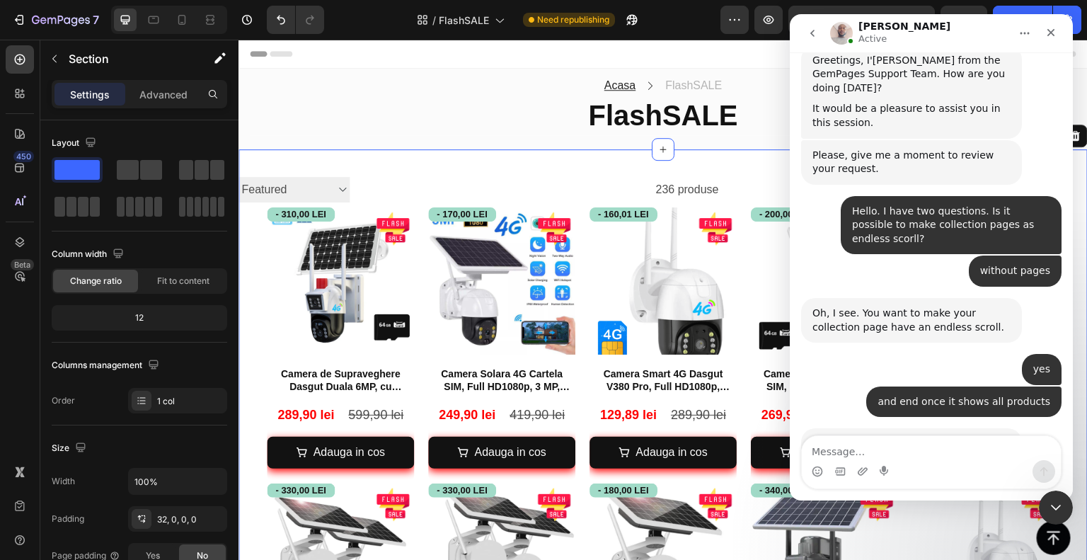
click at [916, 461] on div "Intercom messenger" at bounding box center [931, 471] width 259 height 23
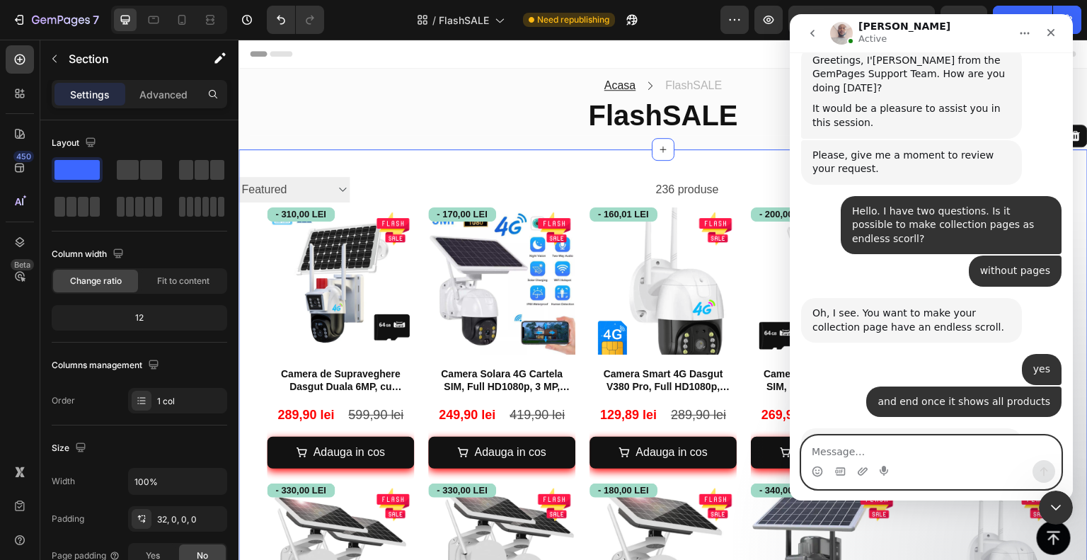
click at [921, 451] on textarea "Message…" at bounding box center [931, 448] width 259 height 24
type textarea "Sure"
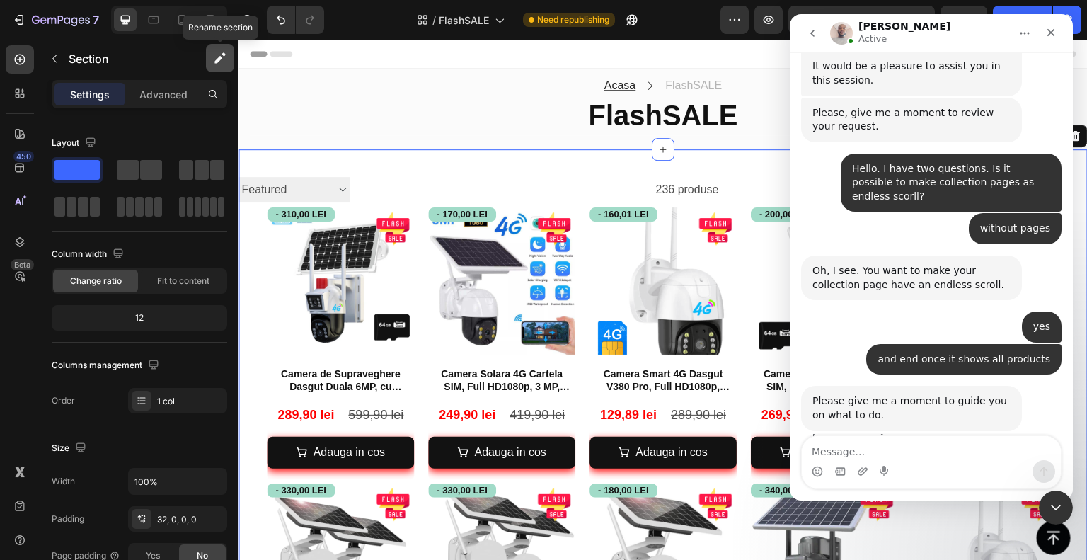
click at [212, 60] on button "button" at bounding box center [220, 58] width 28 height 28
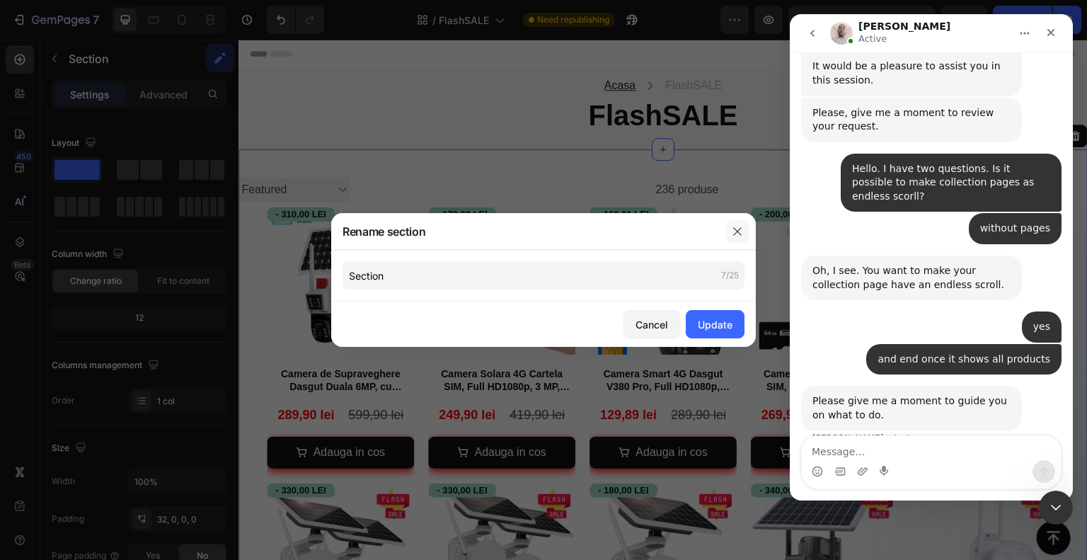
click at [737, 231] on icon "button" at bounding box center [737, 231] width 8 height 8
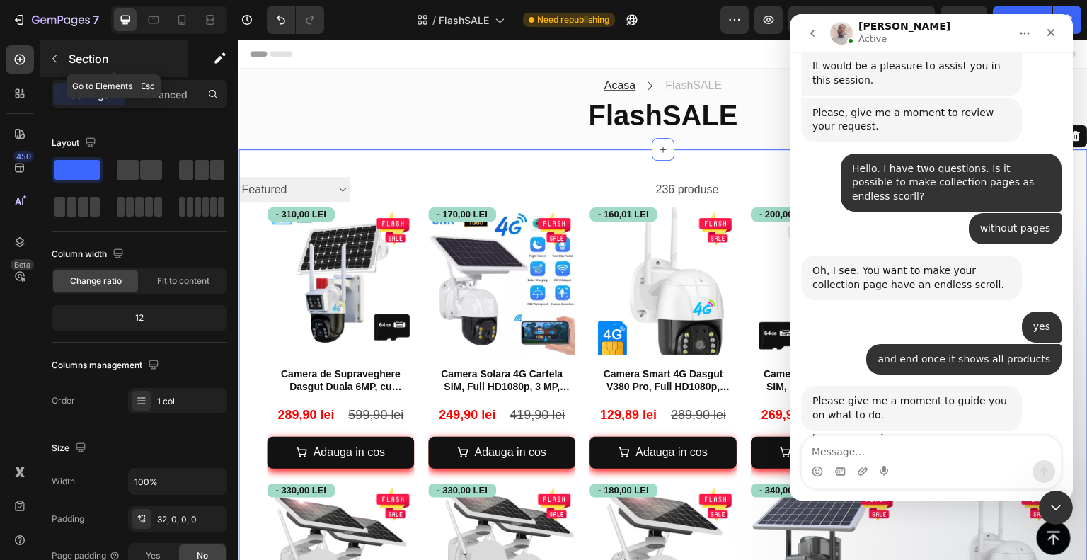
click at [57, 62] on icon "button" at bounding box center [54, 58] width 11 height 11
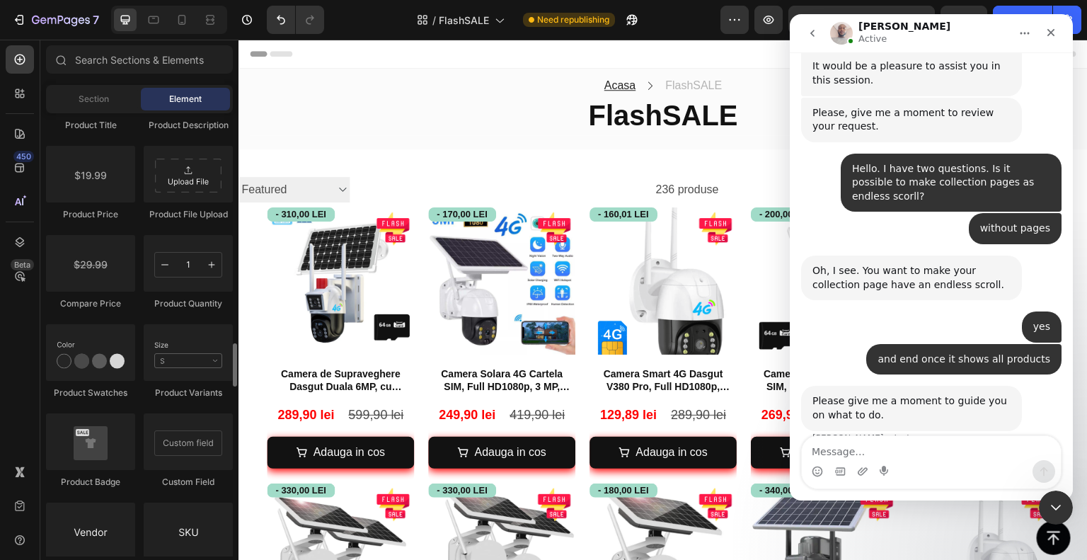
scroll to position [2265, 0]
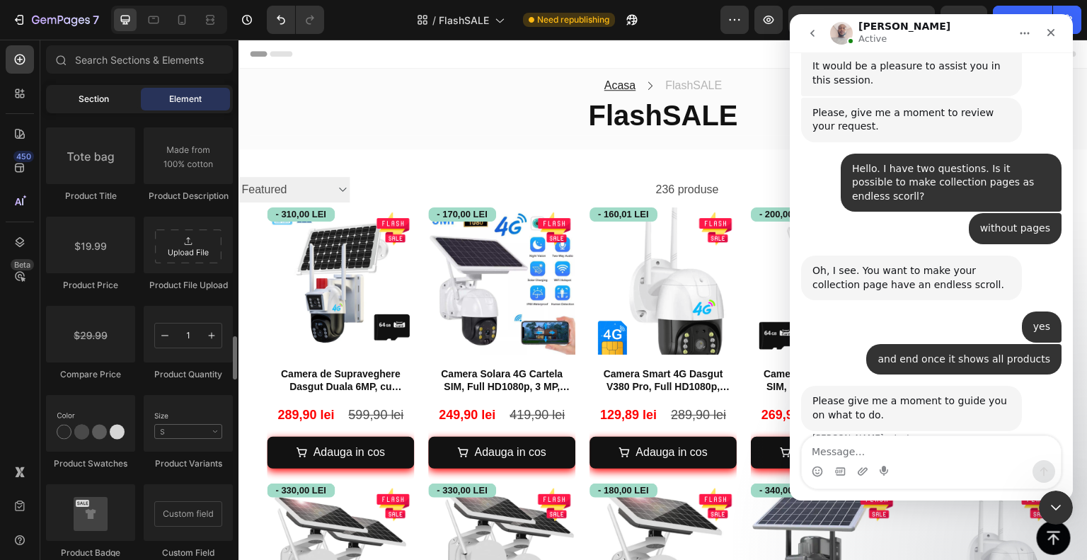
click at [98, 103] on span "Section" at bounding box center [94, 99] width 30 height 13
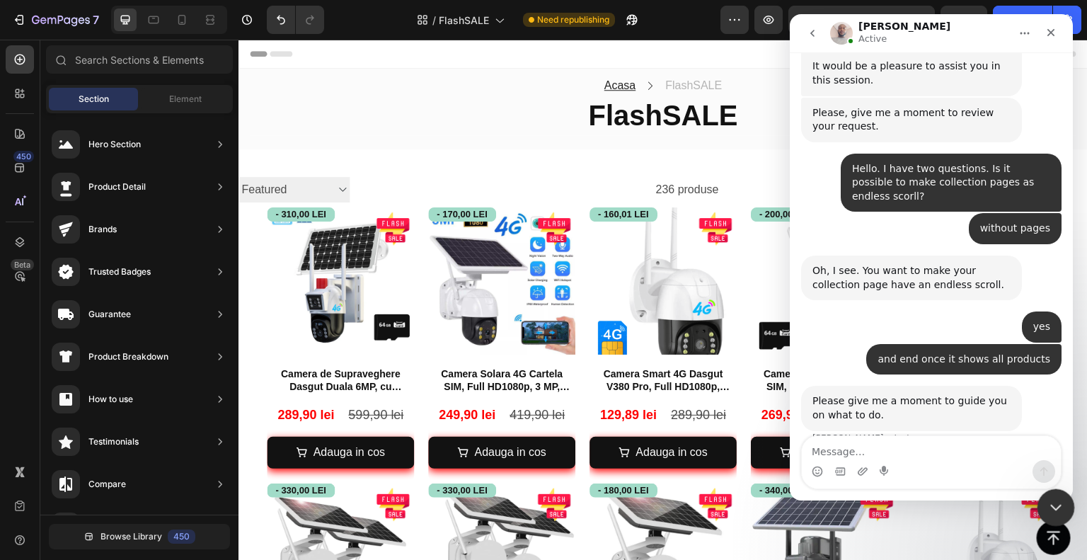
click at [1049, 519] on div "Close Intercom Messenger" at bounding box center [1054, 505] width 34 height 34
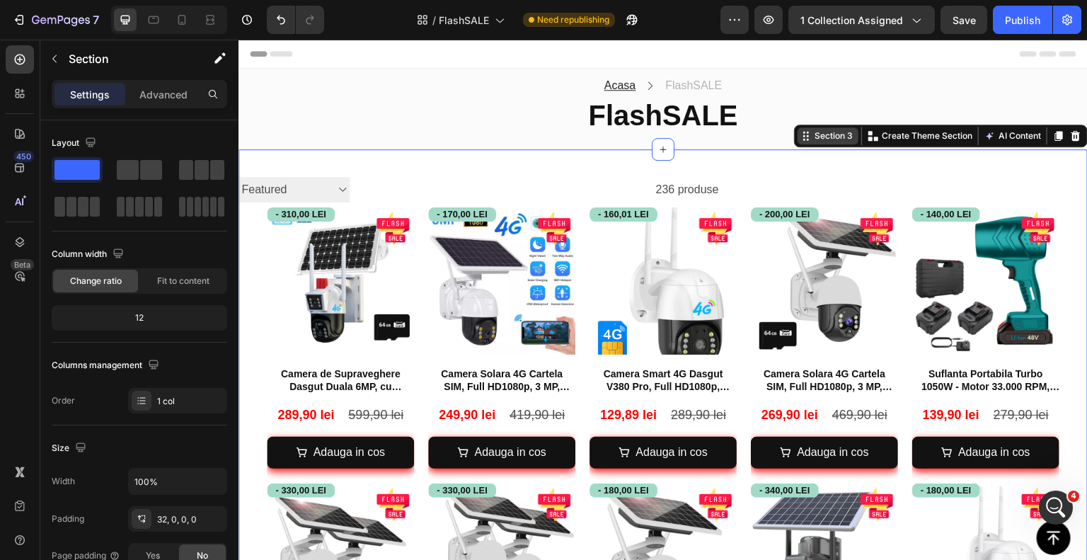
click at [834, 142] on div "Section 3" at bounding box center [828, 135] width 61 height 17
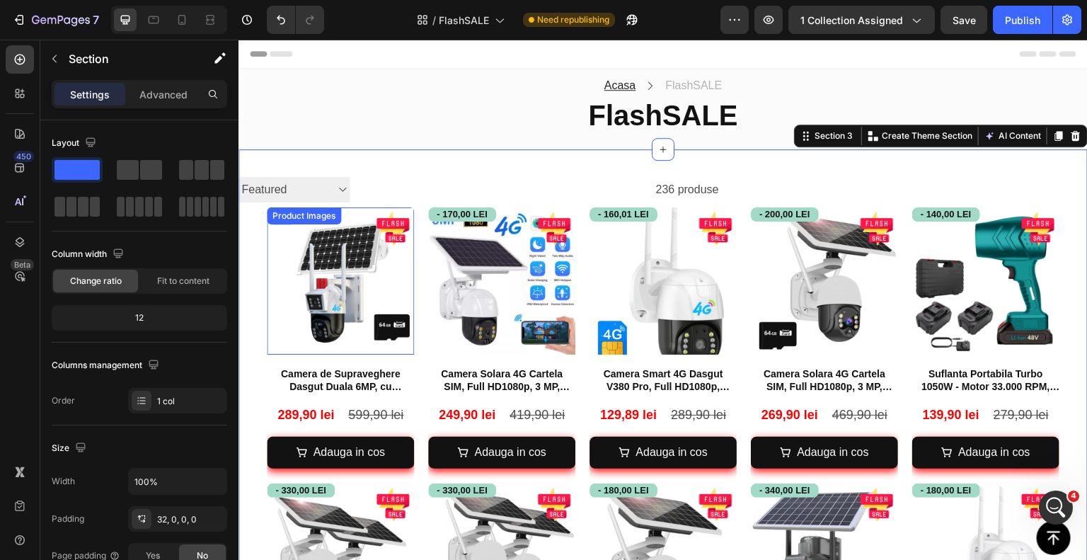
click at [273, 239] on img at bounding box center [340, 280] width 147 height 147
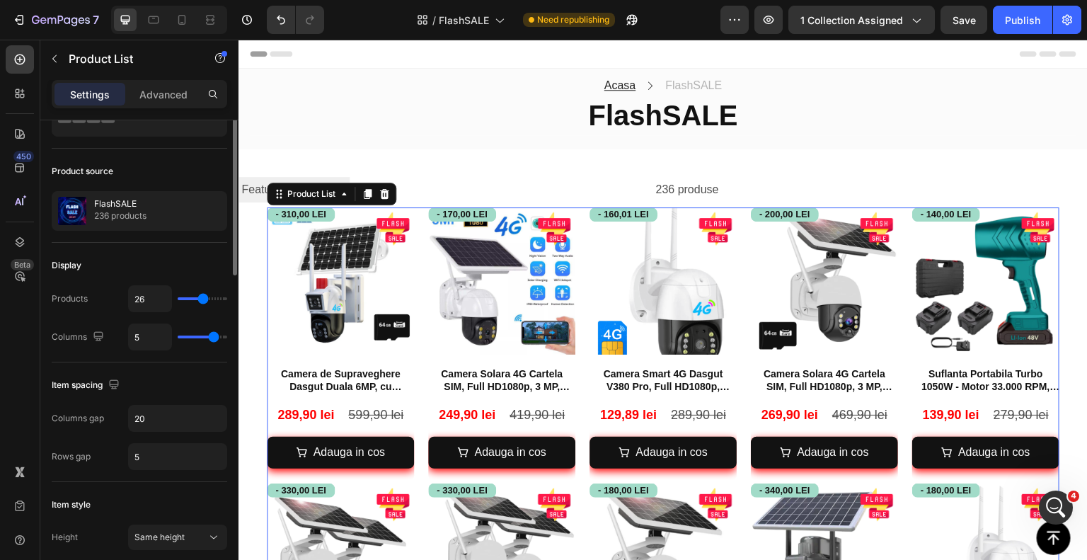
scroll to position [0, 0]
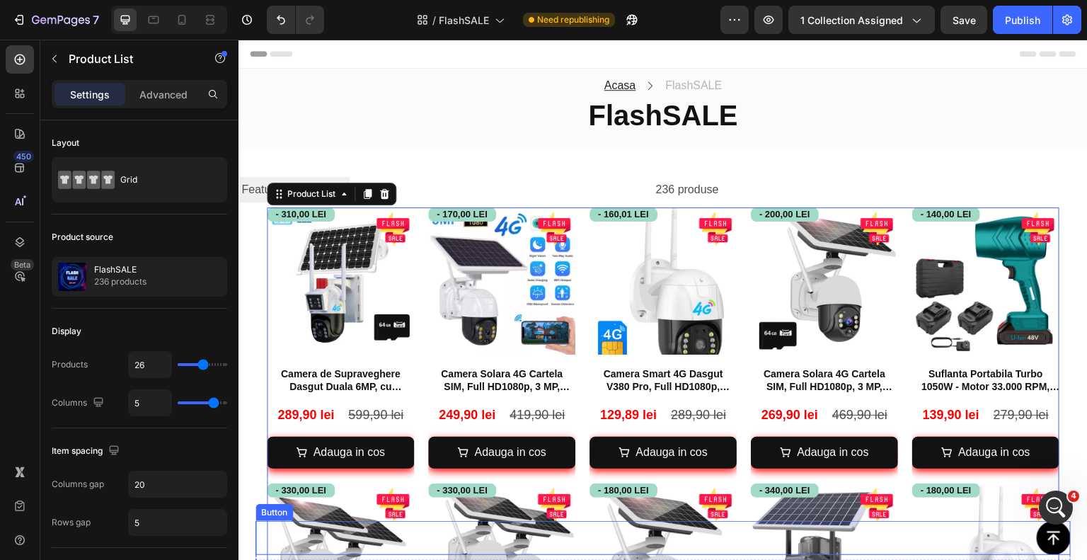
click at [1047, 535] on icon at bounding box center [1053, 538] width 13 height 14
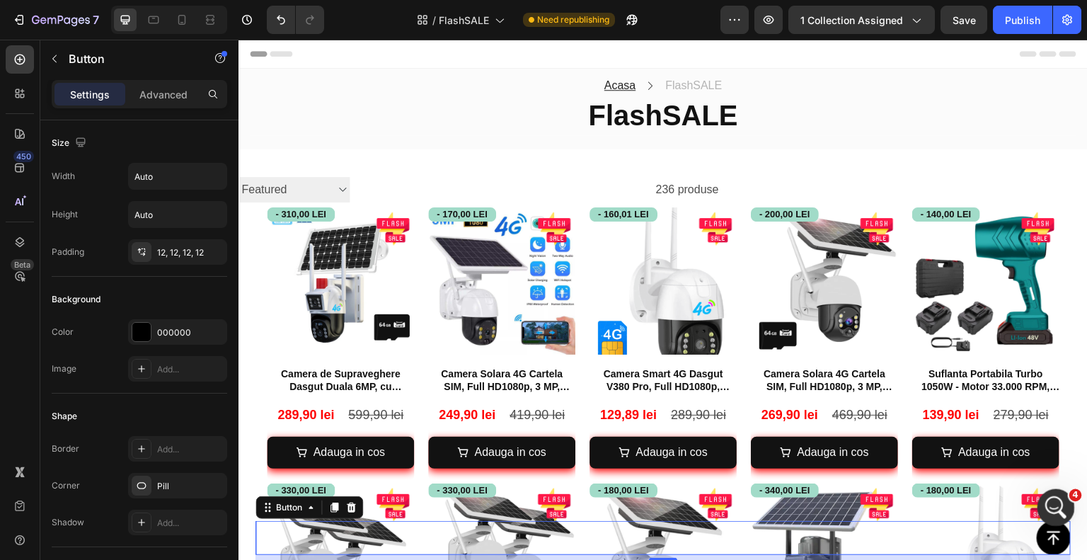
click at [1049, 514] on div "Open Intercom Messenger" at bounding box center [1053, 505] width 47 height 47
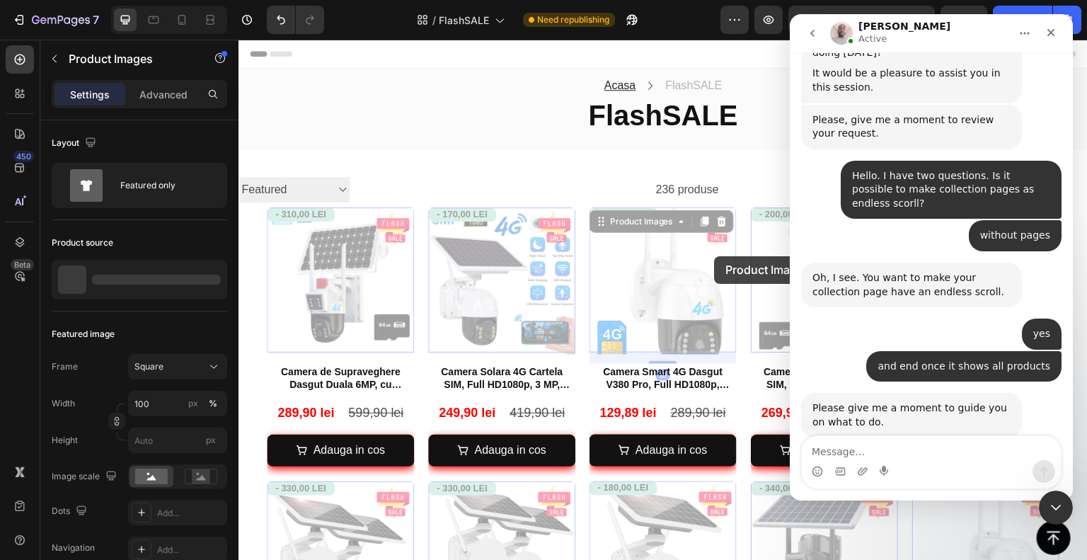
scroll to position [454, 0]
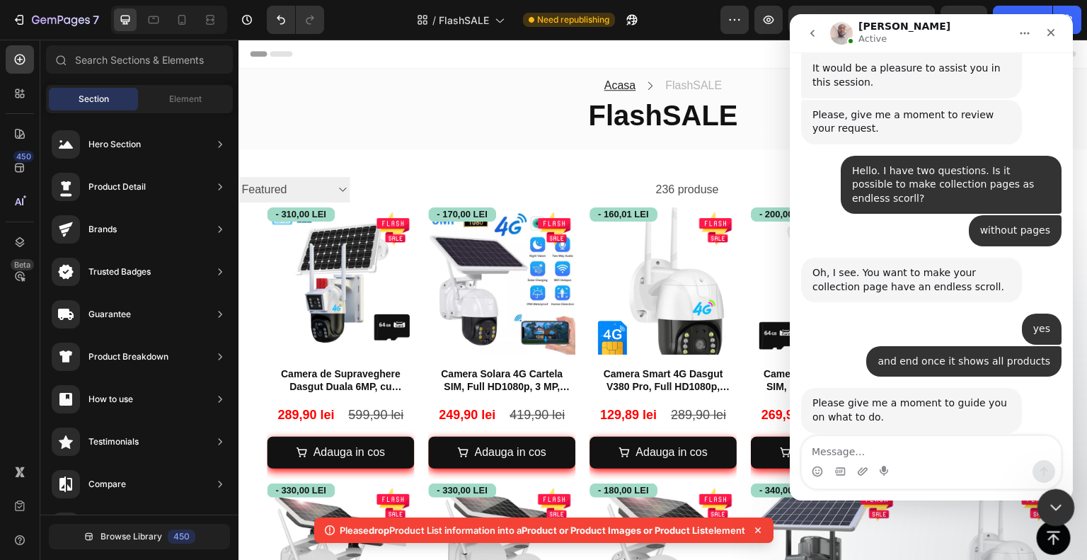
click at [1052, 512] on icon "Close Intercom Messenger" at bounding box center [1053, 505] width 17 height 17
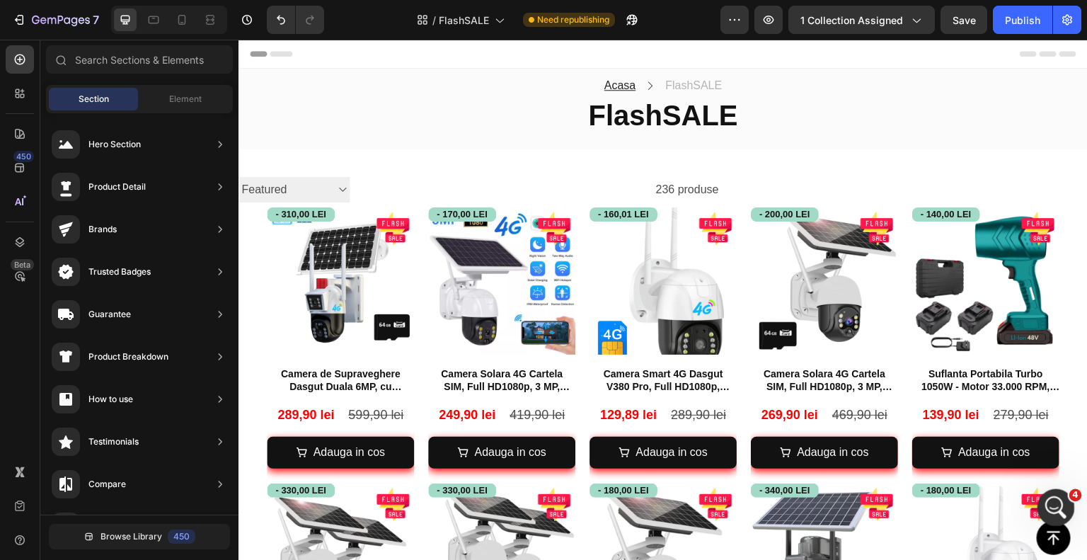
click at [1049, 501] on icon "Open Intercom Messenger" at bounding box center [1053, 505] width 23 height 23
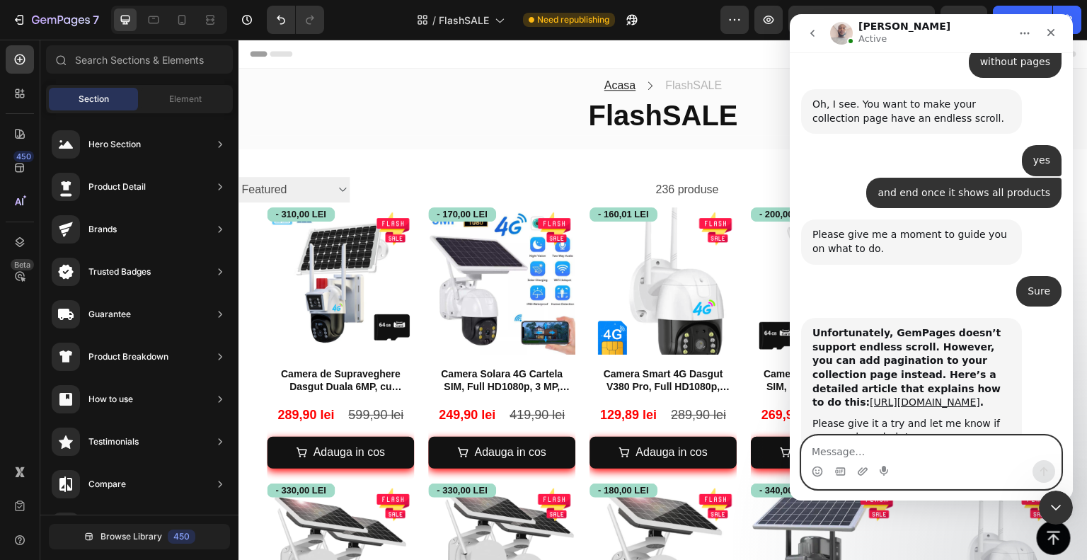
scroll to position [628, 0]
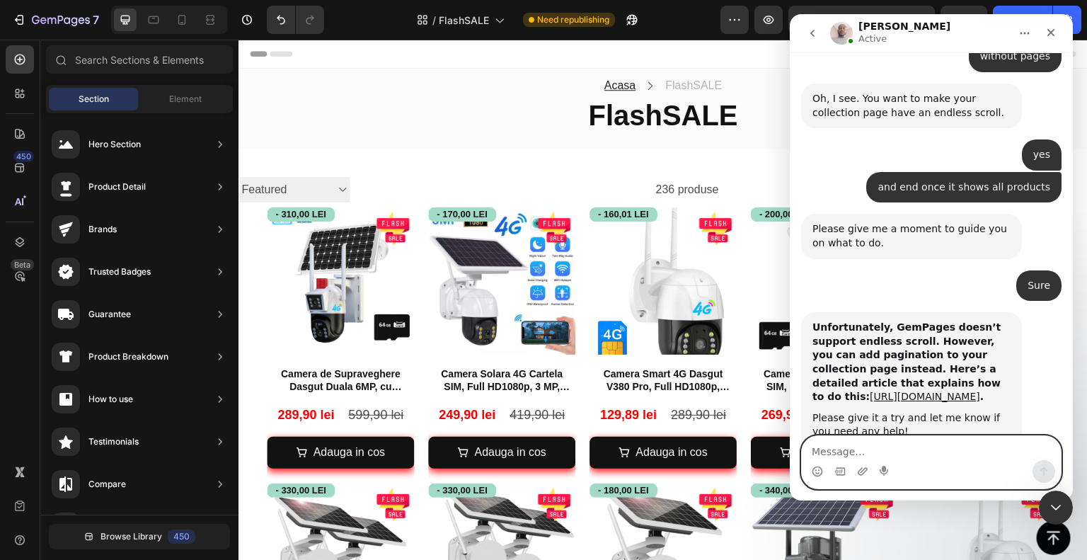
click at [921, 448] on textarea "Message…" at bounding box center [931, 448] width 259 height 24
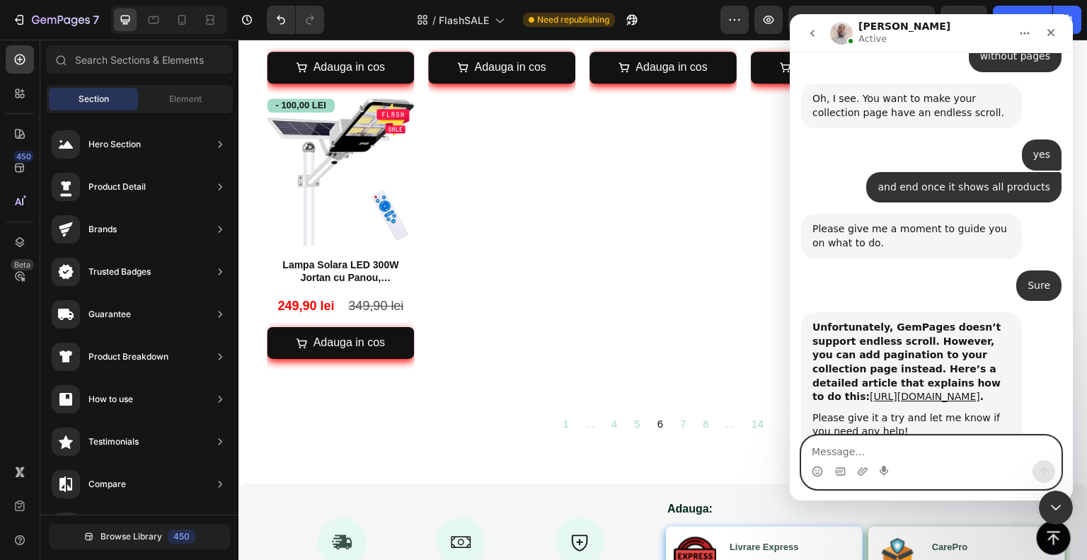
scroll to position [1486, 0]
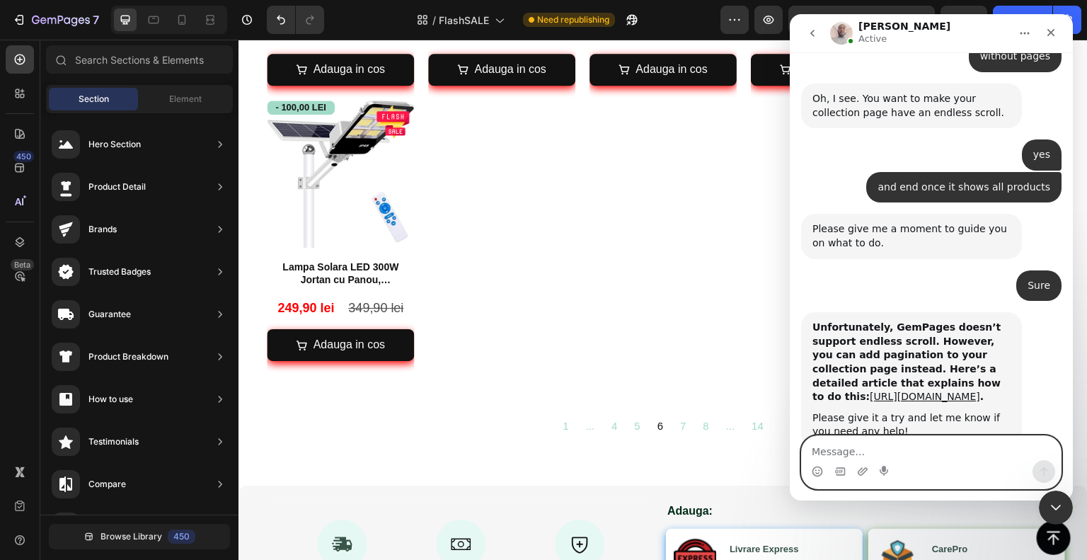
click at [858, 446] on textarea "Message…" at bounding box center [931, 448] width 259 height 24
type textarea "ok, my other question"
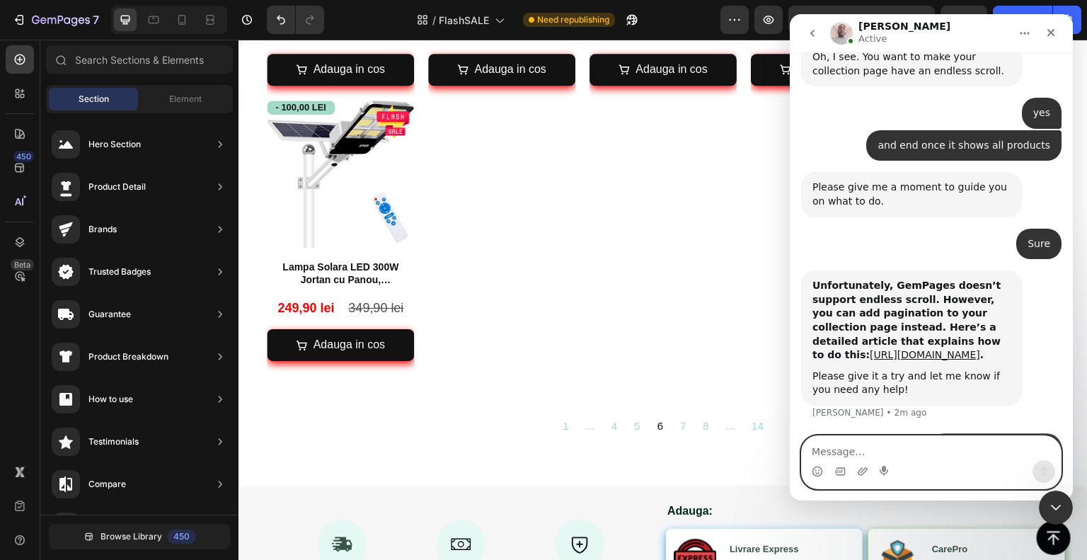
scroll to position [669, 0]
type textarea "i"
type textarea "My collection pages show right in the gempages editor"
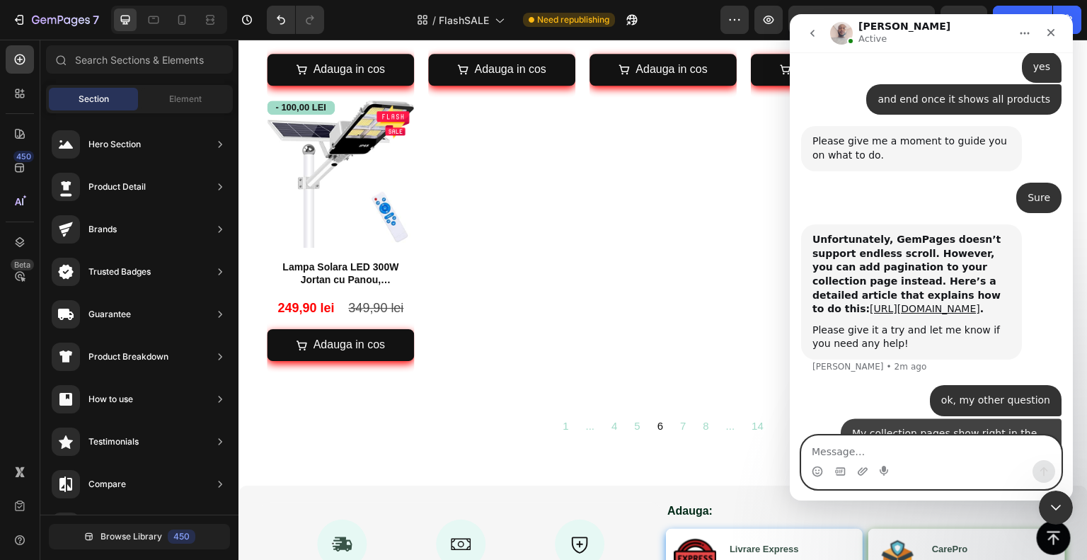
scroll to position [715, 0]
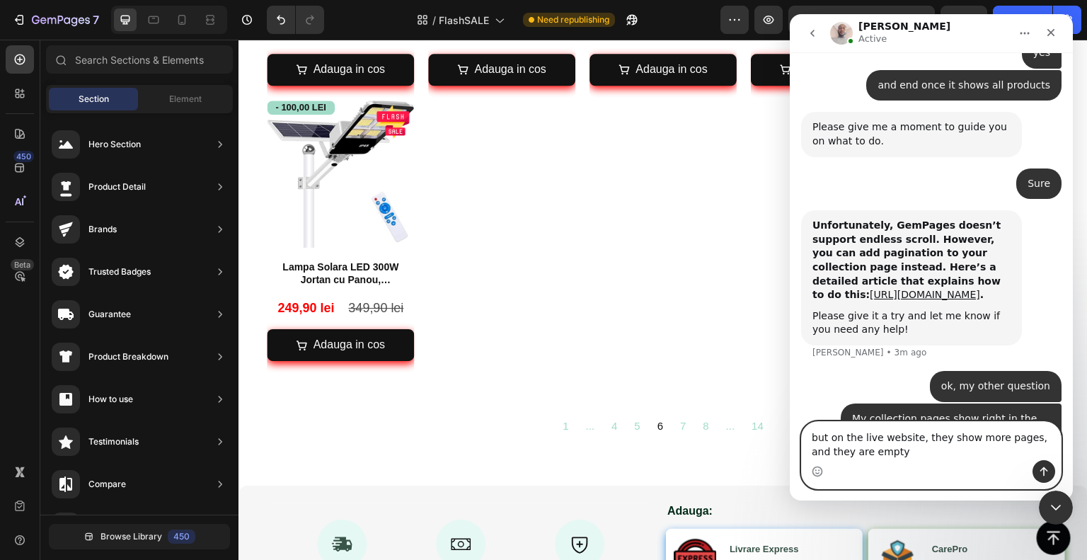
type textarea "but on the live website, they show more pages, and they are empty"
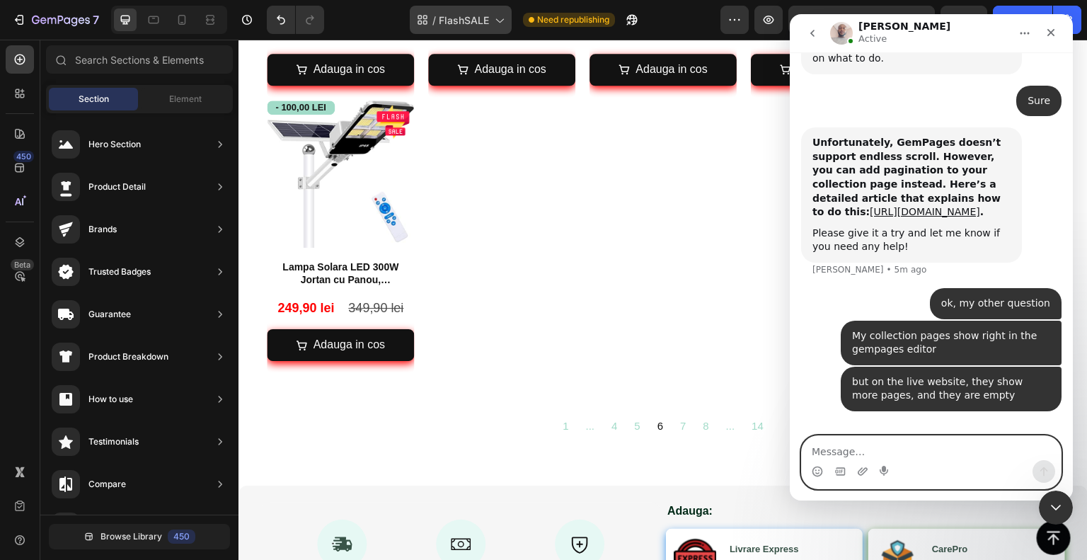
scroll to position [817, 0]
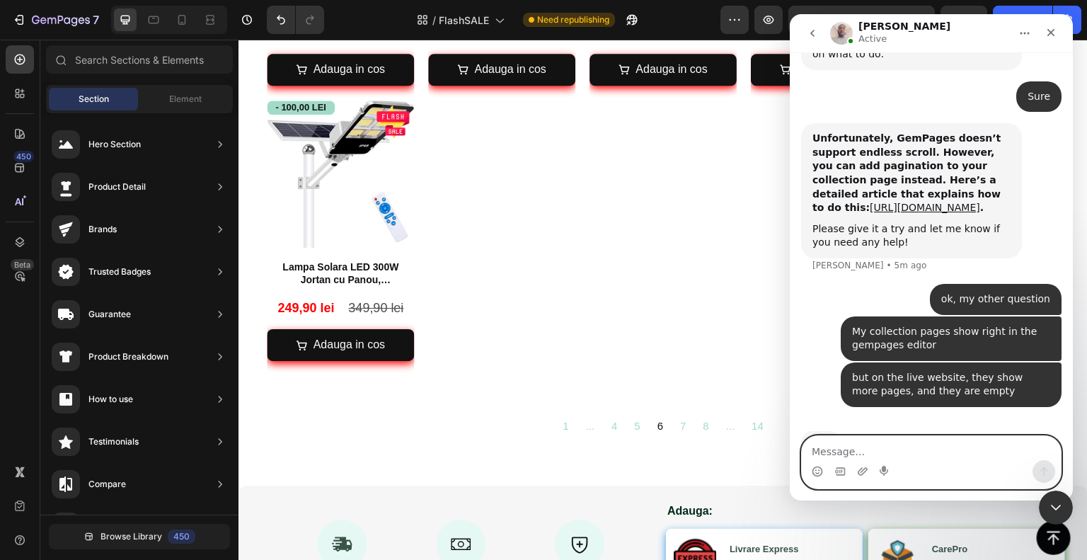
click at [915, 452] on textarea "Message…" at bounding box center [931, 448] width 259 height 24
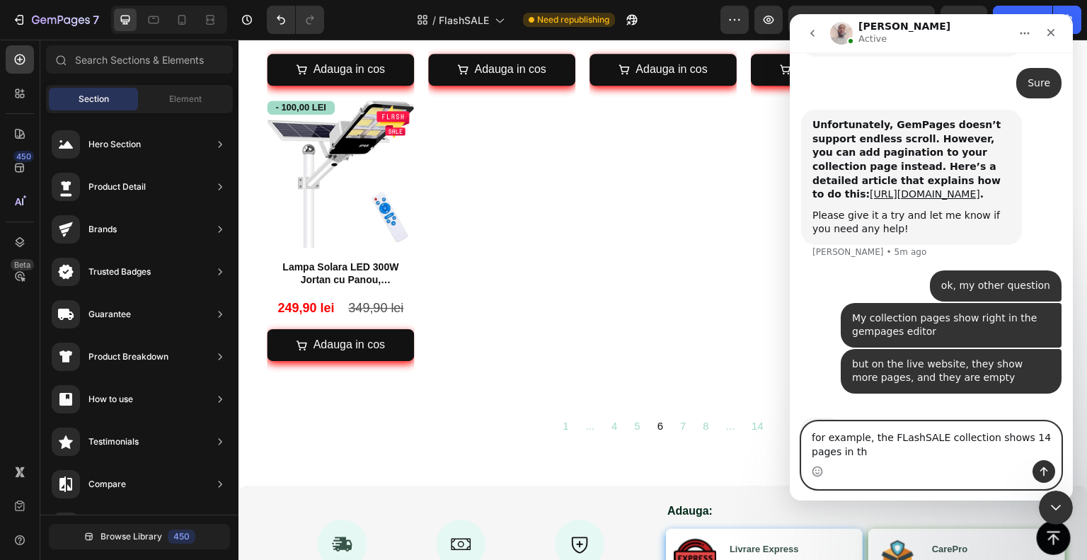
scroll to position [831, 0]
type textarea "for example, the FLashSALE collection shows 14 pages in the editor, which is co…"
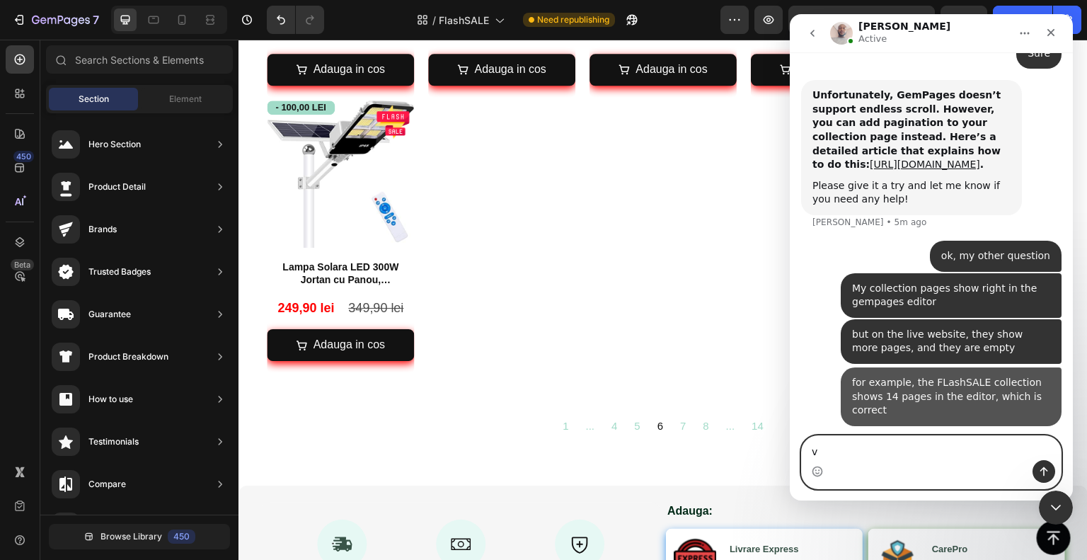
scroll to position [863, 0]
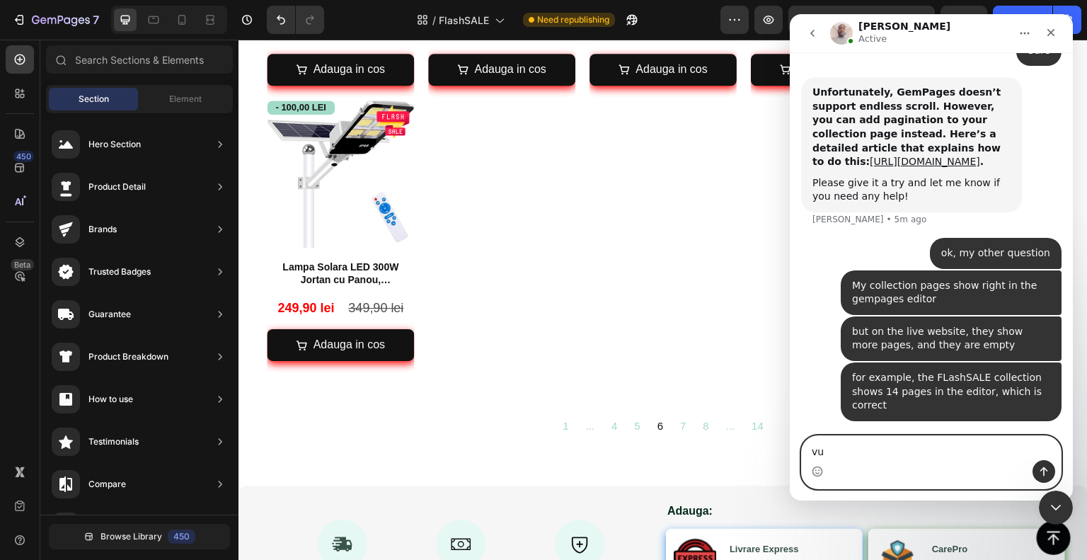
type textarea "v"
type textarea "but 49 pages on the live version"
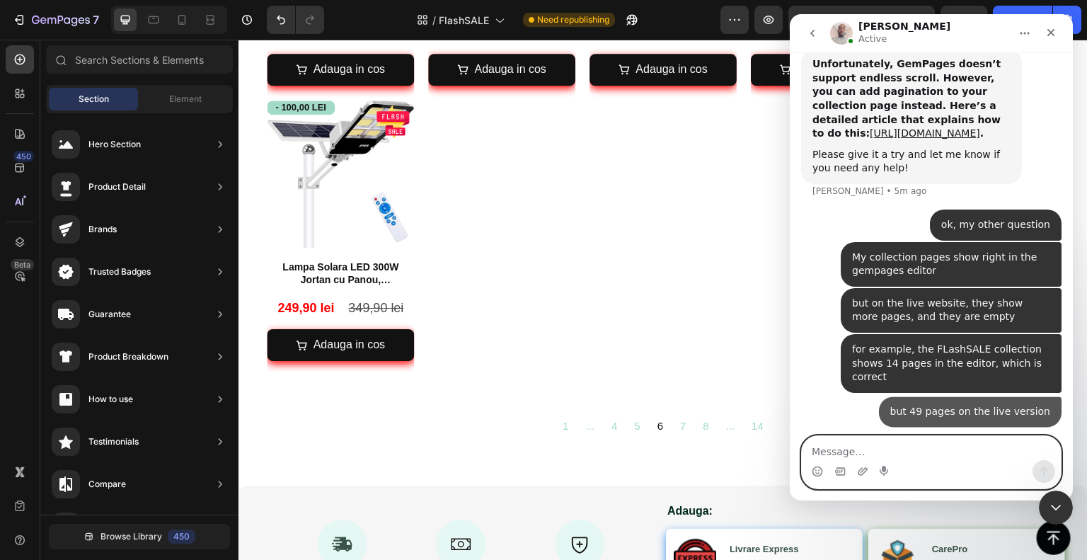
scroll to position [894, 0]
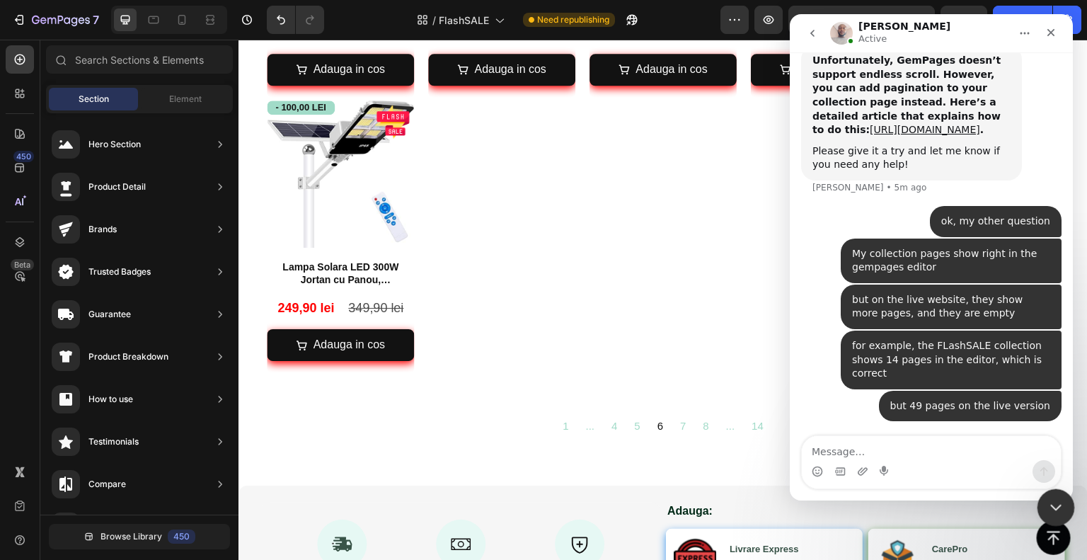
click at [1052, 509] on icon "Close Intercom Messenger" at bounding box center [1053, 505] width 17 height 17
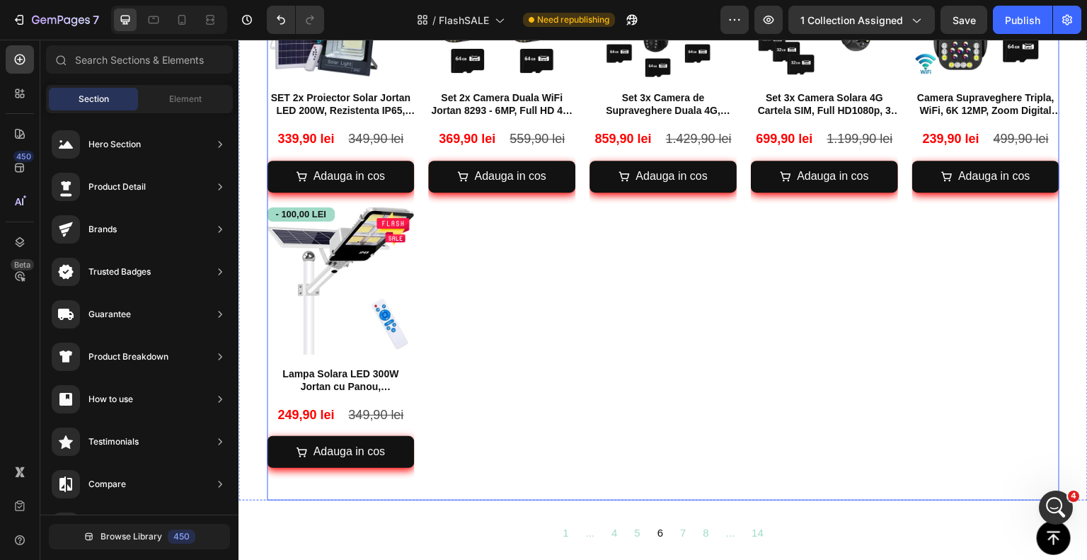
scroll to position [1415, 0]
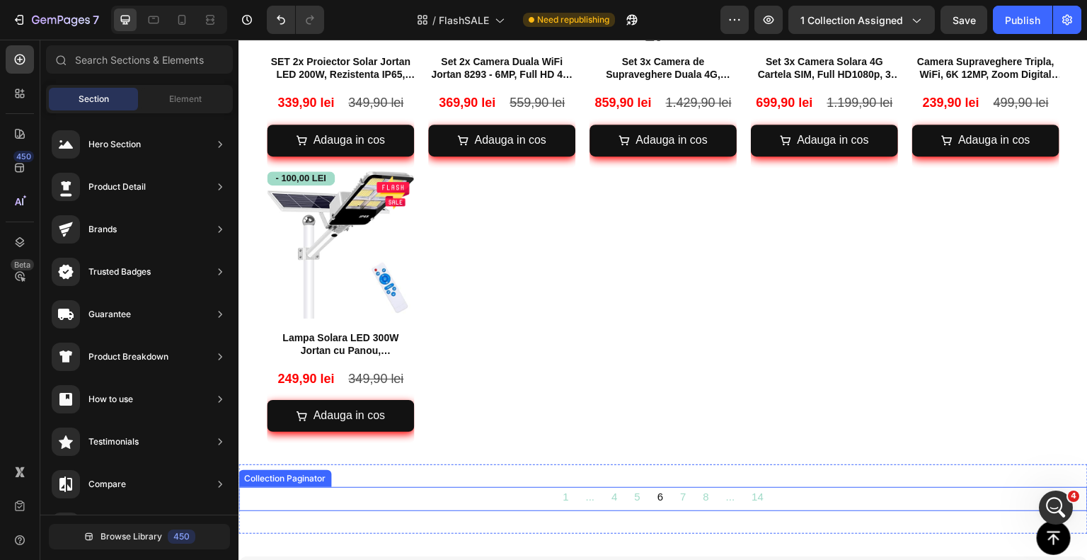
click at [577, 487] on div "1 ... 4 5 6 7 8 ... 14" at bounding box center [663, 496] width 252 height 19
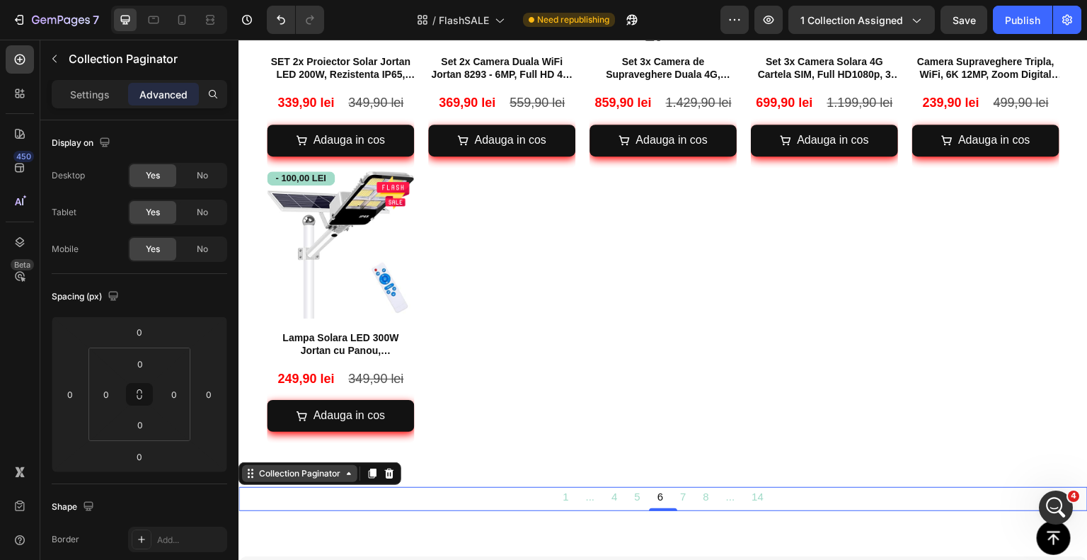
click at [328, 467] on div "Collection Paginator" at bounding box center [299, 473] width 87 height 13
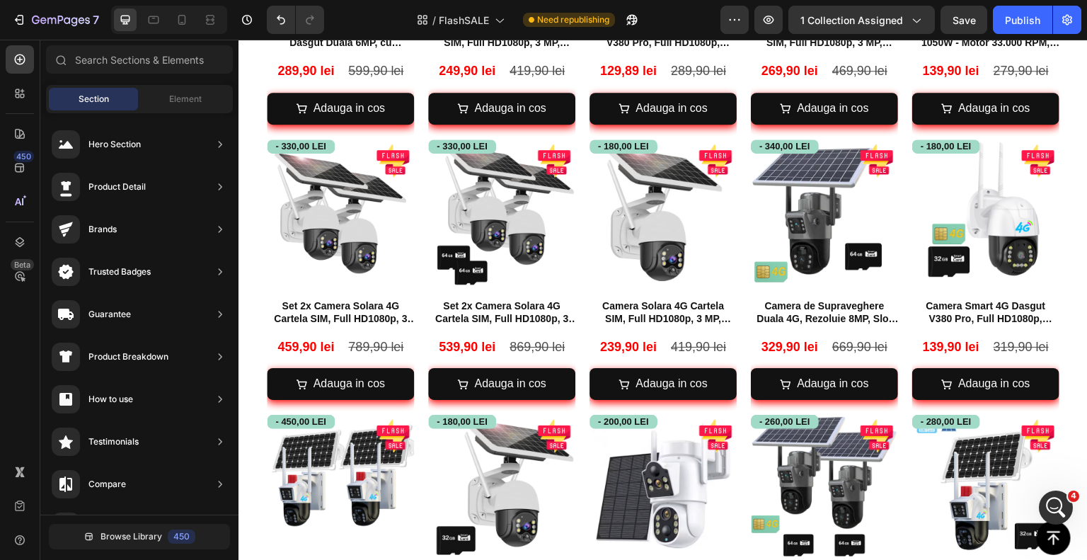
scroll to position [0, 0]
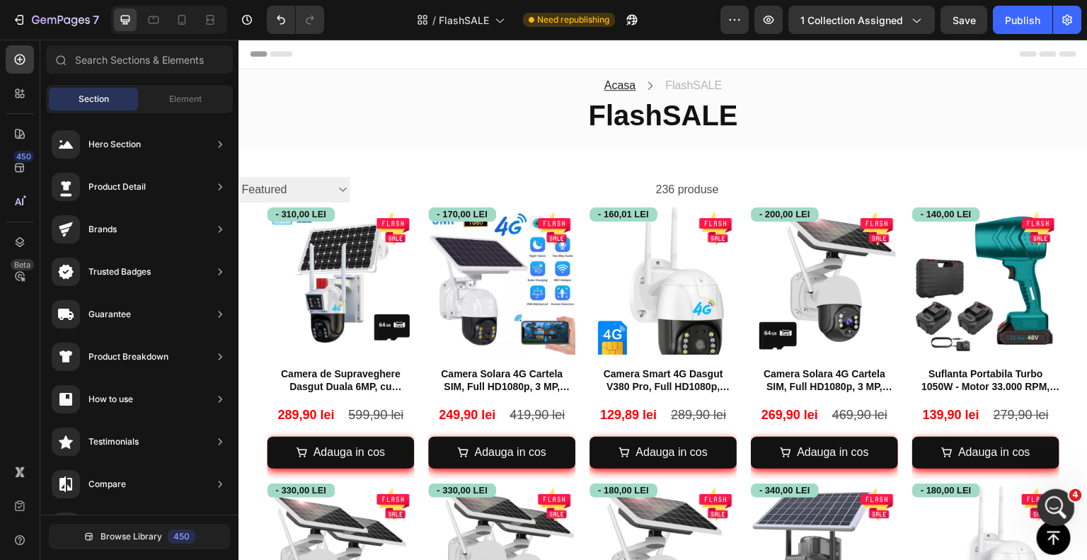
click at [1052, 515] on div "Open Intercom Messenger" at bounding box center [1053, 505] width 47 height 47
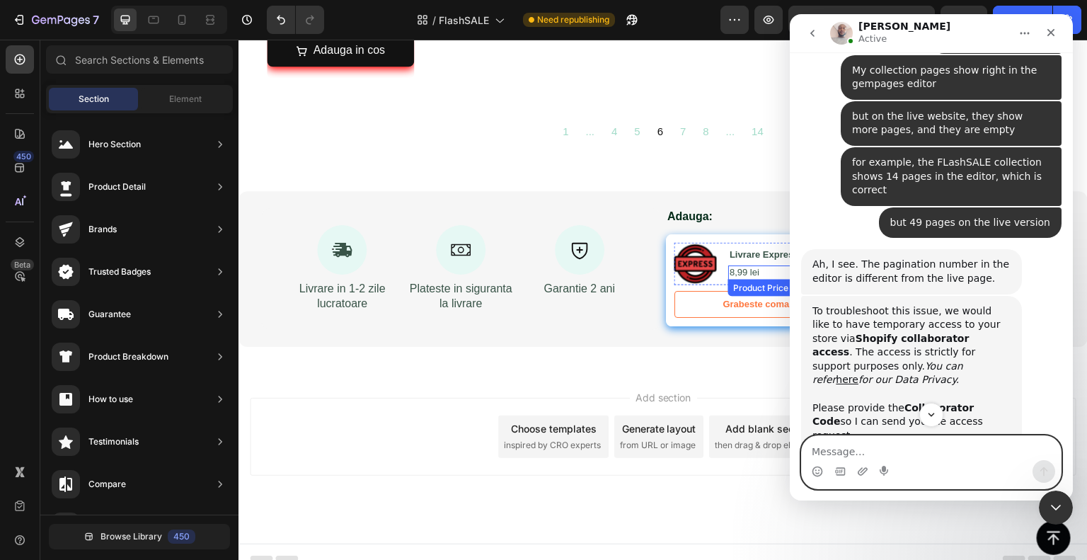
scroll to position [1294, 0]
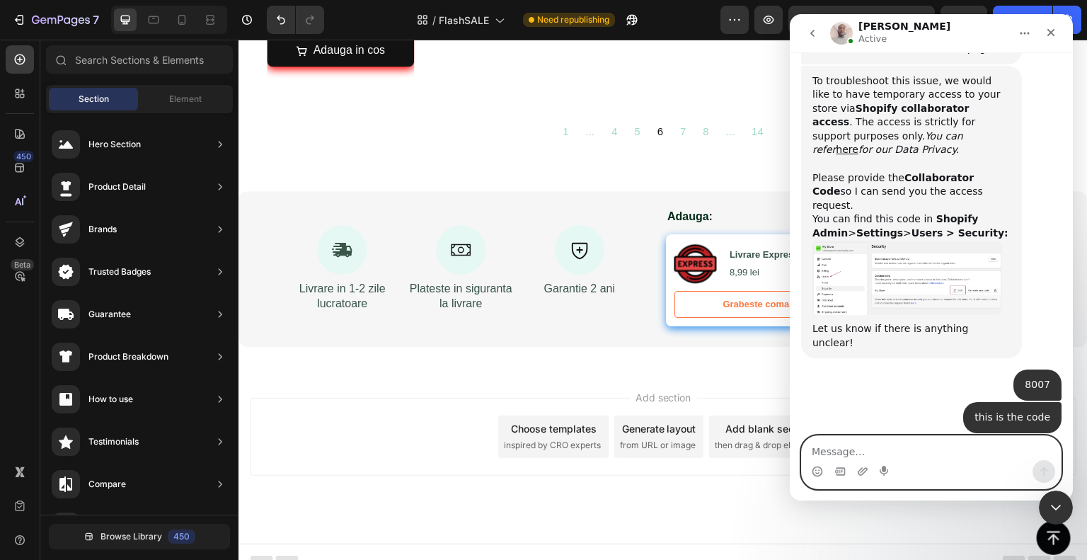
click at [919, 456] on textarea "Message…" at bounding box center [931, 448] width 259 height 24
type textarea "accepted"
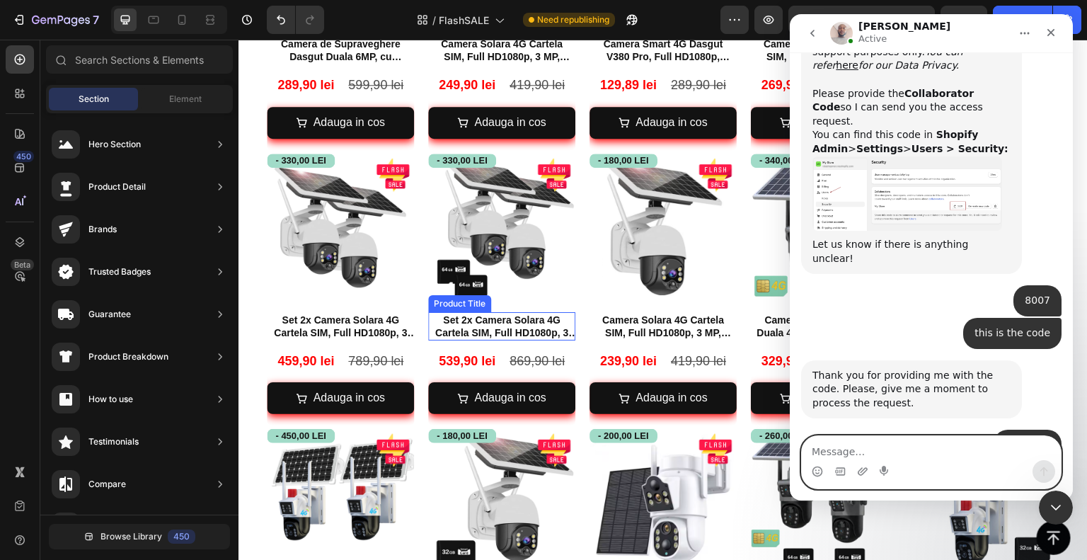
scroll to position [294, 0]
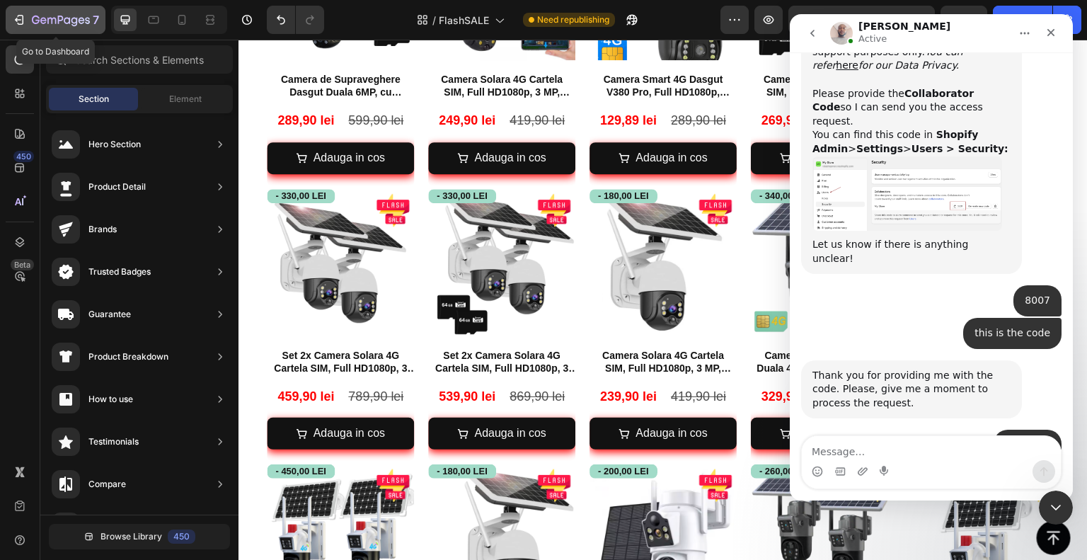
click at [91, 25] on div "7" at bounding box center [65, 19] width 67 height 17
